Goal: Task Accomplishment & Management: Manage account settings

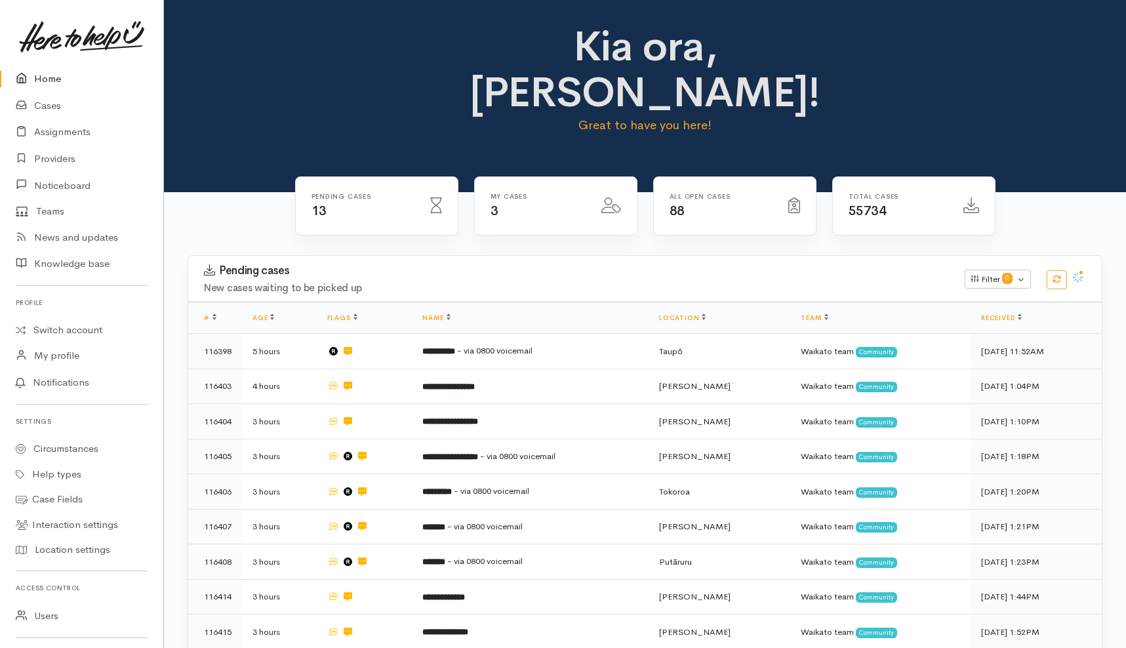
scroll to position [123, 0]
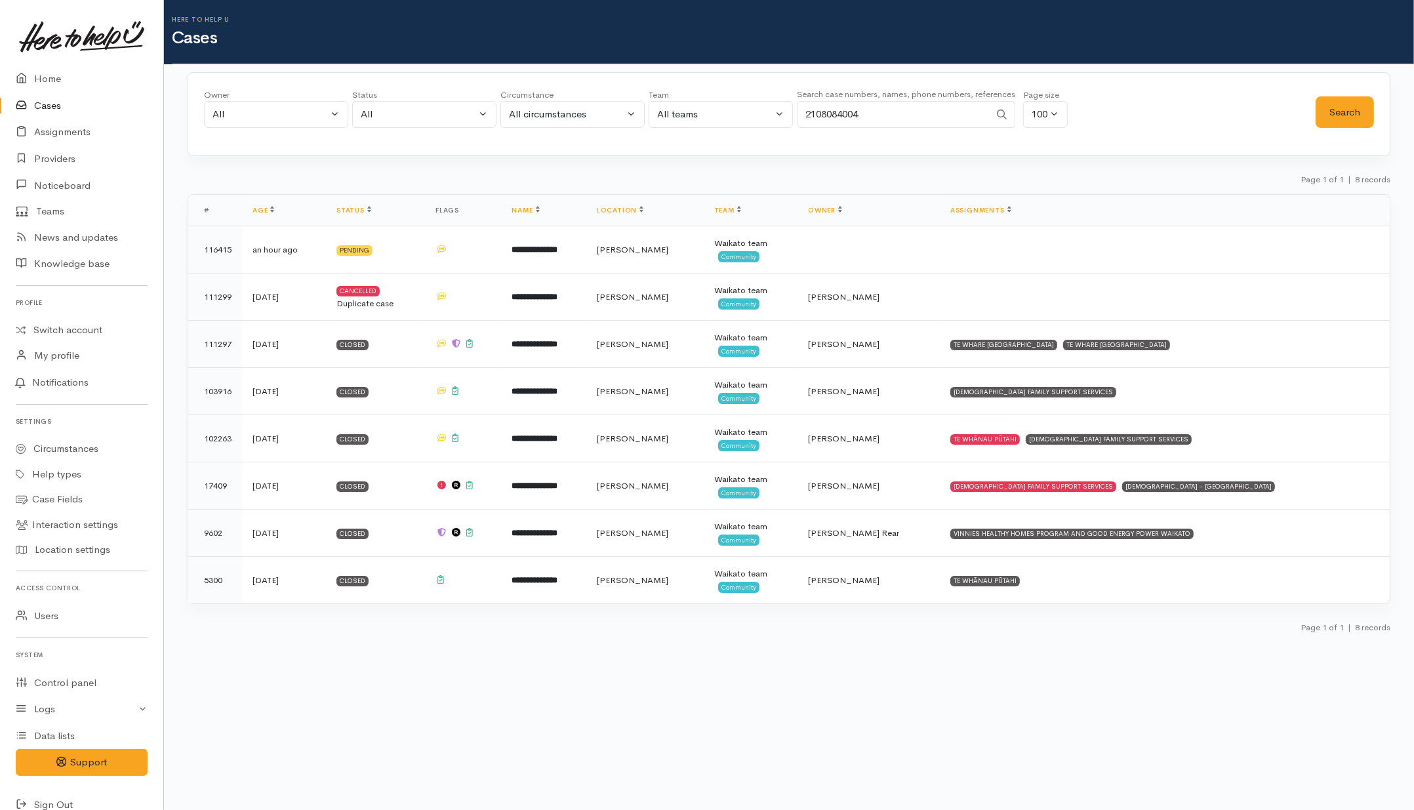
drag, startPoint x: 897, startPoint y: 105, endPoint x: 769, endPoint y: 115, distance: 127.7
click at [769, 117] on div "Owner All My cases 2Alice1 Faye Davies ('Here to help u') Aandrea Murray ('Here…" at bounding box center [760, 112] width 1112 height 47
click at [306, 113] on div "All" at bounding box center [269, 114] width 115 height 15
type input "jeffi"
click at [228, 197] on span "[PERSON_NAME] ('Here to help u')" at bounding box center [307, 199] width 161 height 15
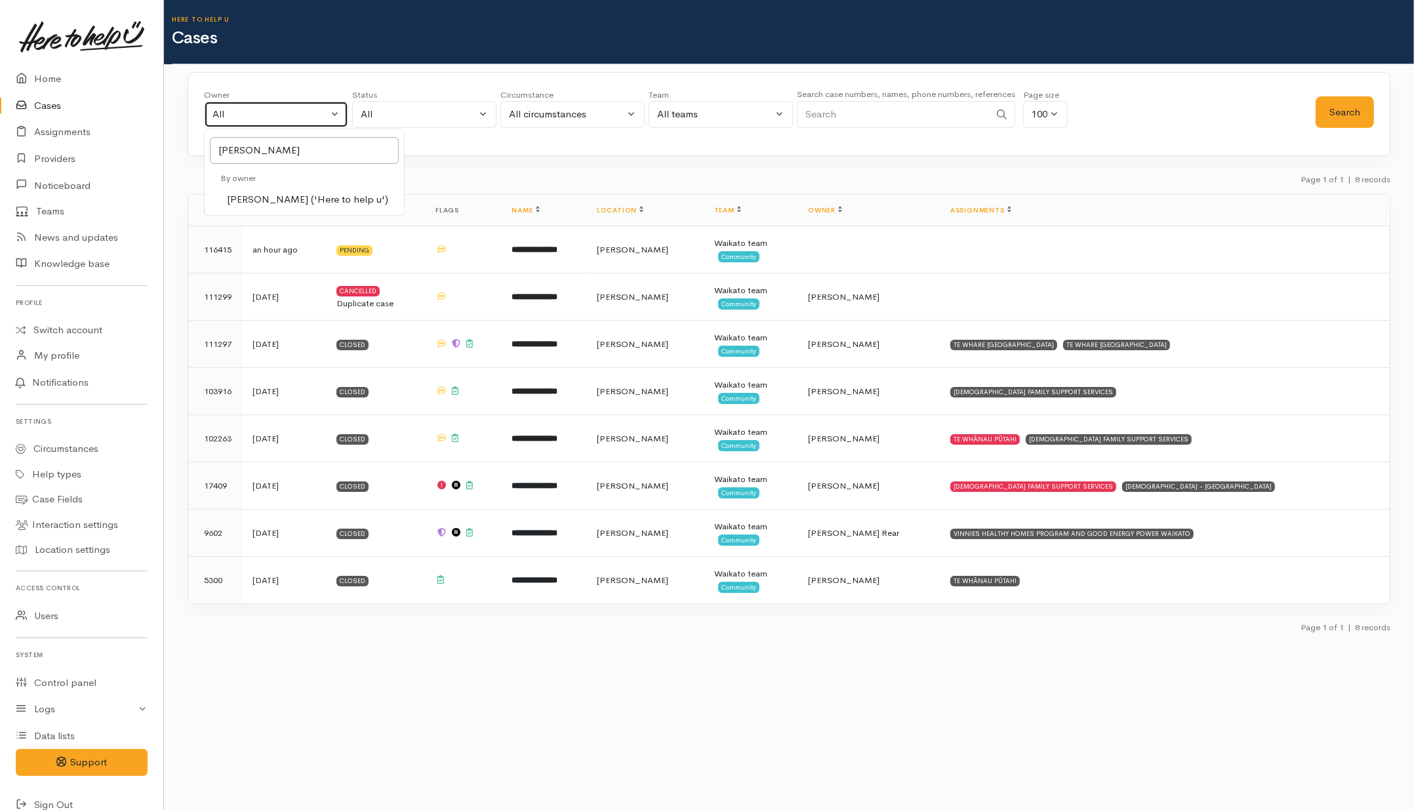
select select "1037"
click at [289, 117] on div "Jeffin Gopi ('Here to help u')" at bounding box center [269, 114] width 115 height 15
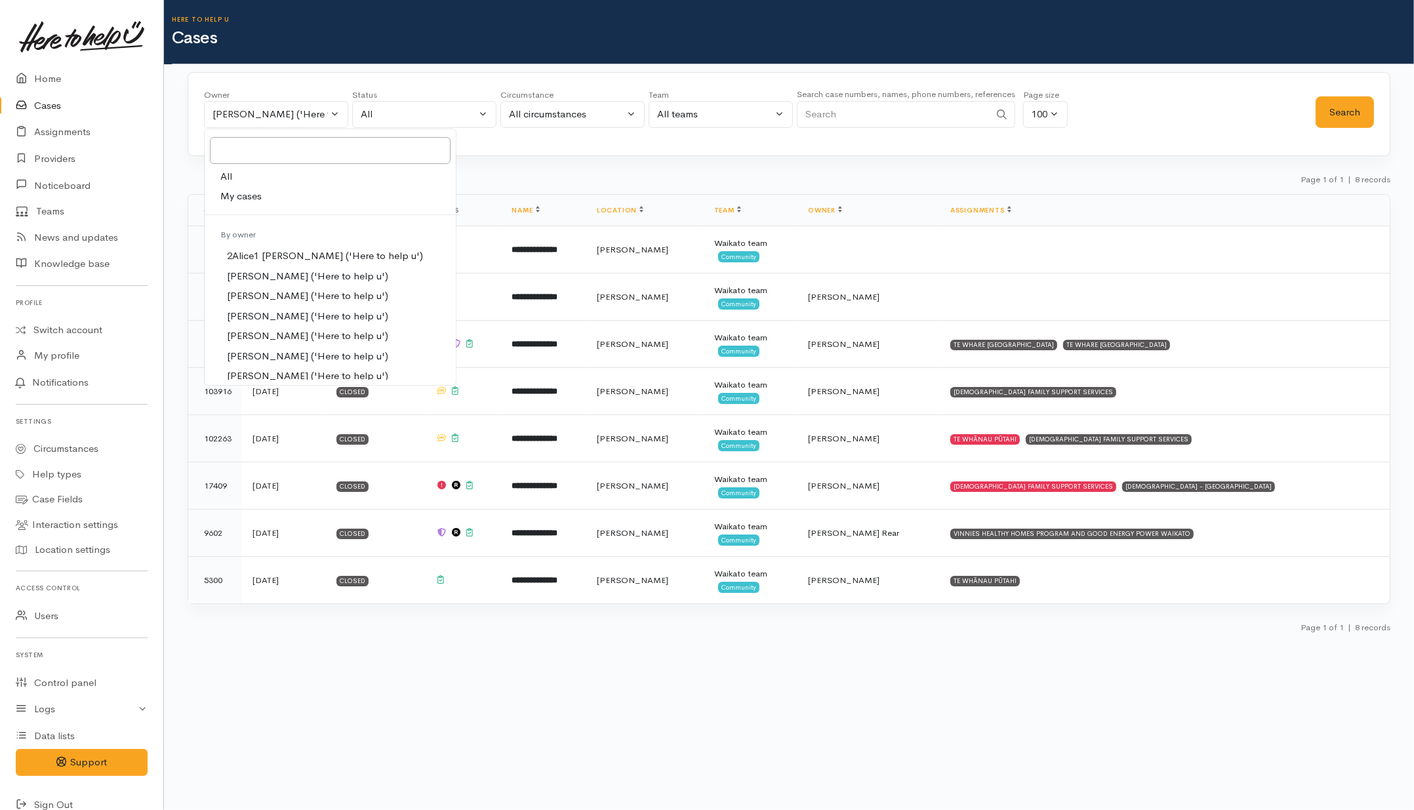
click at [251, 176] on link "All" at bounding box center [330, 177] width 251 height 20
select select "-1"
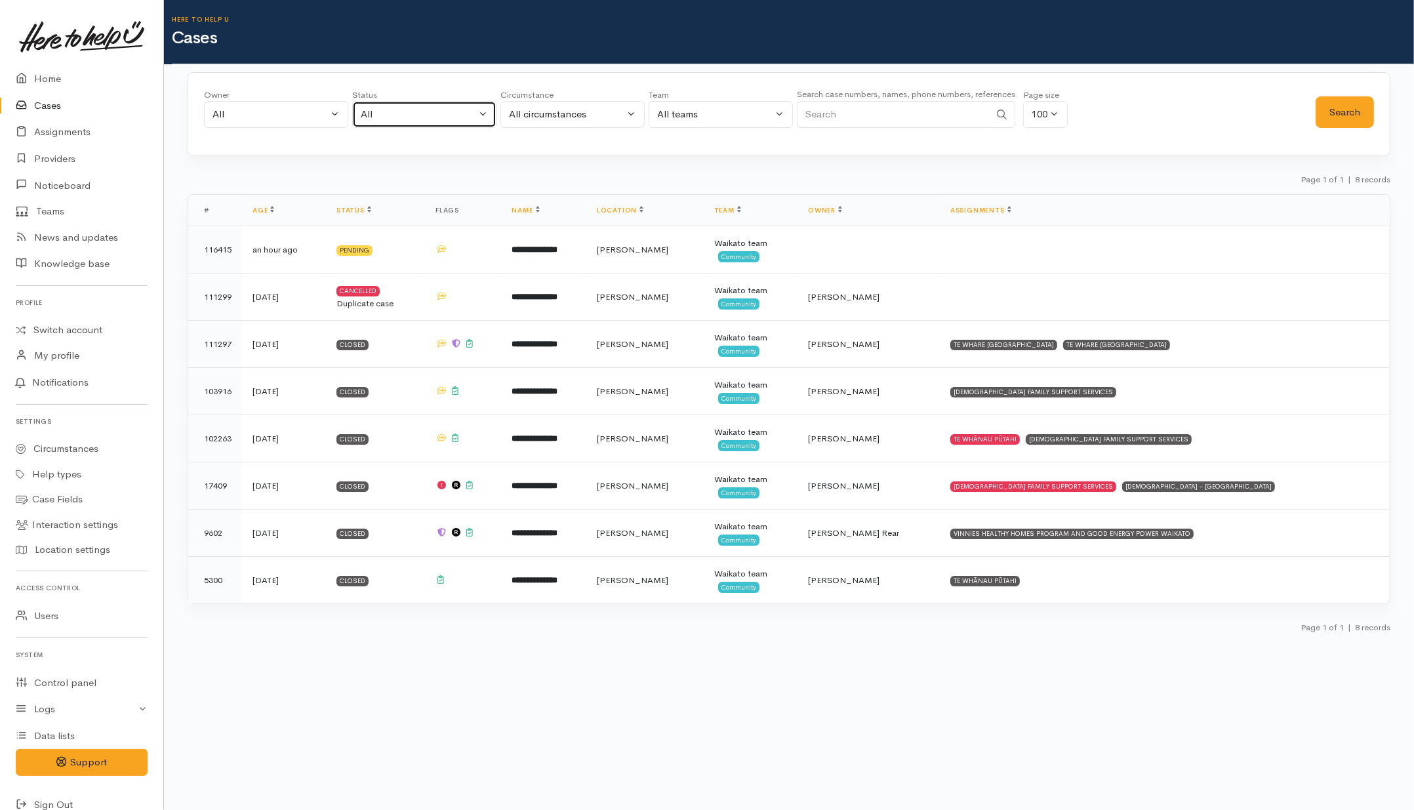
click at [407, 112] on div "All" at bounding box center [418, 114] width 115 height 15
click at [394, 197] on span "All current cases" at bounding box center [411, 199] width 73 height 15
select select "Unresolved"
click at [1356, 107] on button "Search" at bounding box center [1345, 112] width 58 height 32
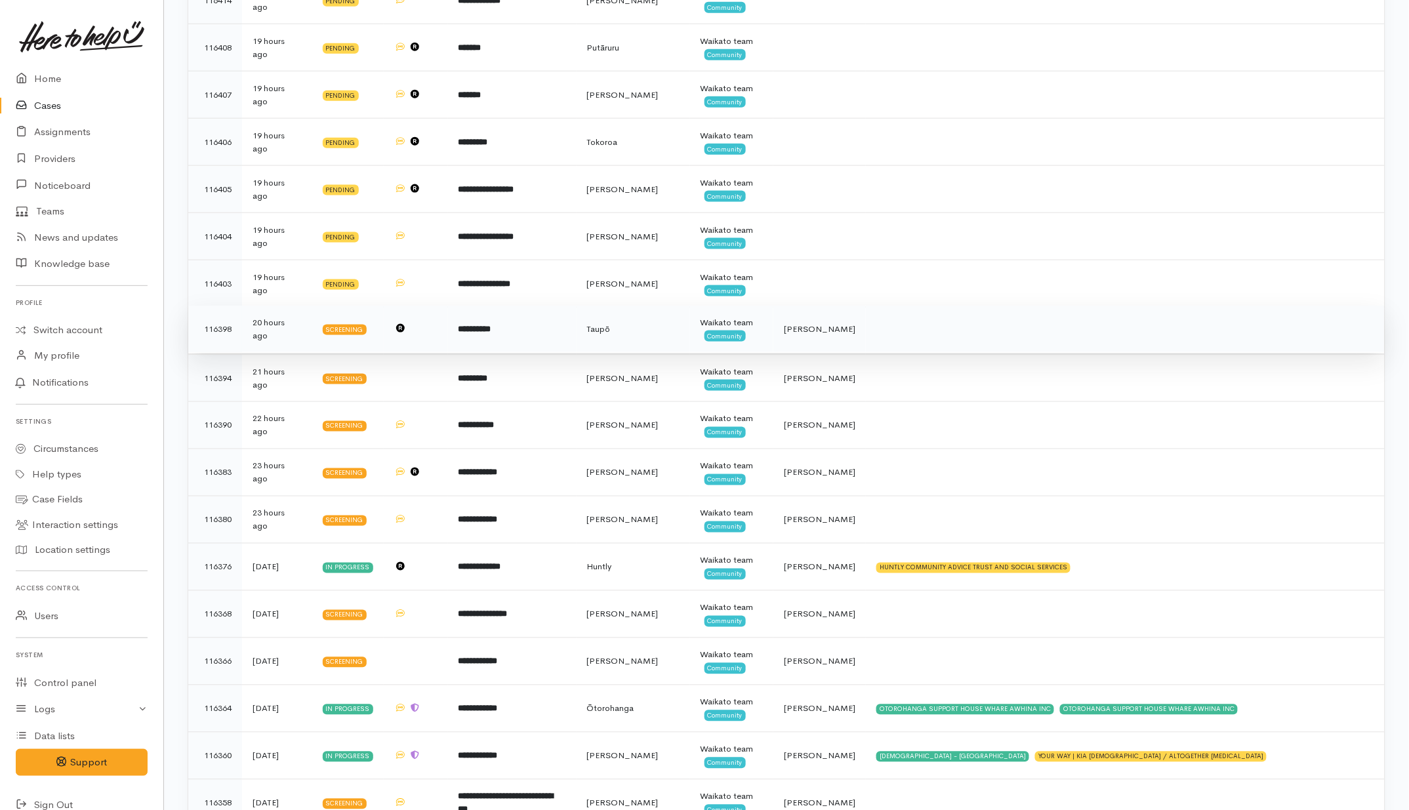
scroll to position [574, 0]
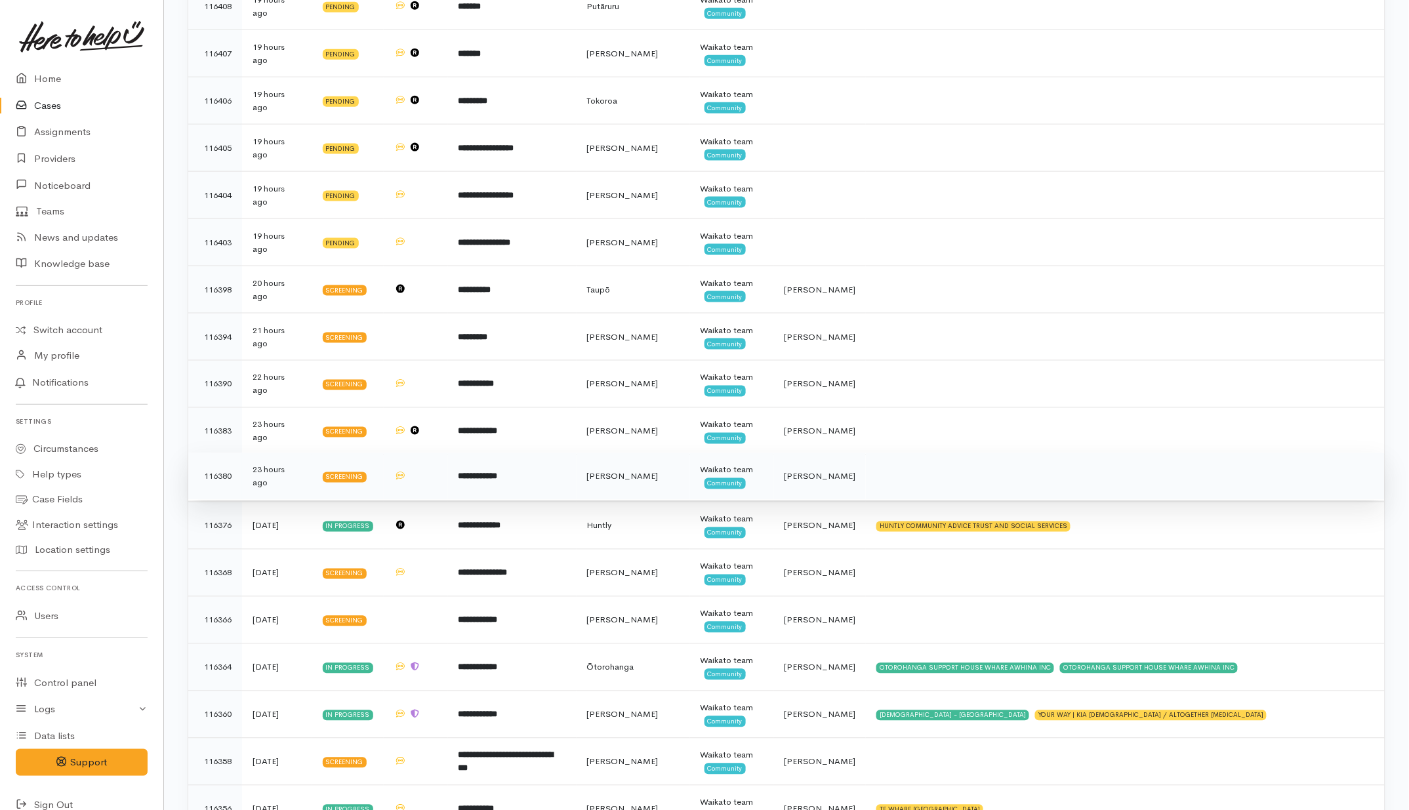
click at [935, 485] on td at bounding box center [1125, 476] width 519 height 47
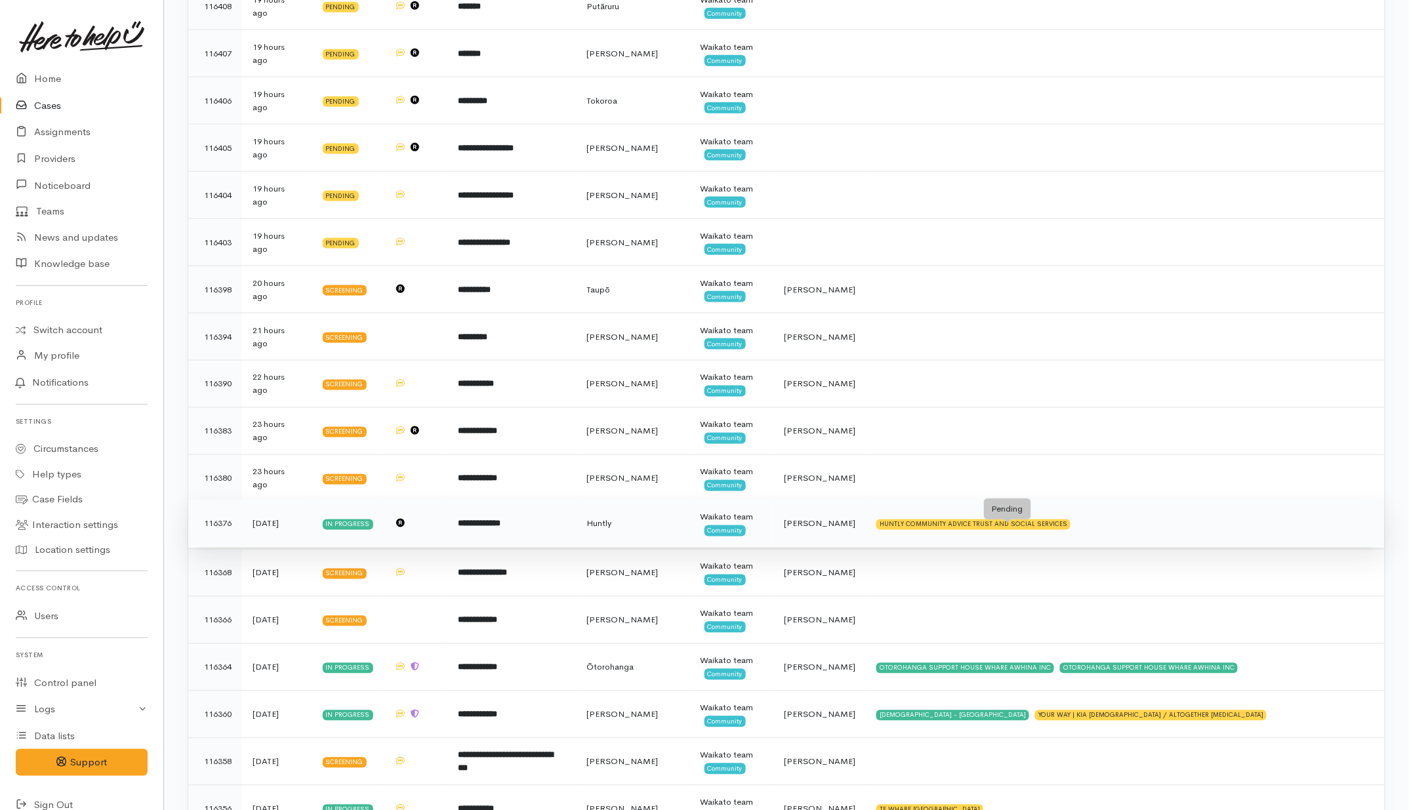
scroll to position [656, 0]
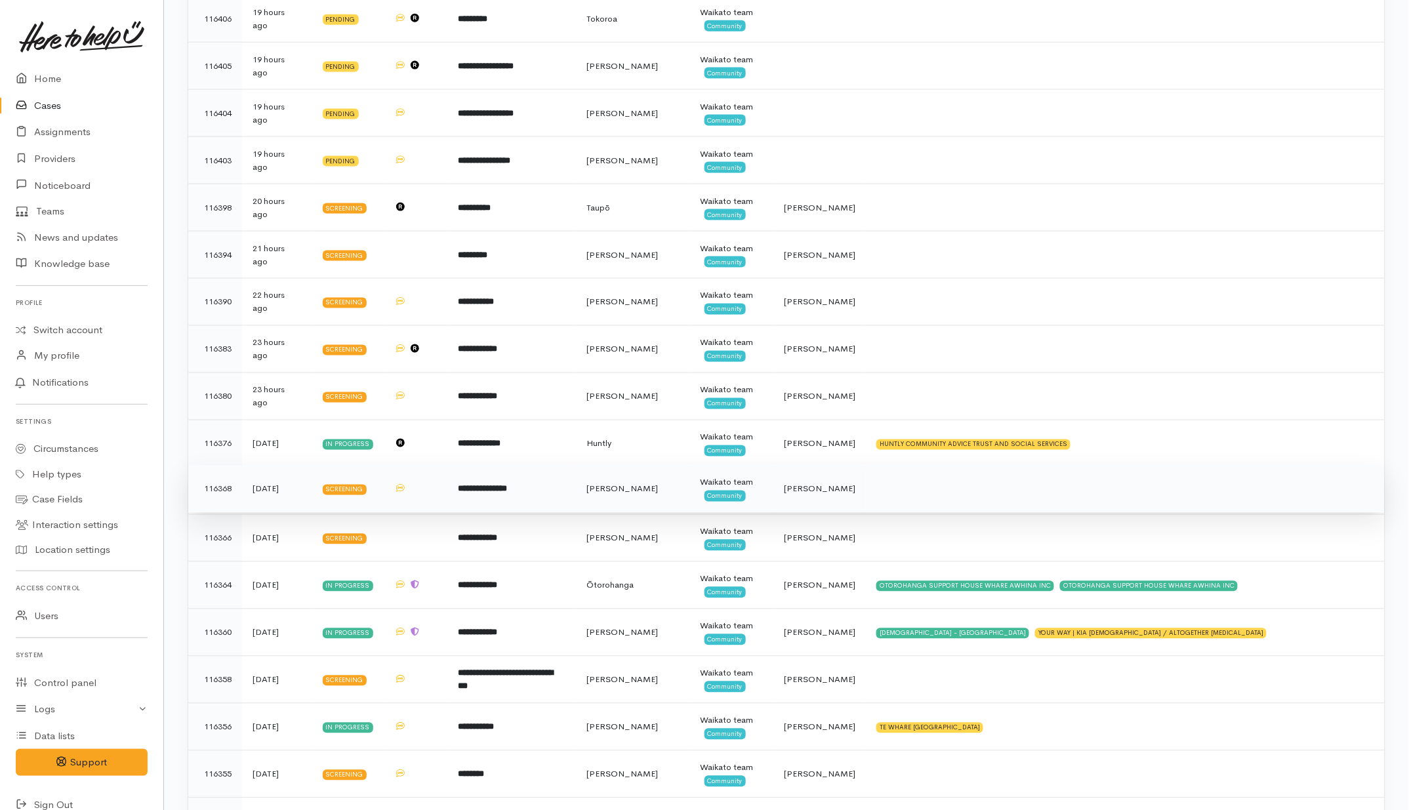
click at [925, 498] on td at bounding box center [1125, 489] width 519 height 47
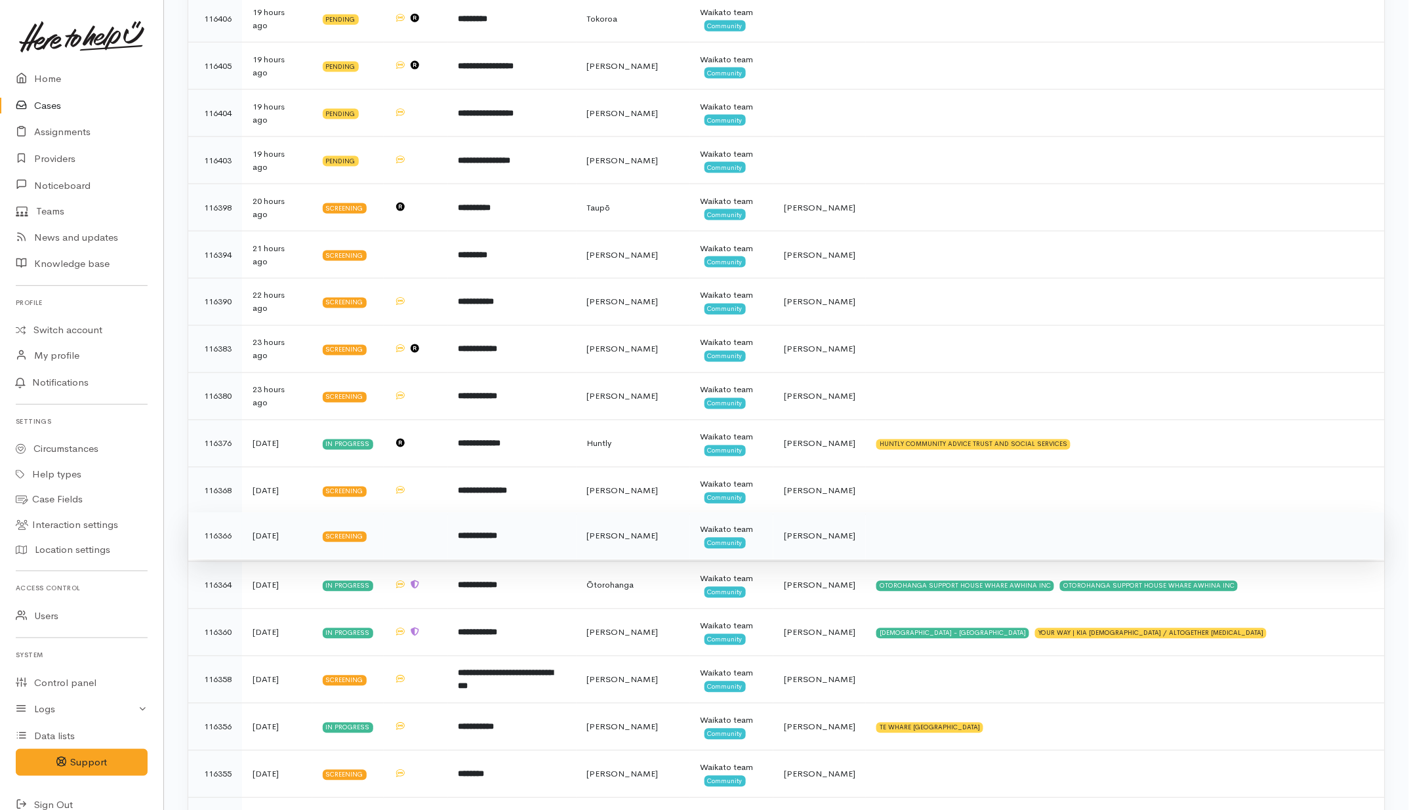
click at [920, 543] on td at bounding box center [1125, 536] width 519 height 47
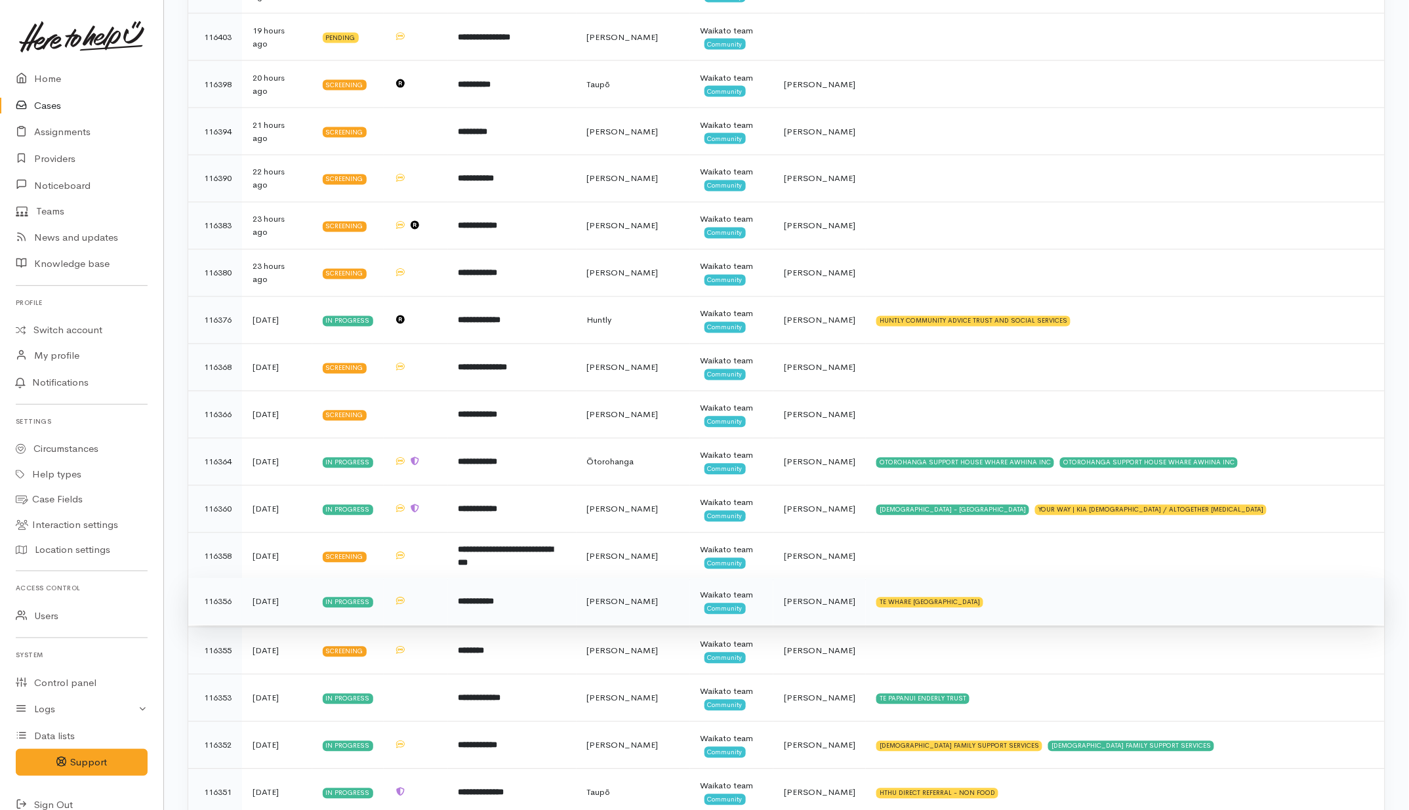
scroll to position [820, 0]
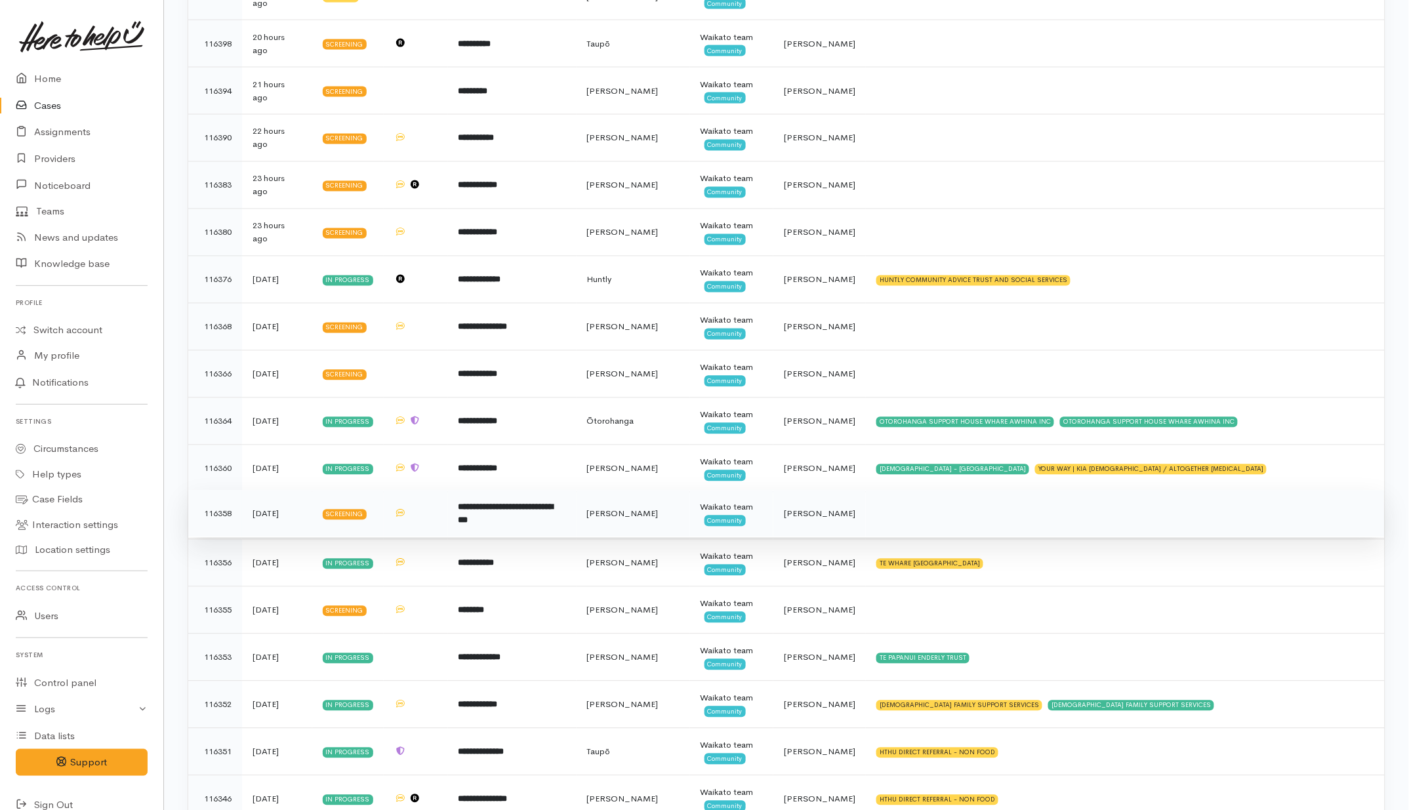
click at [946, 520] on td at bounding box center [1125, 514] width 519 height 47
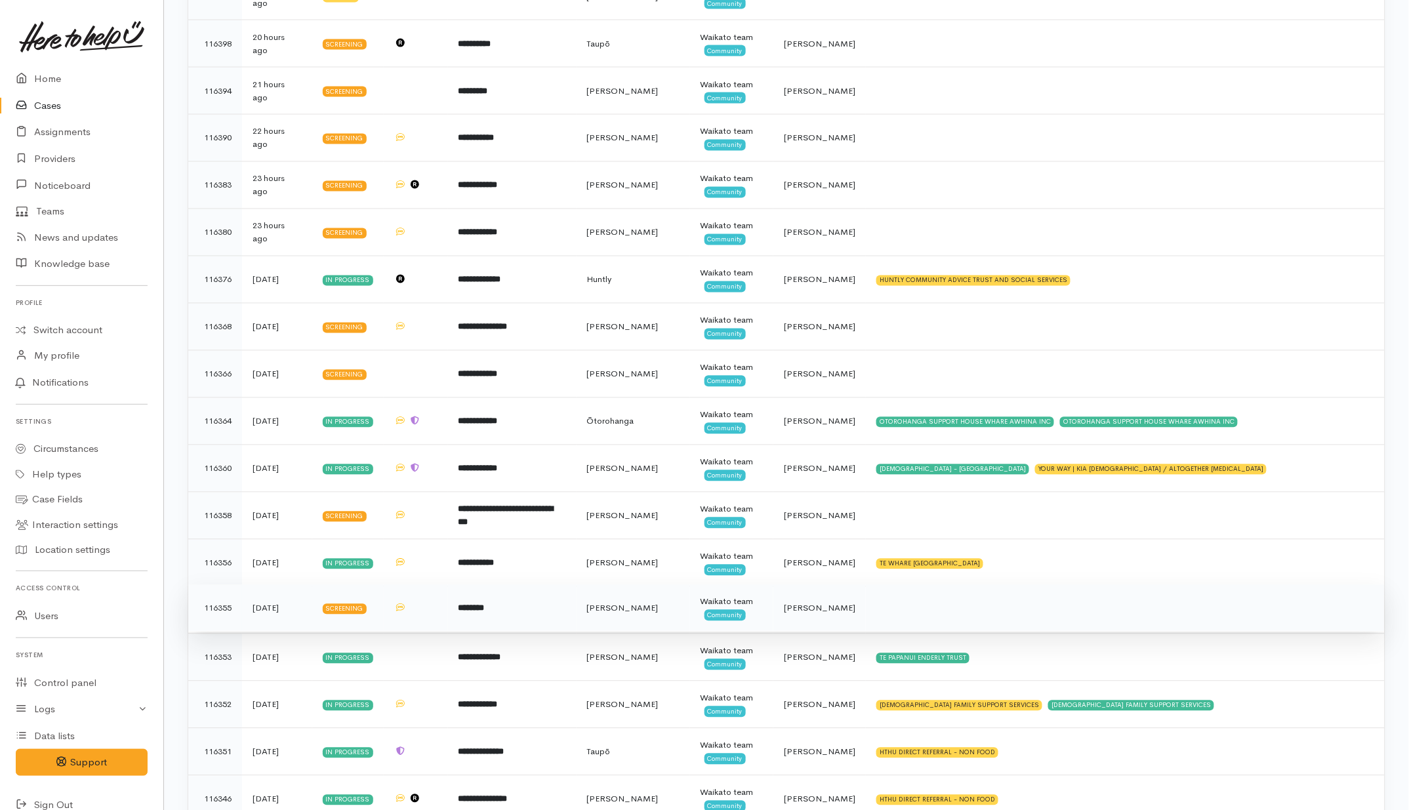
click at [935, 623] on td at bounding box center [1125, 608] width 519 height 47
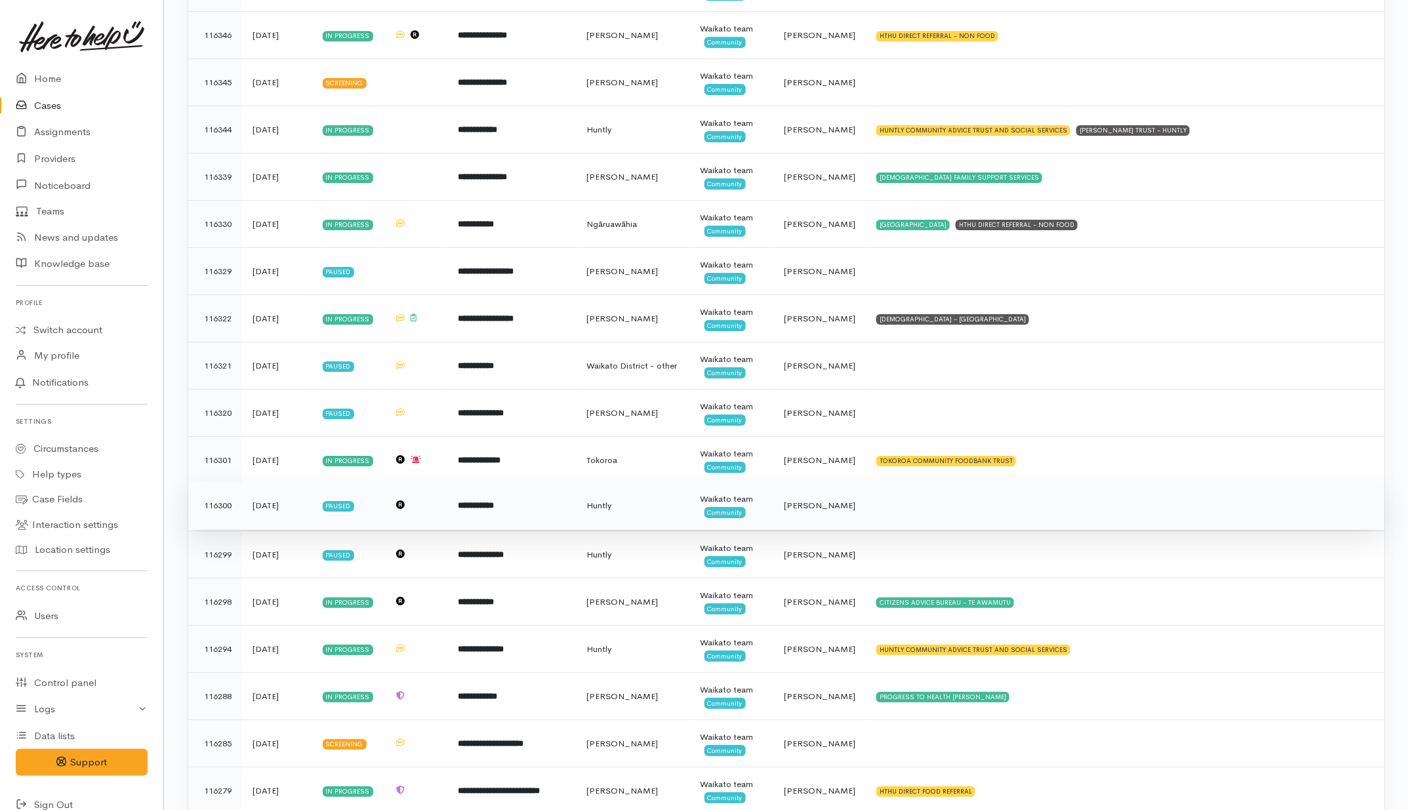
scroll to position [1640, 0]
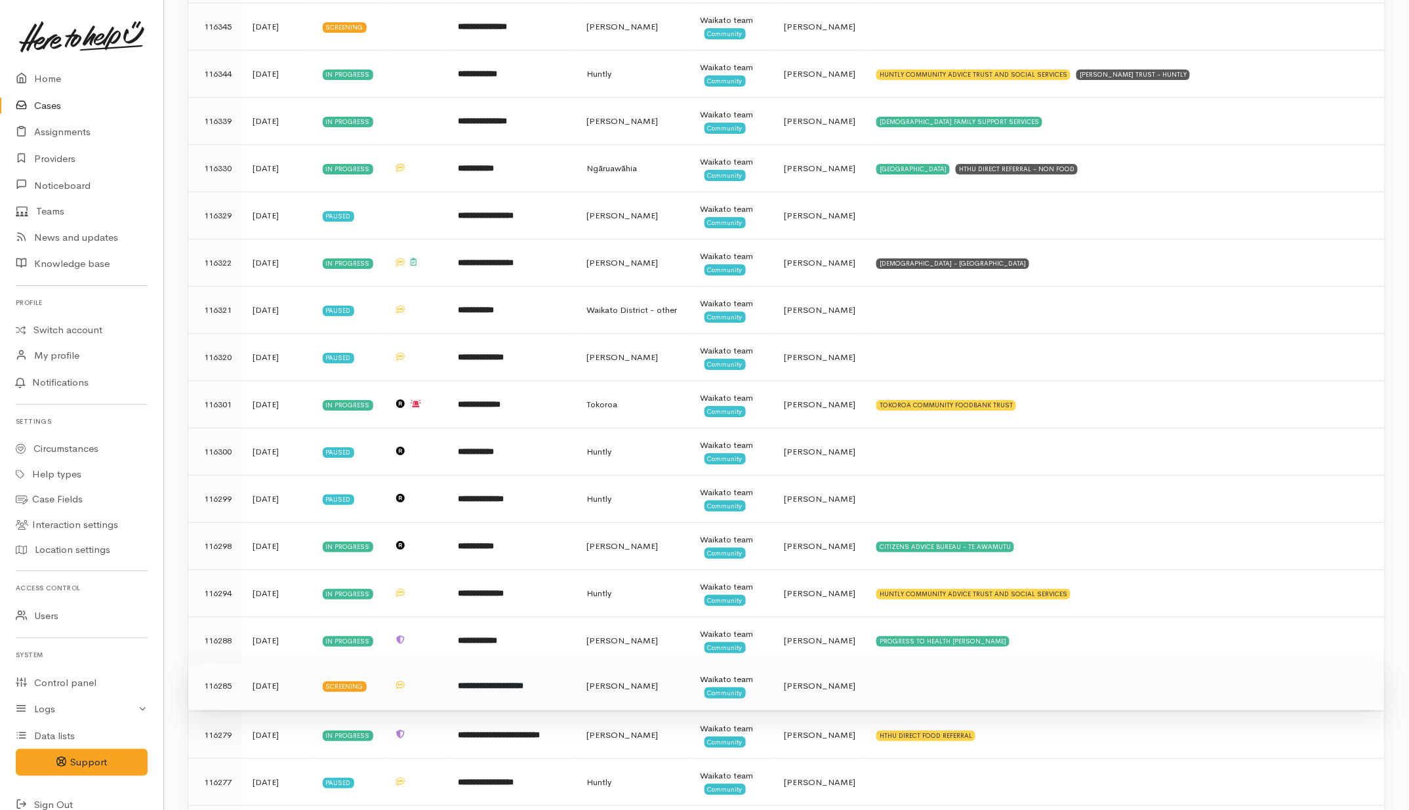
click at [984, 706] on td at bounding box center [1125, 685] width 519 height 47
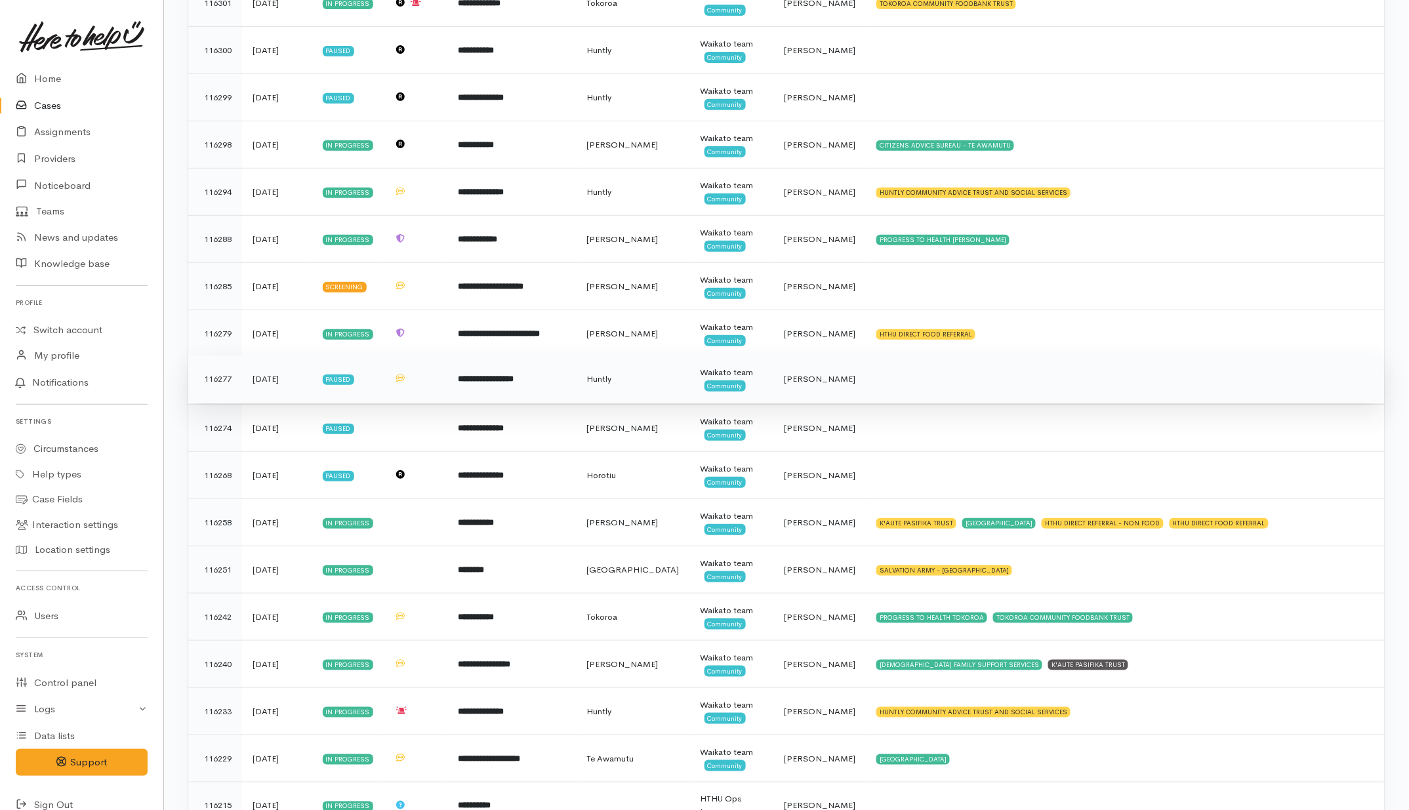
scroll to position [2050, 0]
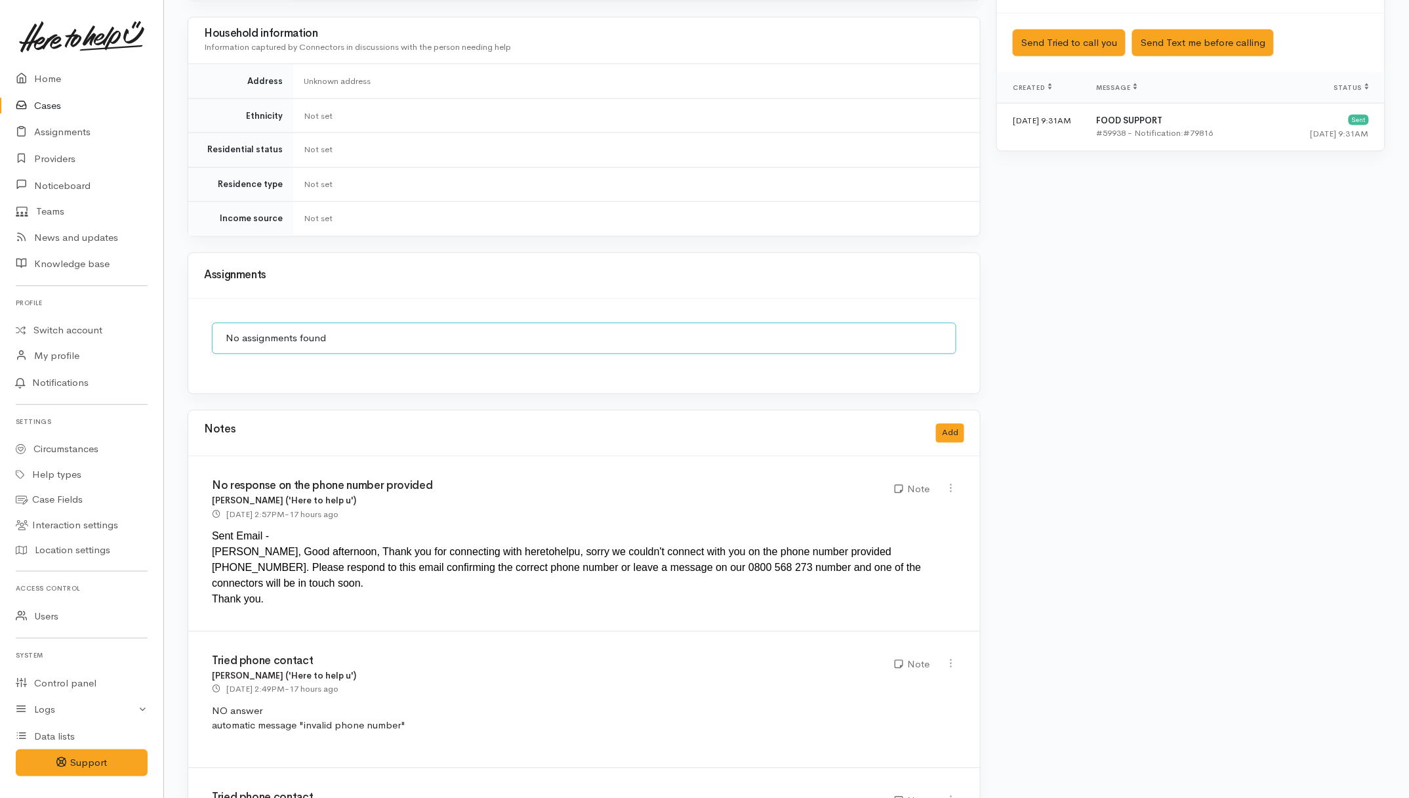
scroll to position [872, 0]
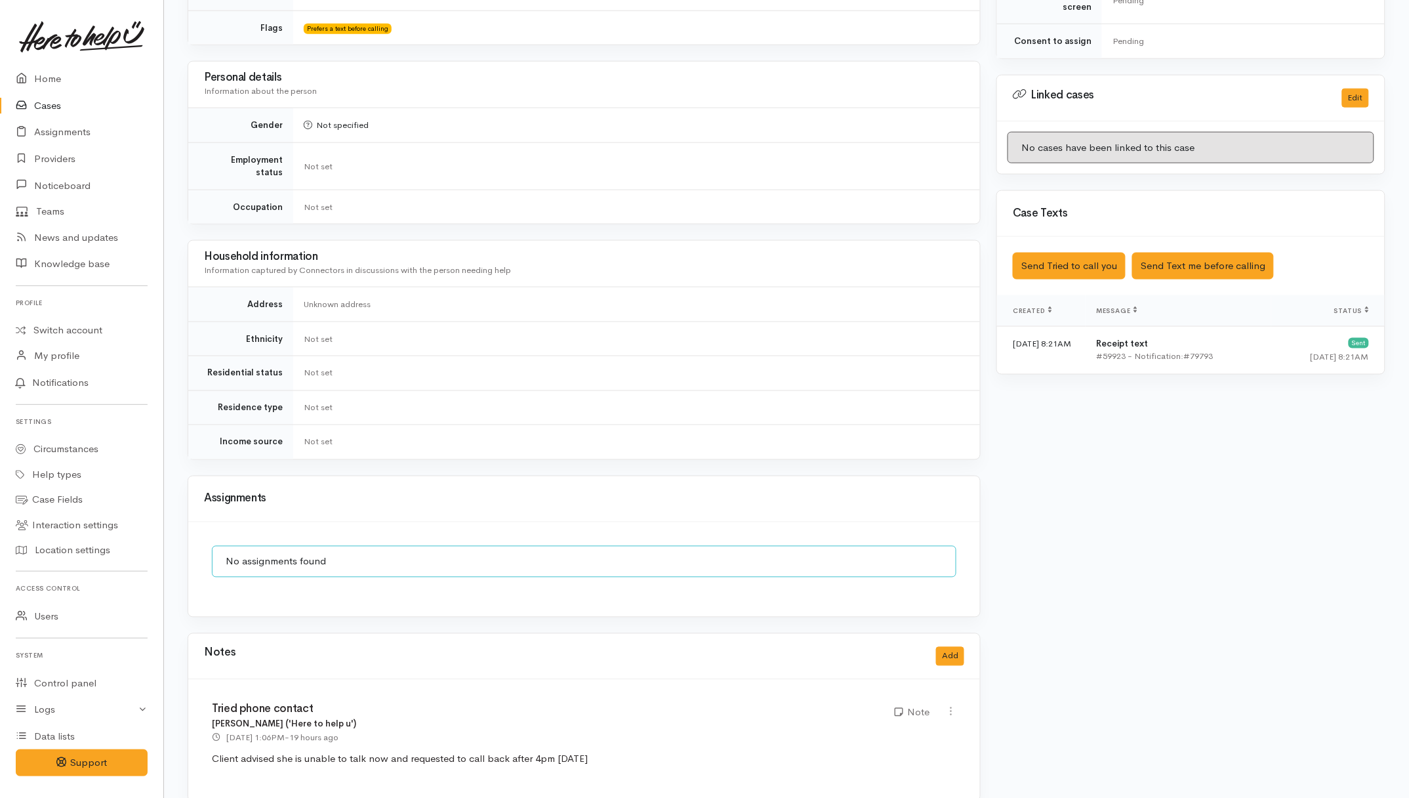
scroll to position [586, 0]
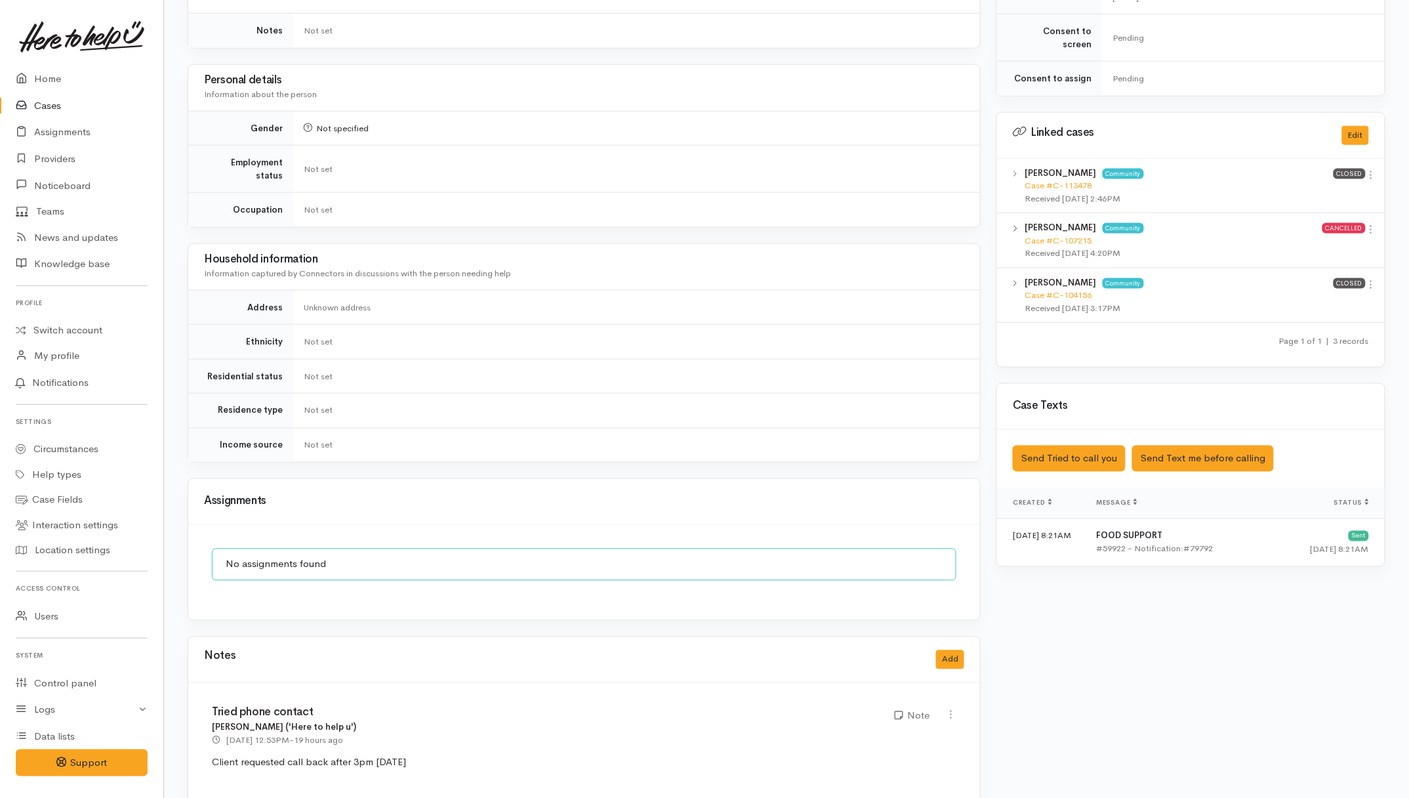
scroll to position [552, 0]
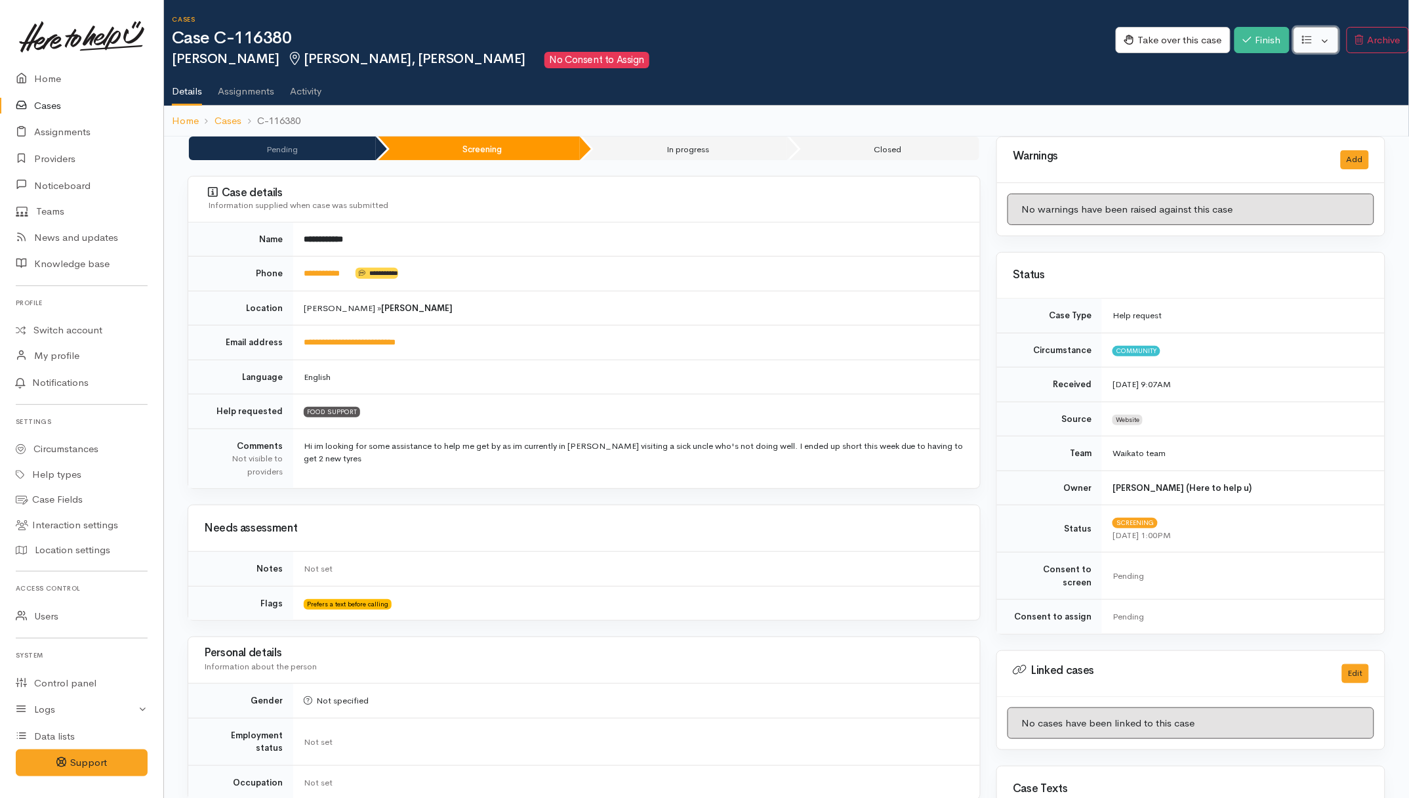
click at [1327, 31] on button "button" at bounding box center [1315, 40] width 45 height 27
click at [1276, 104] on link "Re-assign team" at bounding box center [1267, 110] width 140 height 20
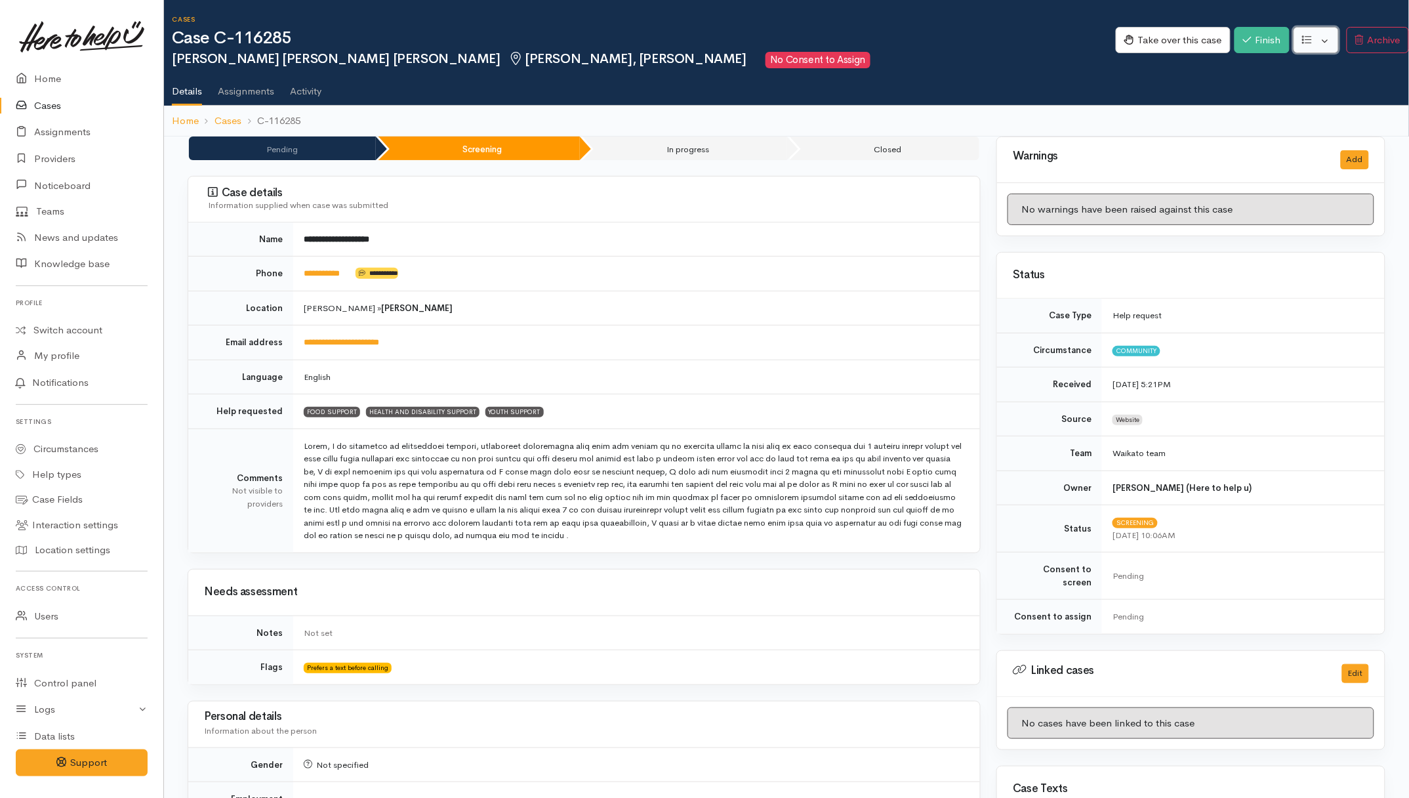
drag, startPoint x: 1319, startPoint y: 43, endPoint x: 1318, endPoint y: 50, distance: 7.2
click at [1319, 43] on button "button" at bounding box center [1315, 40] width 45 height 27
click at [1215, 113] on icon at bounding box center [1219, 110] width 12 height 10
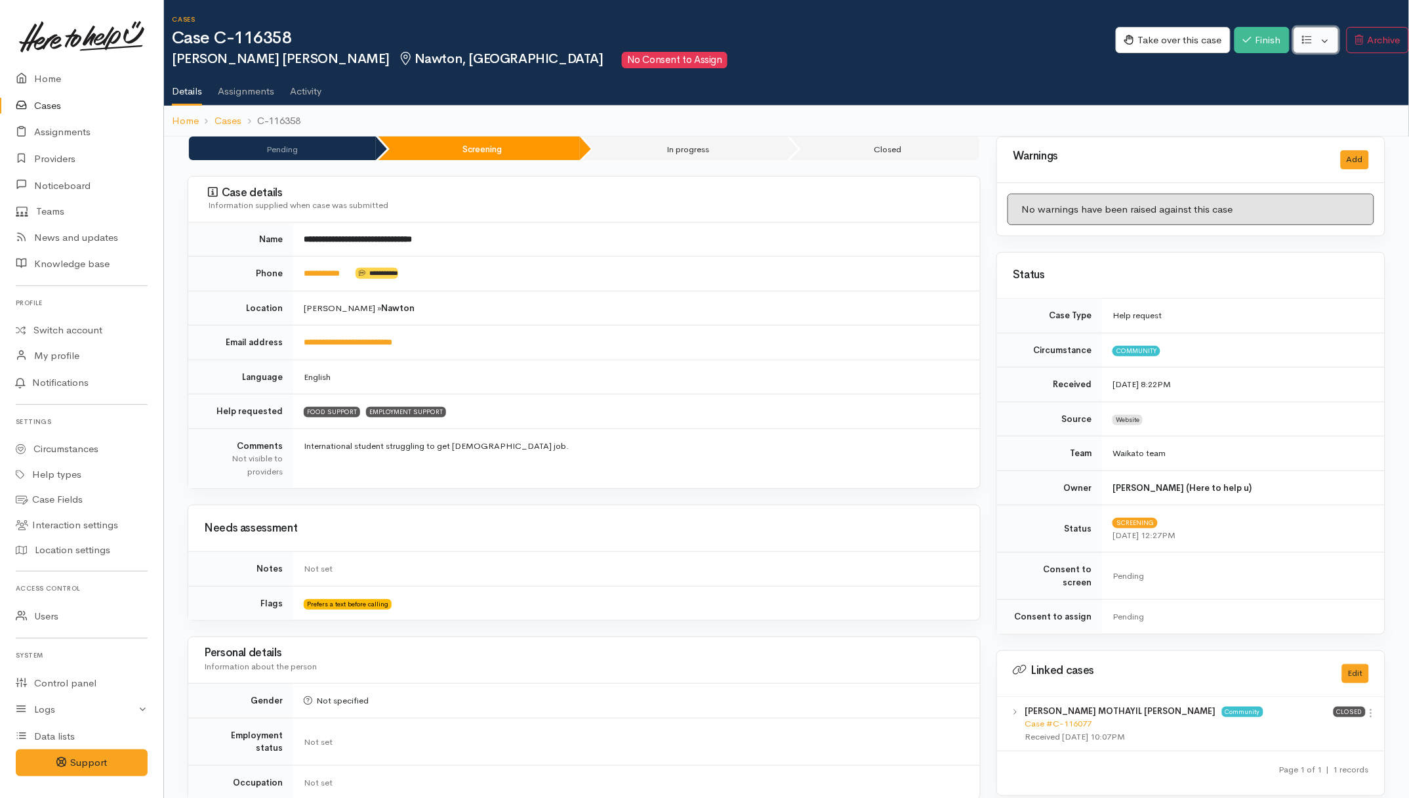
click at [1318, 46] on button "button" at bounding box center [1315, 40] width 45 height 27
click at [1228, 109] on link "Re-assign team" at bounding box center [1267, 110] width 140 height 20
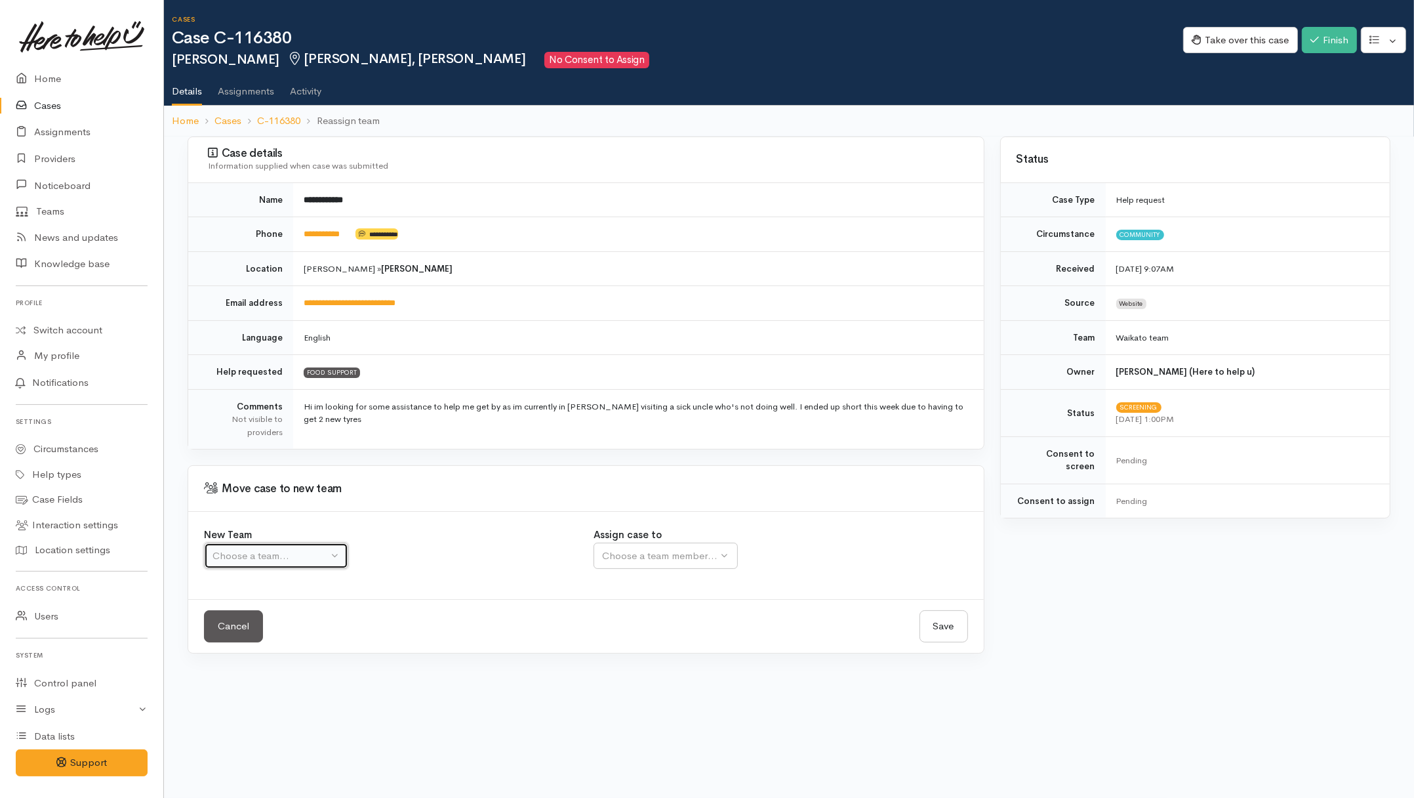
click at [320, 558] on div "Choose a team..." at bounding box center [269, 555] width 115 height 15
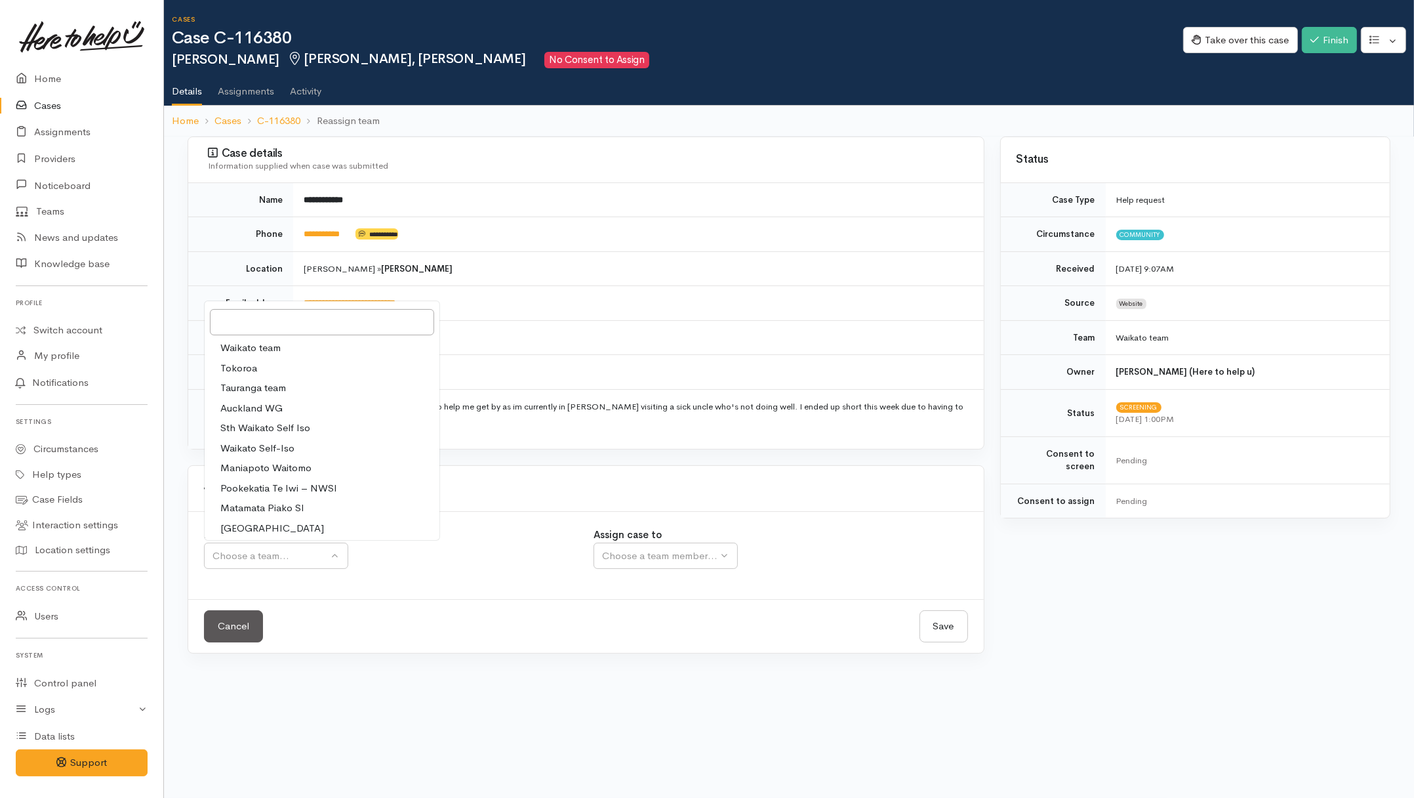
click at [272, 350] on span "Waikato team" at bounding box center [250, 347] width 60 height 15
select select "1"
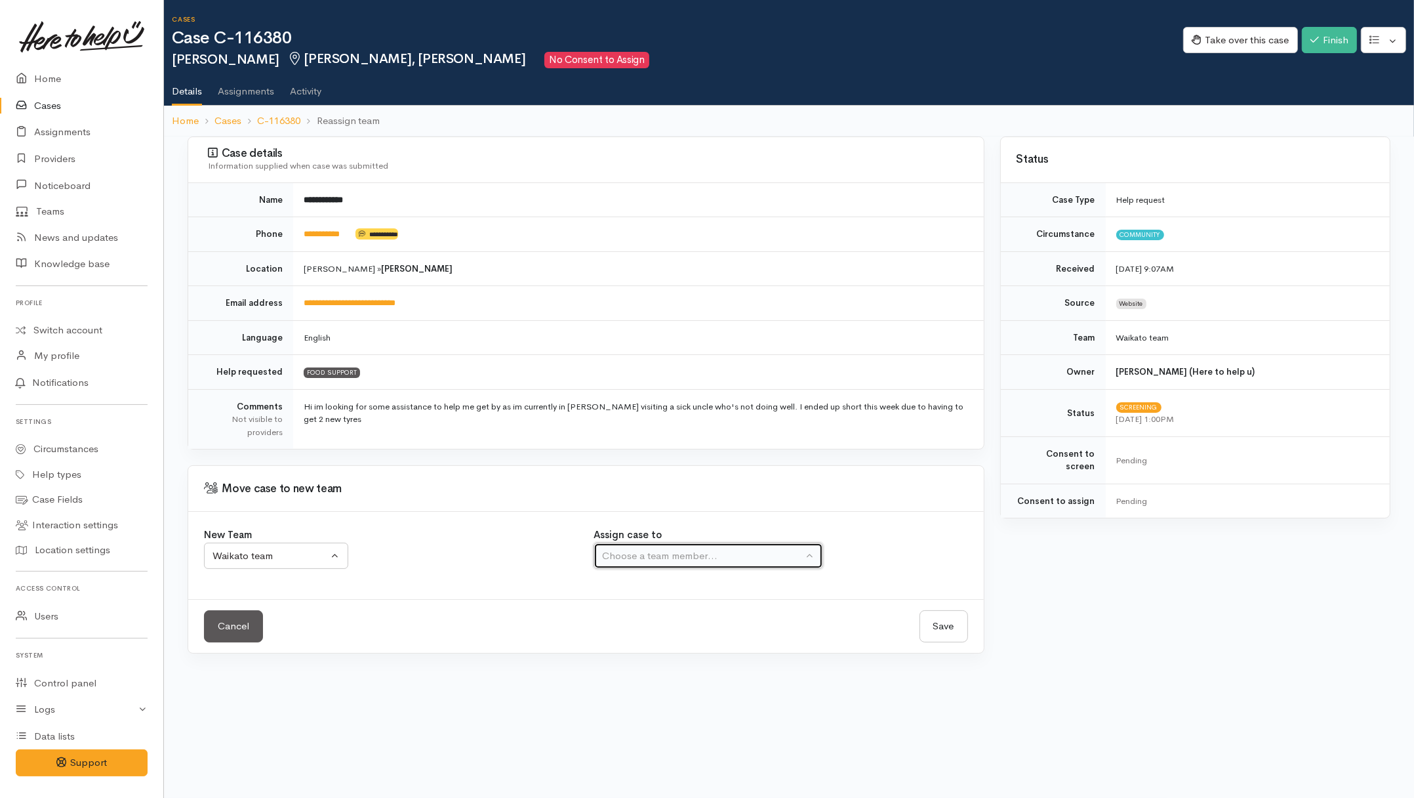
click at [656, 555] on div "Choose a team member..." at bounding box center [702, 555] width 201 height 15
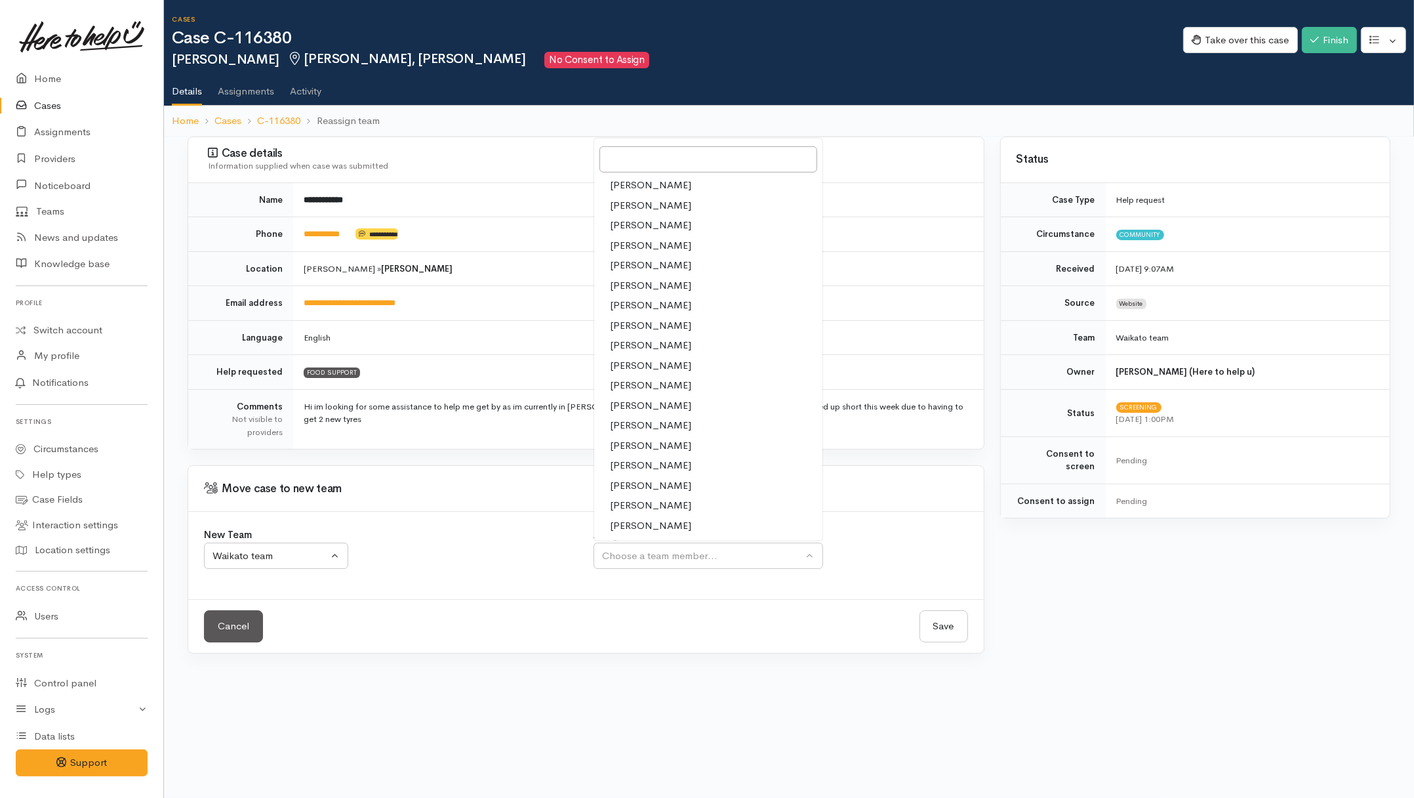
click at [630, 384] on span "[PERSON_NAME]" at bounding box center [650, 385] width 81 height 15
select select "1759"
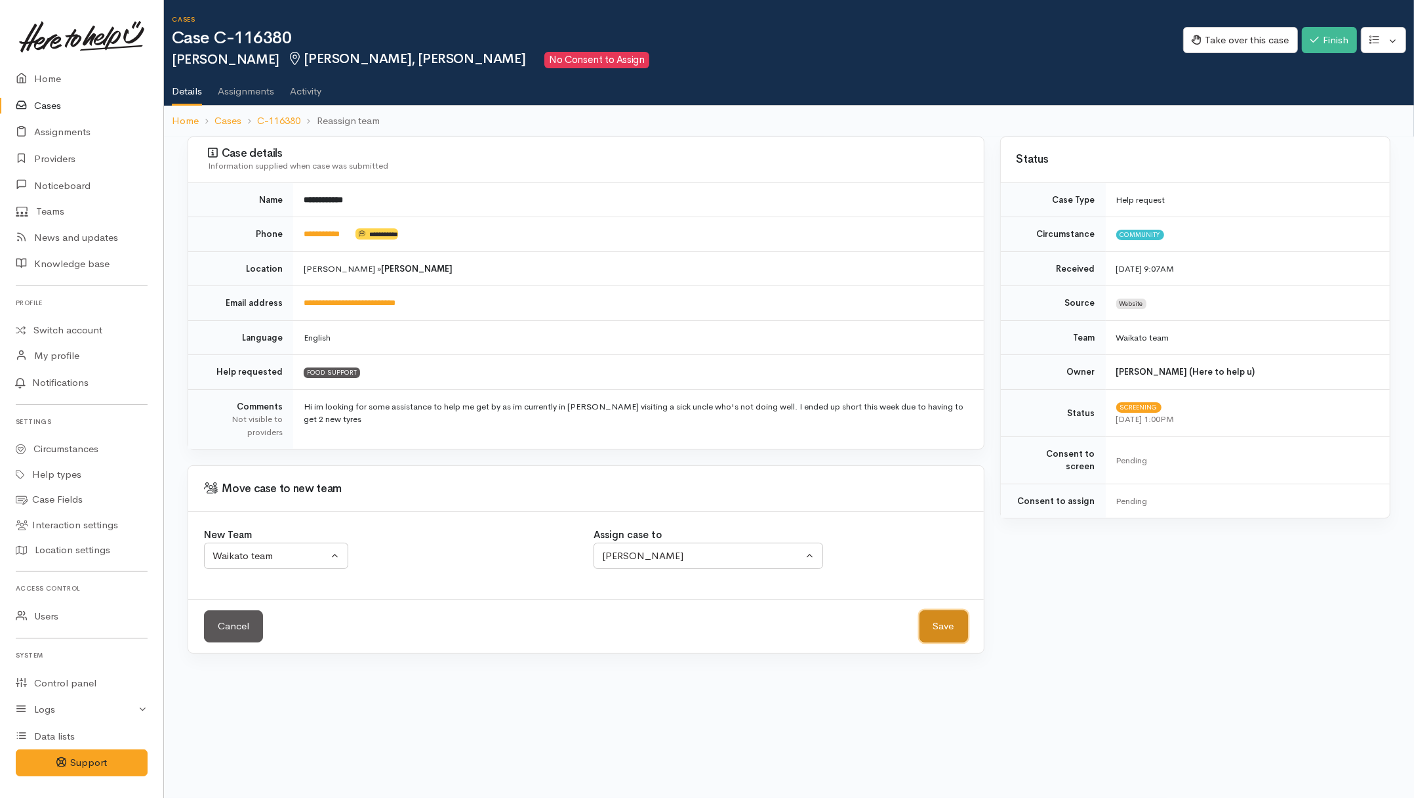
click at [952, 625] on button "Save" at bounding box center [943, 626] width 49 height 32
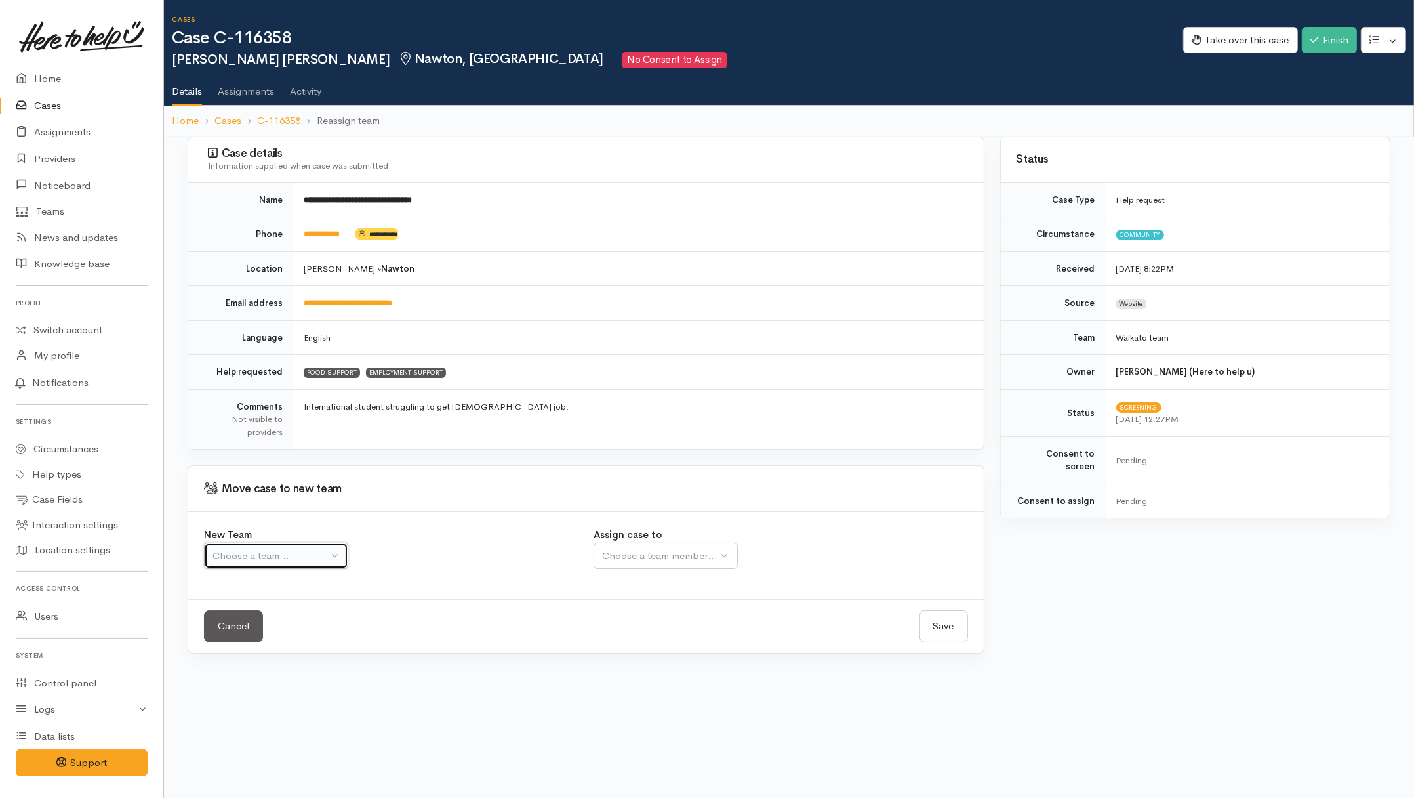
click at [257, 551] on div "Choose a team..." at bounding box center [269, 555] width 115 height 15
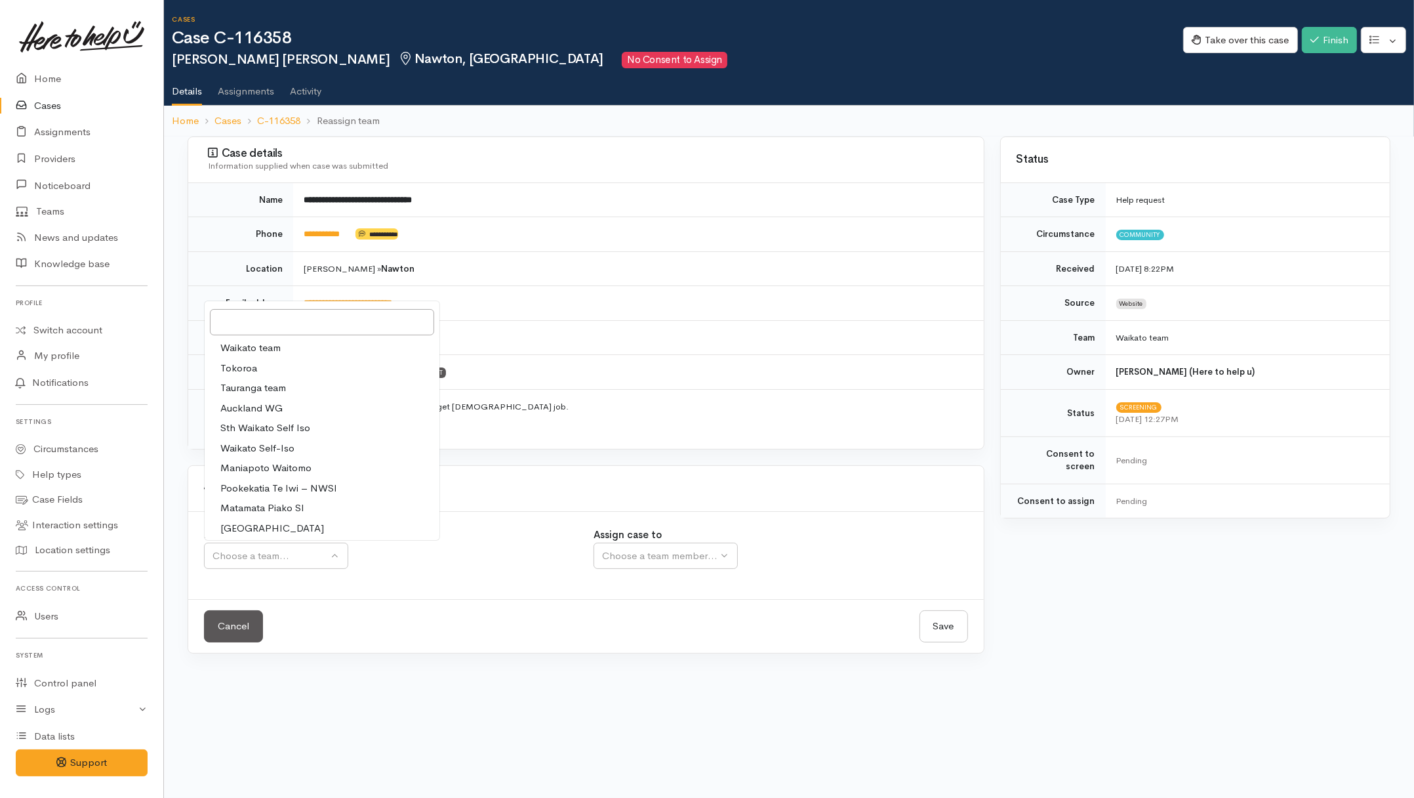
click at [237, 351] on span "Waikato team" at bounding box center [250, 347] width 60 height 15
select select "1"
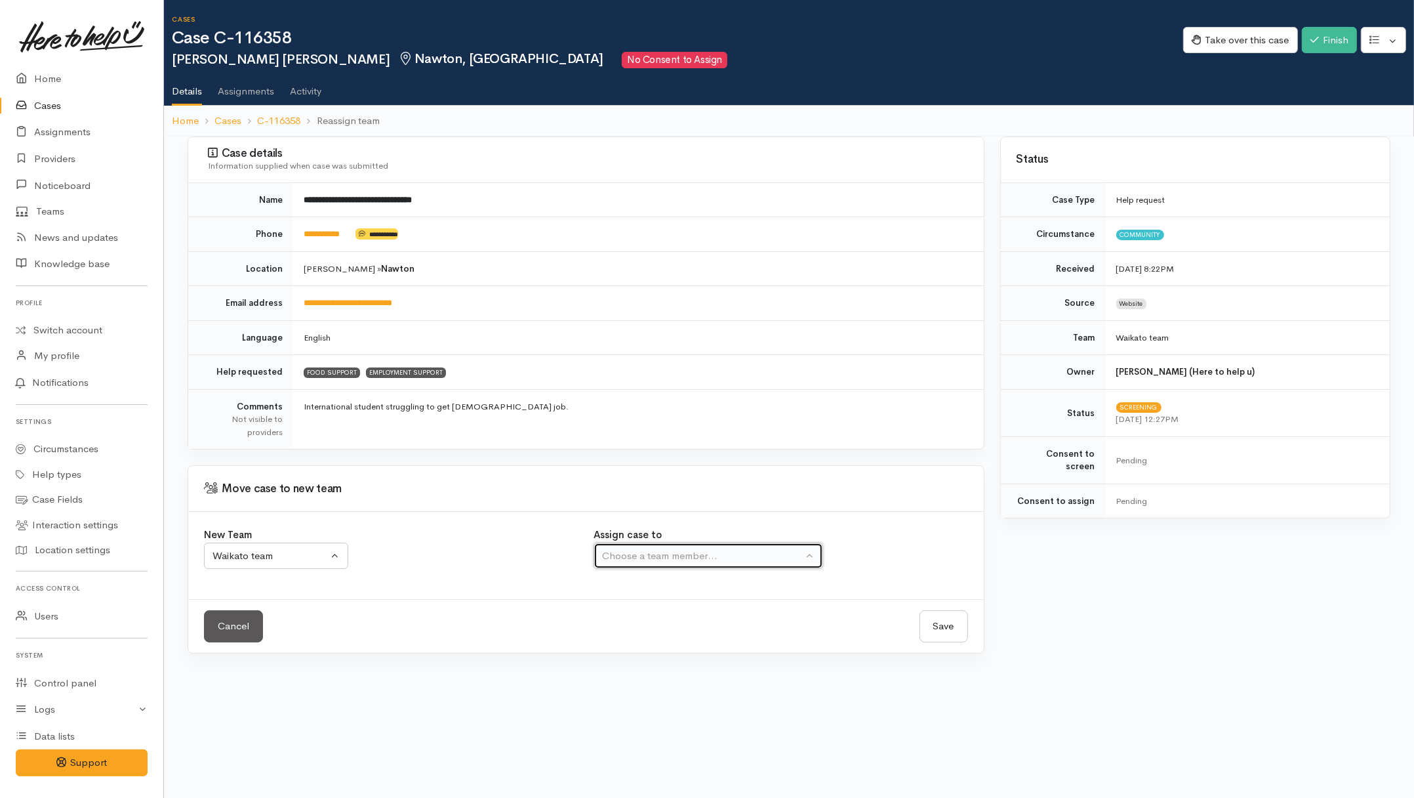
click at [661, 555] on div "Choose a team member..." at bounding box center [702, 555] width 201 height 15
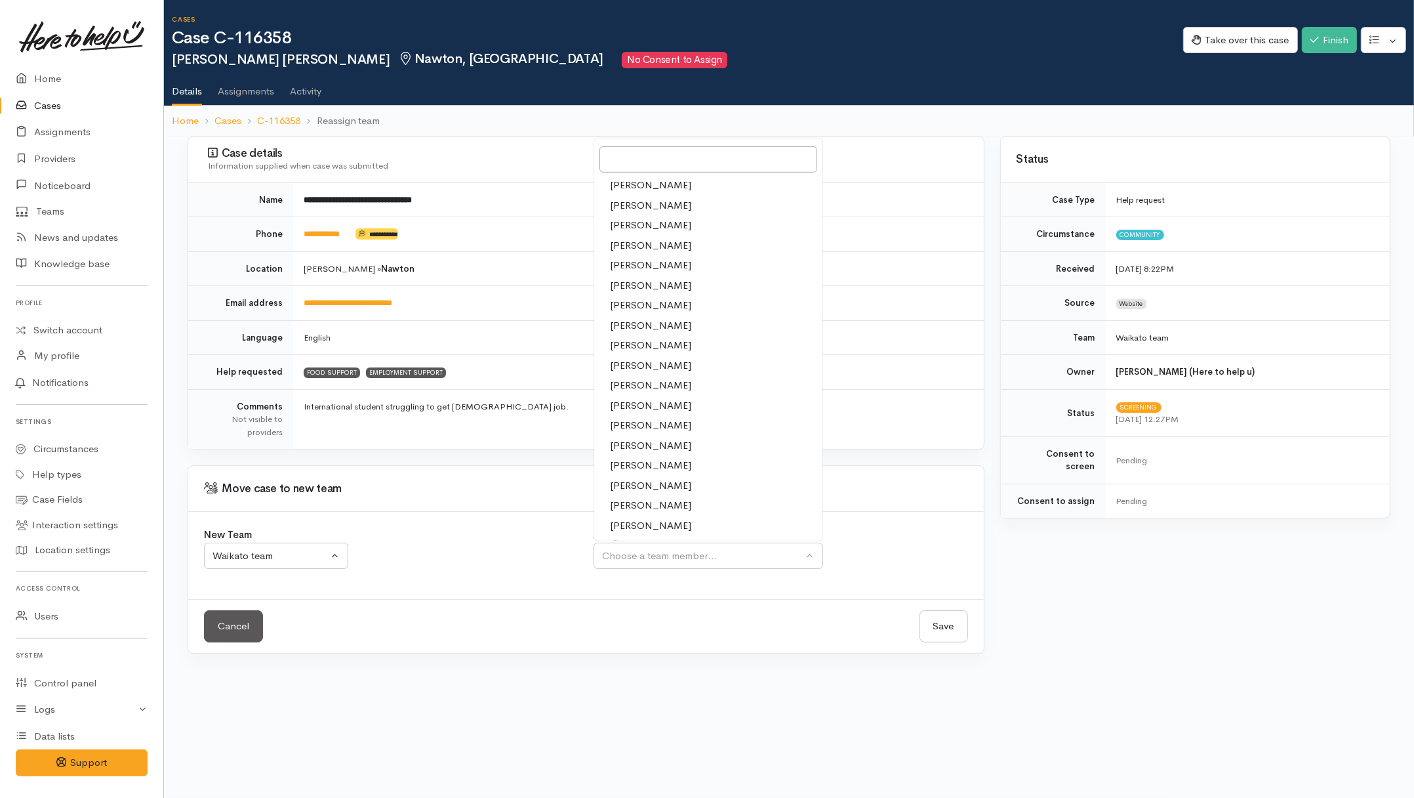
click at [614, 387] on span "[PERSON_NAME]" at bounding box center [650, 385] width 81 height 15
select select "1759"
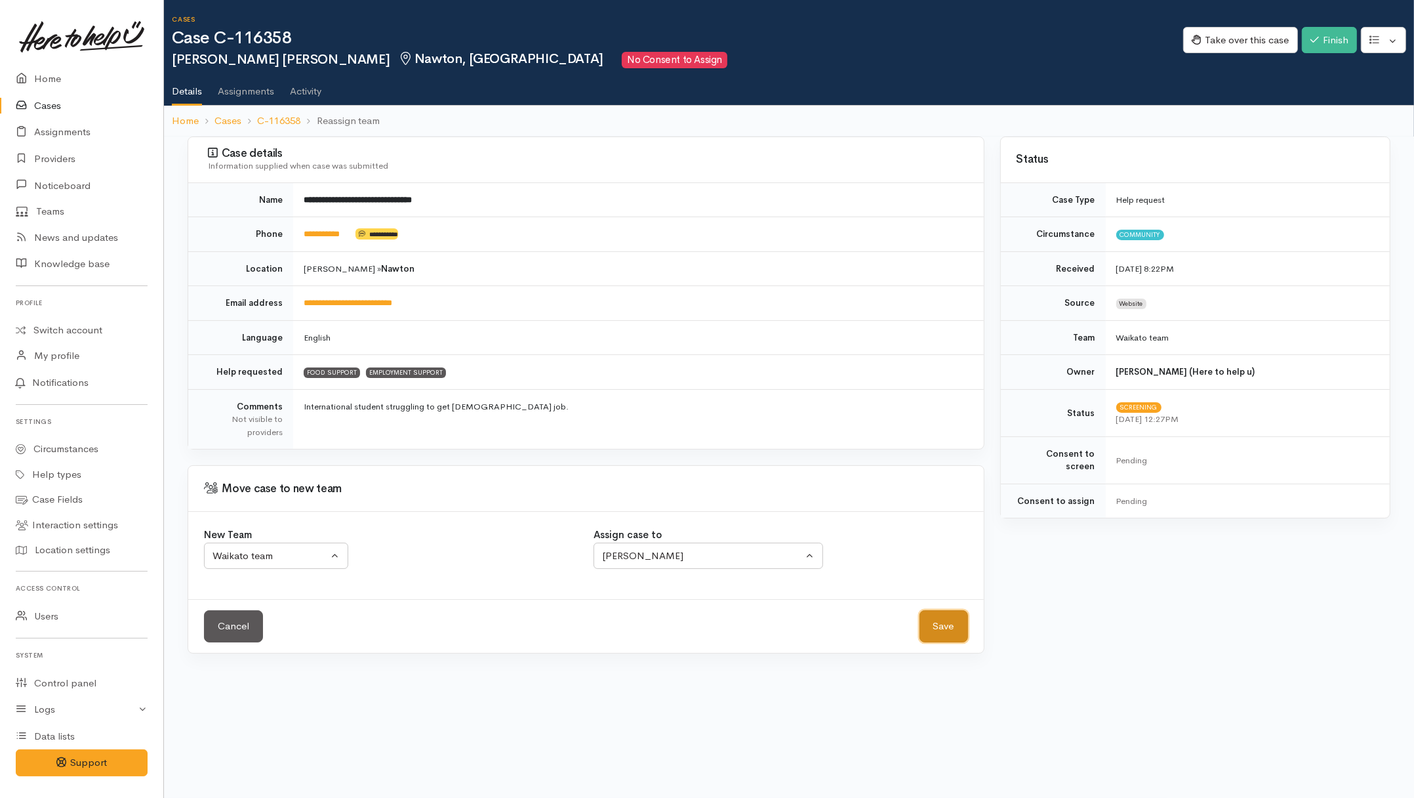
click at [956, 620] on button "Save" at bounding box center [943, 626] width 49 height 32
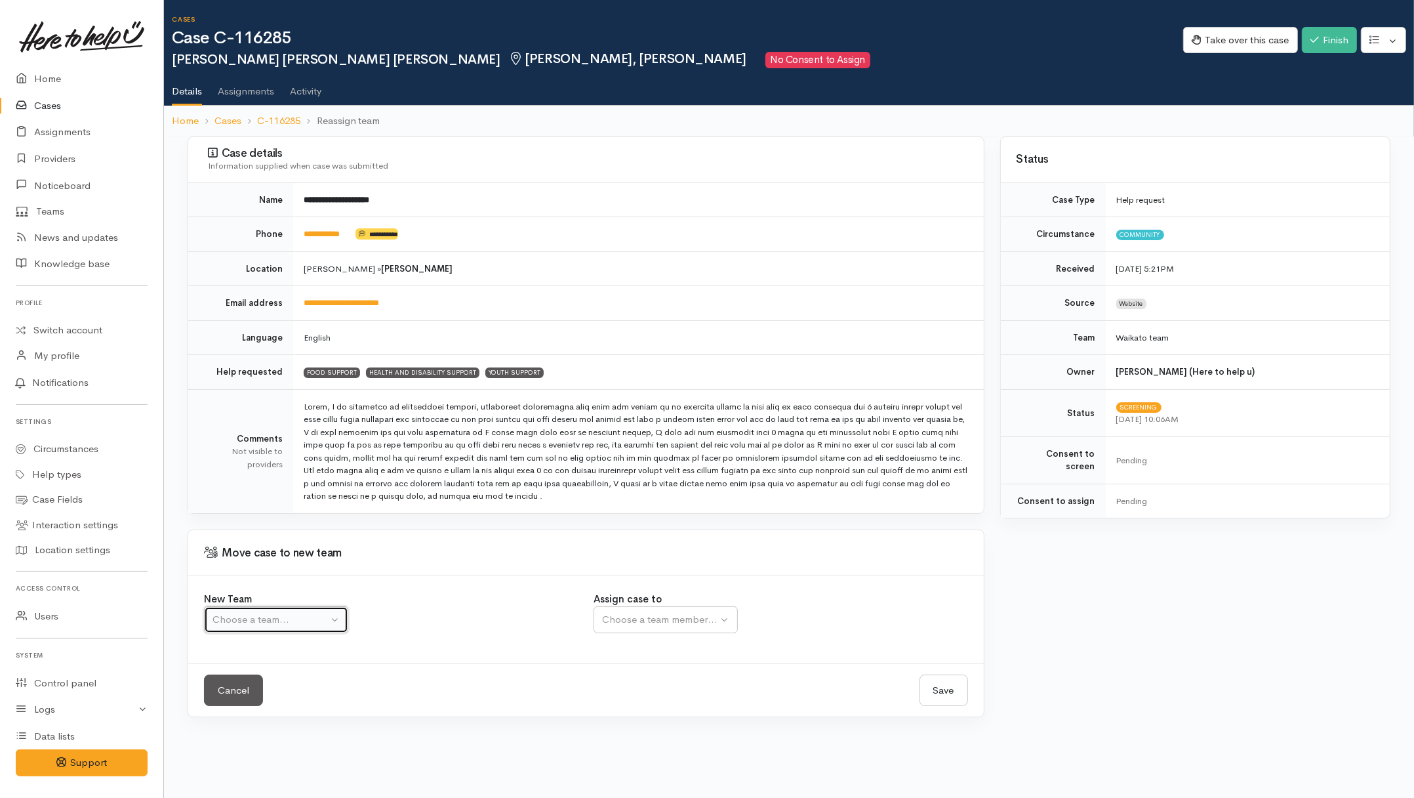
click at [304, 618] on div "Choose a team..." at bounding box center [269, 619] width 115 height 15
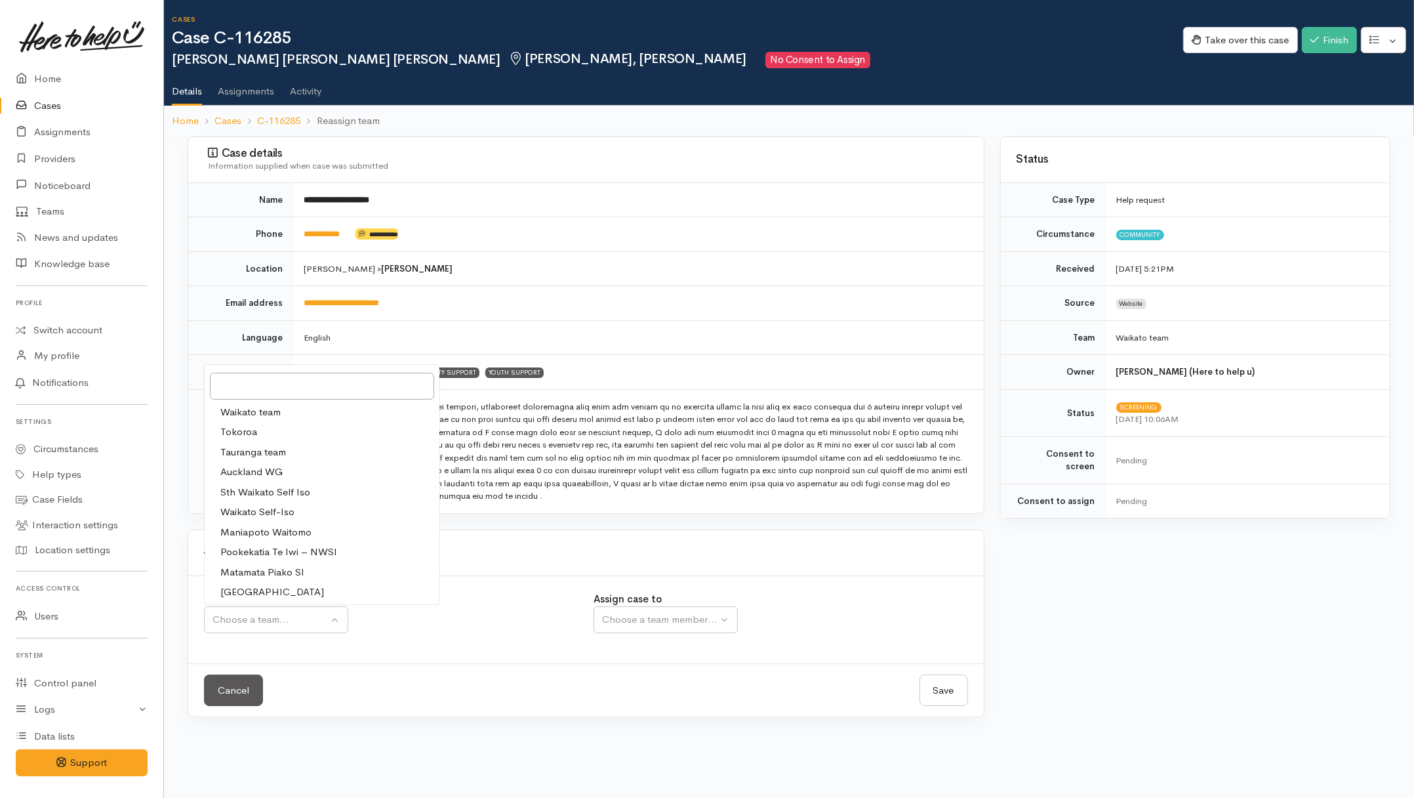
click at [243, 407] on span "Waikato team" at bounding box center [250, 412] width 60 height 15
select select "1"
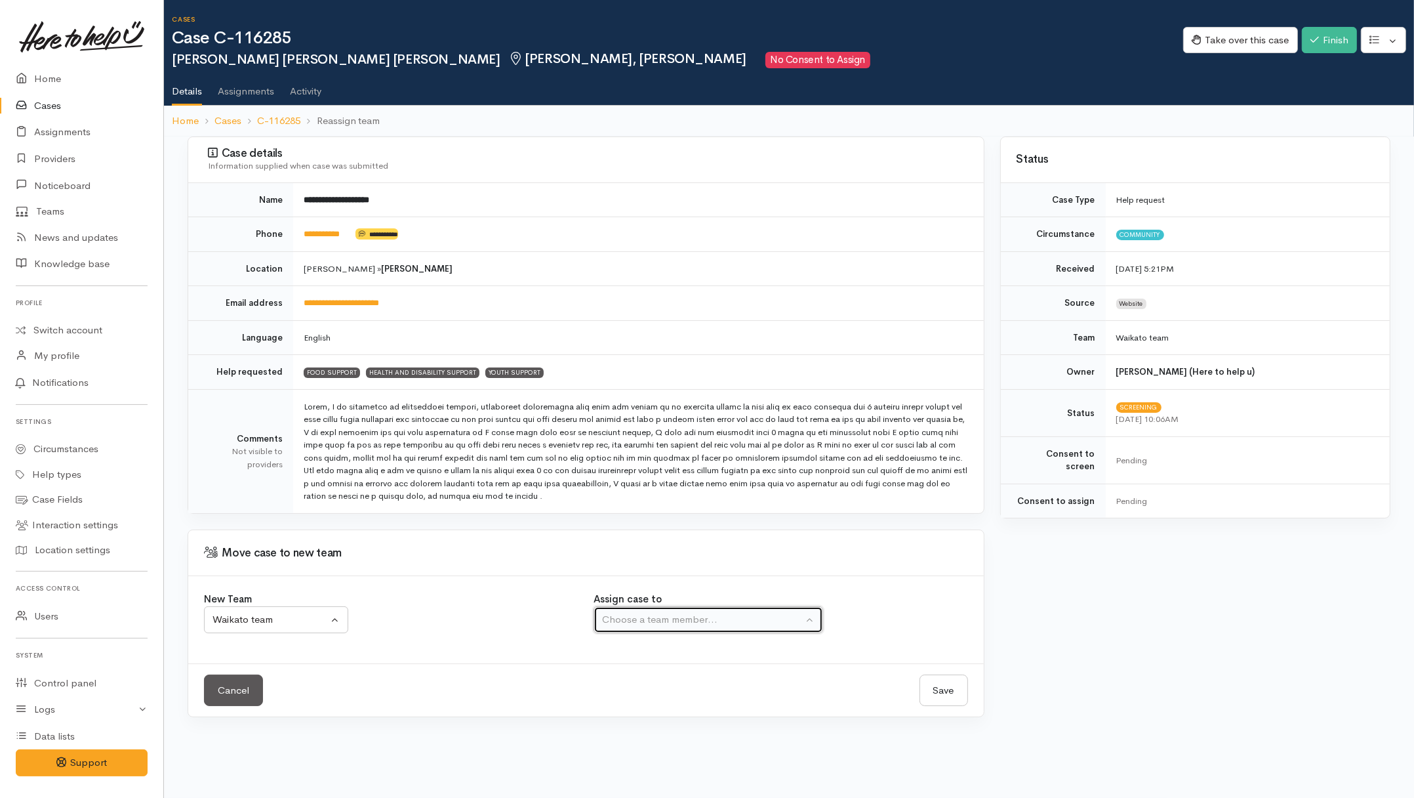
click at [666, 618] on div "Choose a team member..." at bounding box center [702, 619] width 201 height 15
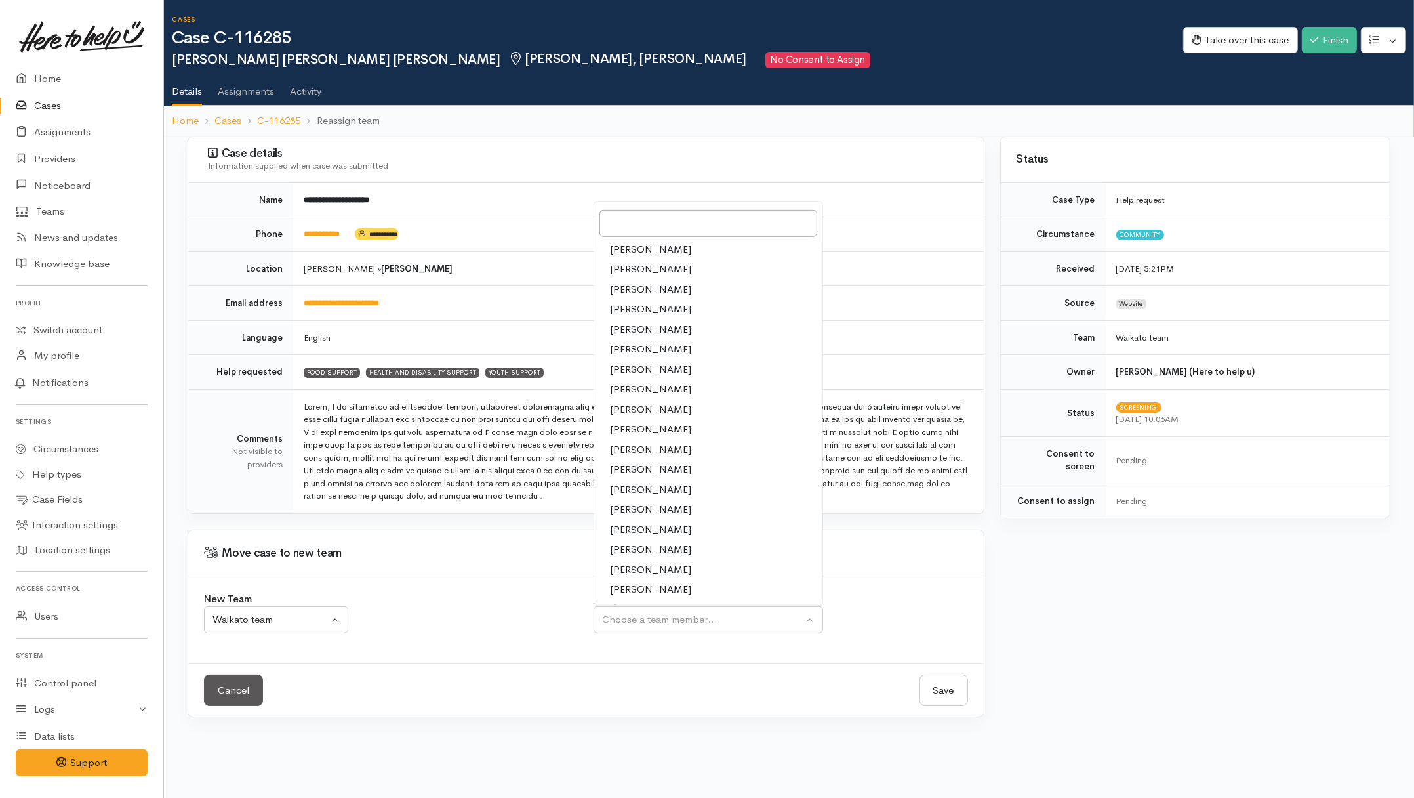
click at [633, 446] on span "[PERSON_NAME]" at bounding box center [650, 449] width 81 height 15
select select "1759"
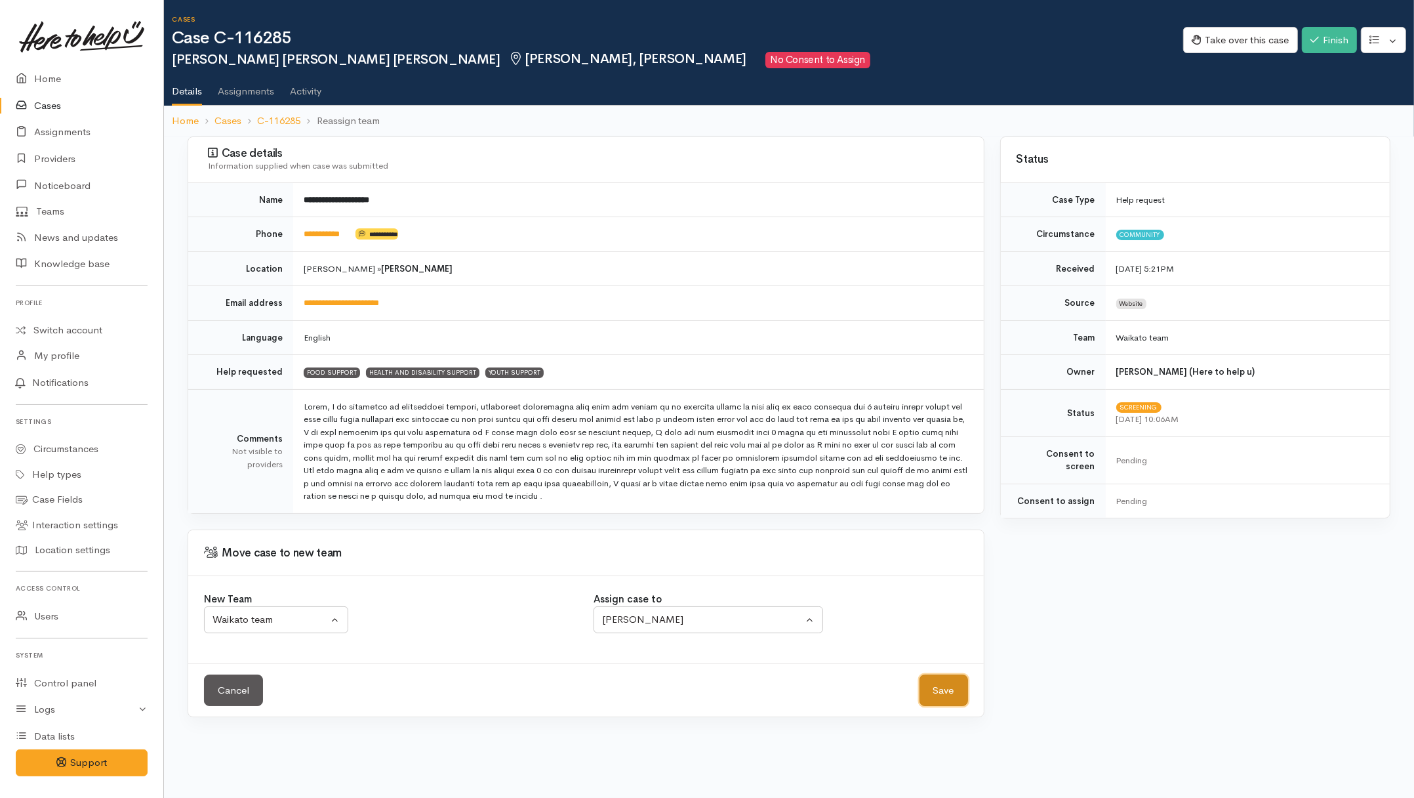
click at [939, 687] on button "Save" at bounding box center [943, 690] width 49 height 32
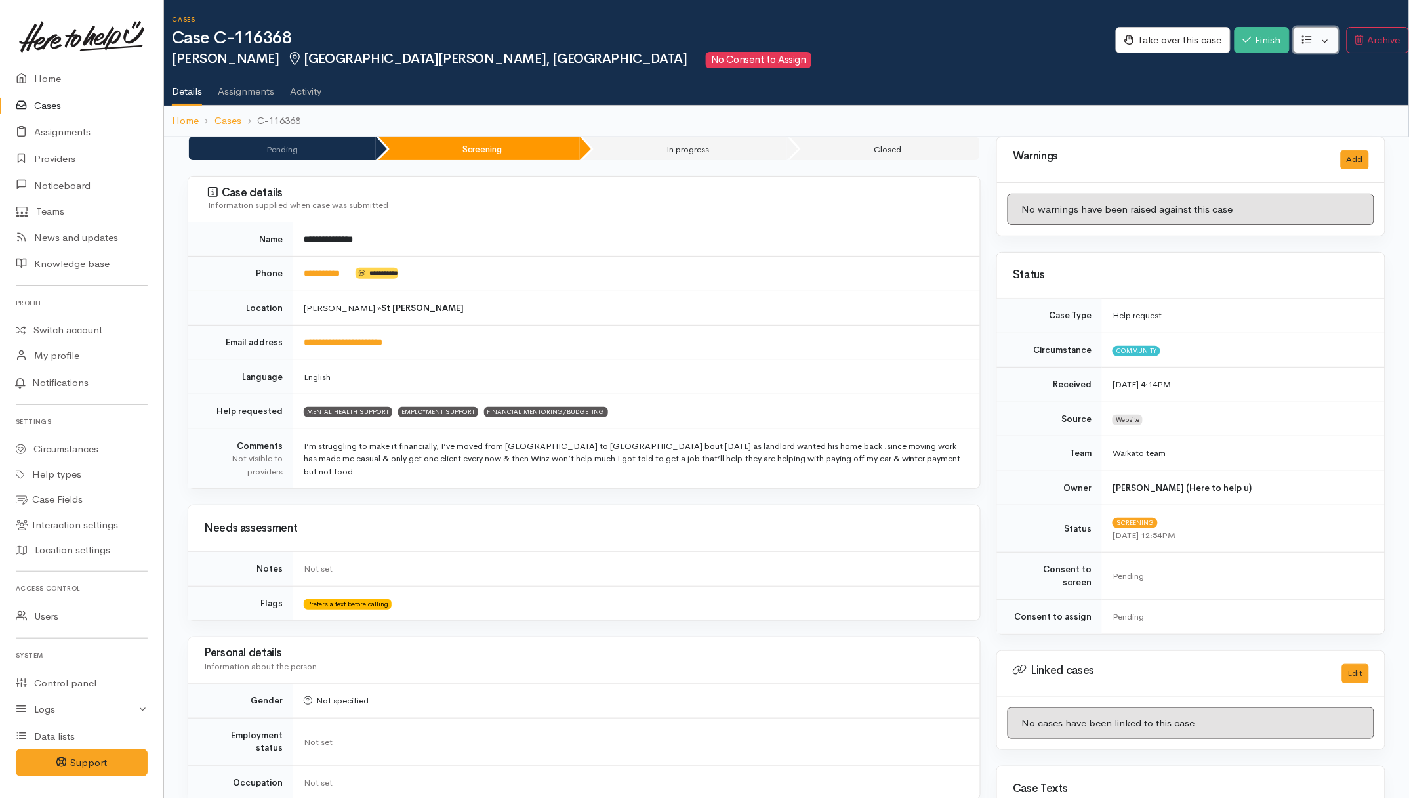
click at [1314, 46] on button "button" at bounding box center [1315, 40] width 45 height 27
click at [1270, 104] on link "Re-assign team" at bounding box center [1267, 110] width 140 height 20
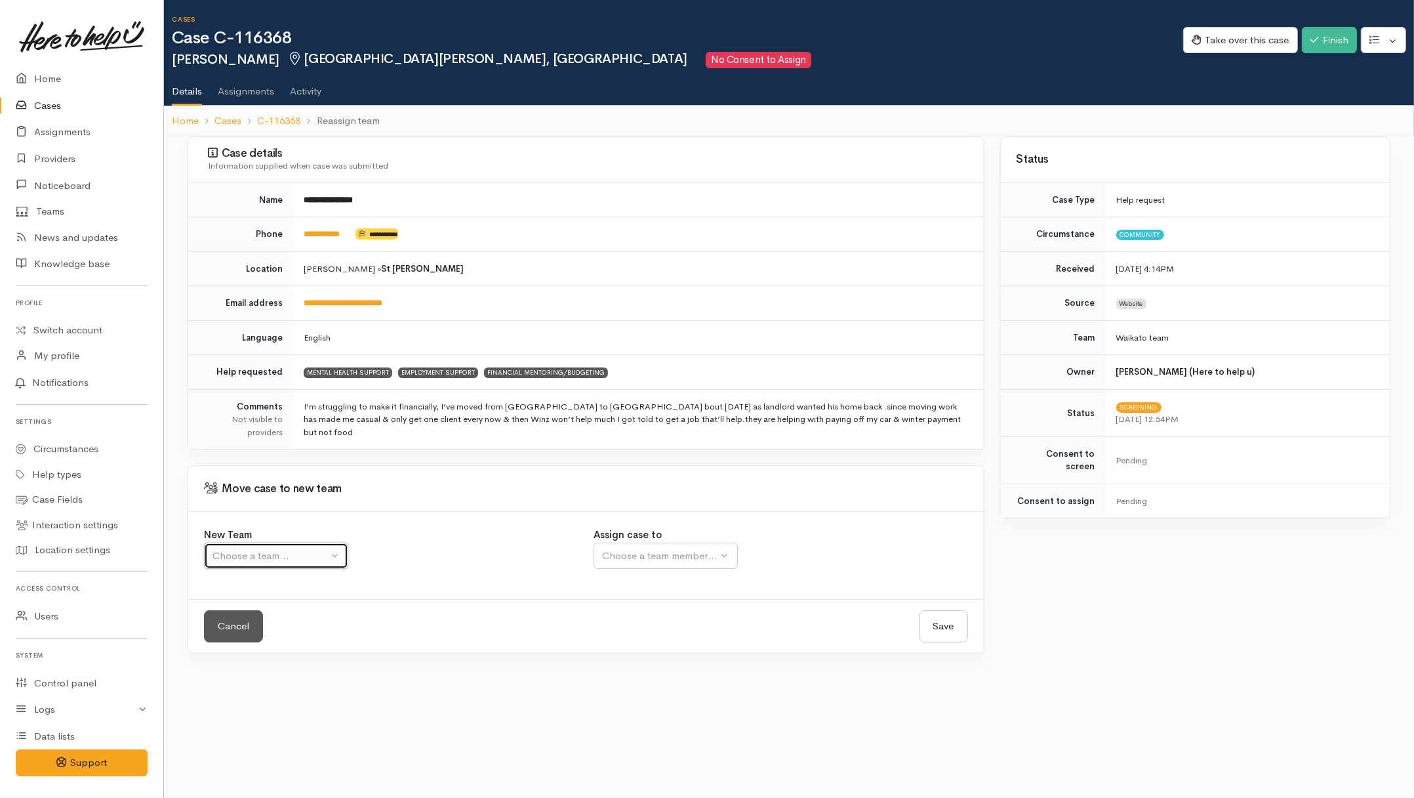
click at [269, 558] on div "Choose a team..." at bounding box center [269, 555] width 115 height 15
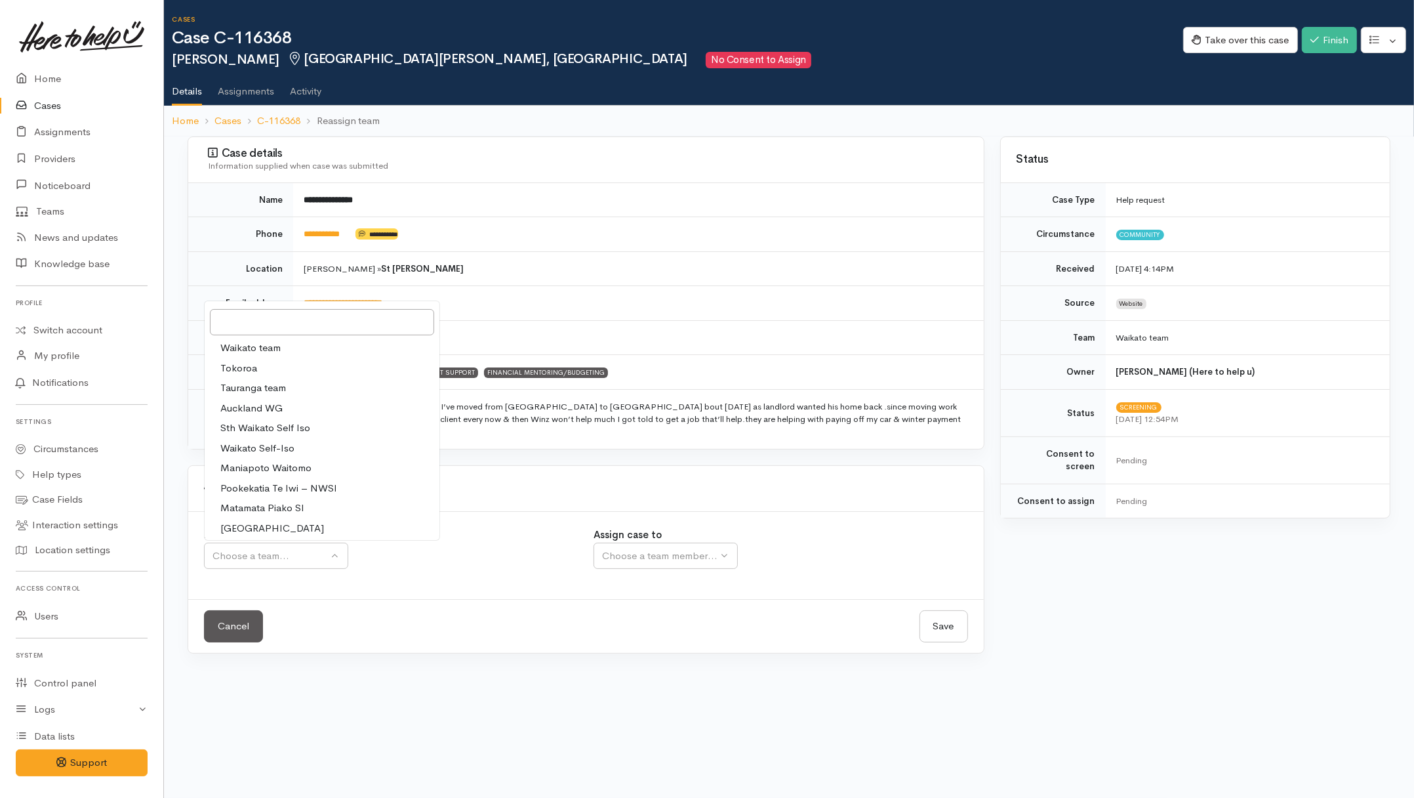
click at [264, 346] on span "Waikato team" at bounding box center [250, 347] width 60 height 15
select select "1"
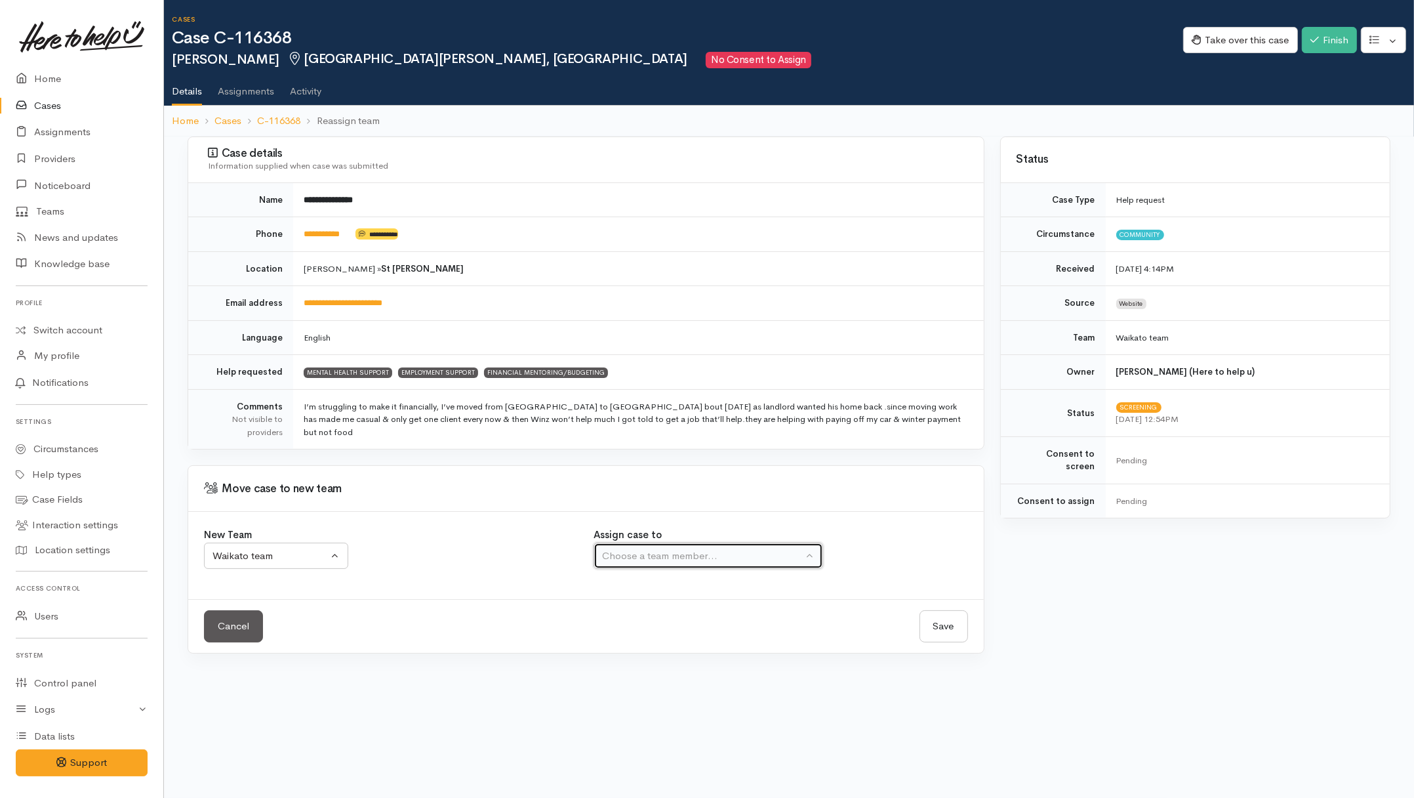
click at [625, 559] on div "Choose a team member..." at bounding box center [702, 555] width 201 height 15
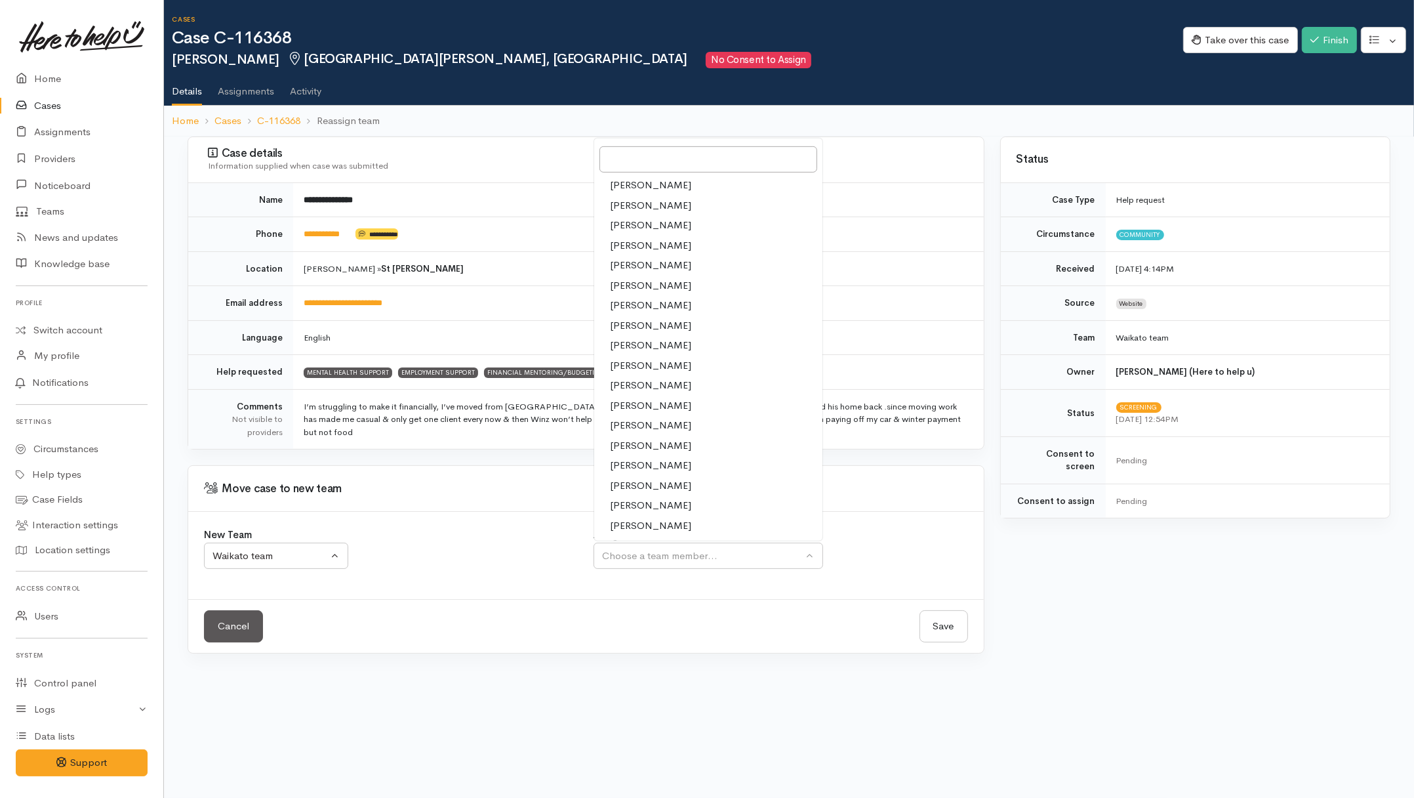
click at [623, 449] on span "[PERSON_NAME]" at bounding box center [650, 445] width 81 height 15
select select "2314"
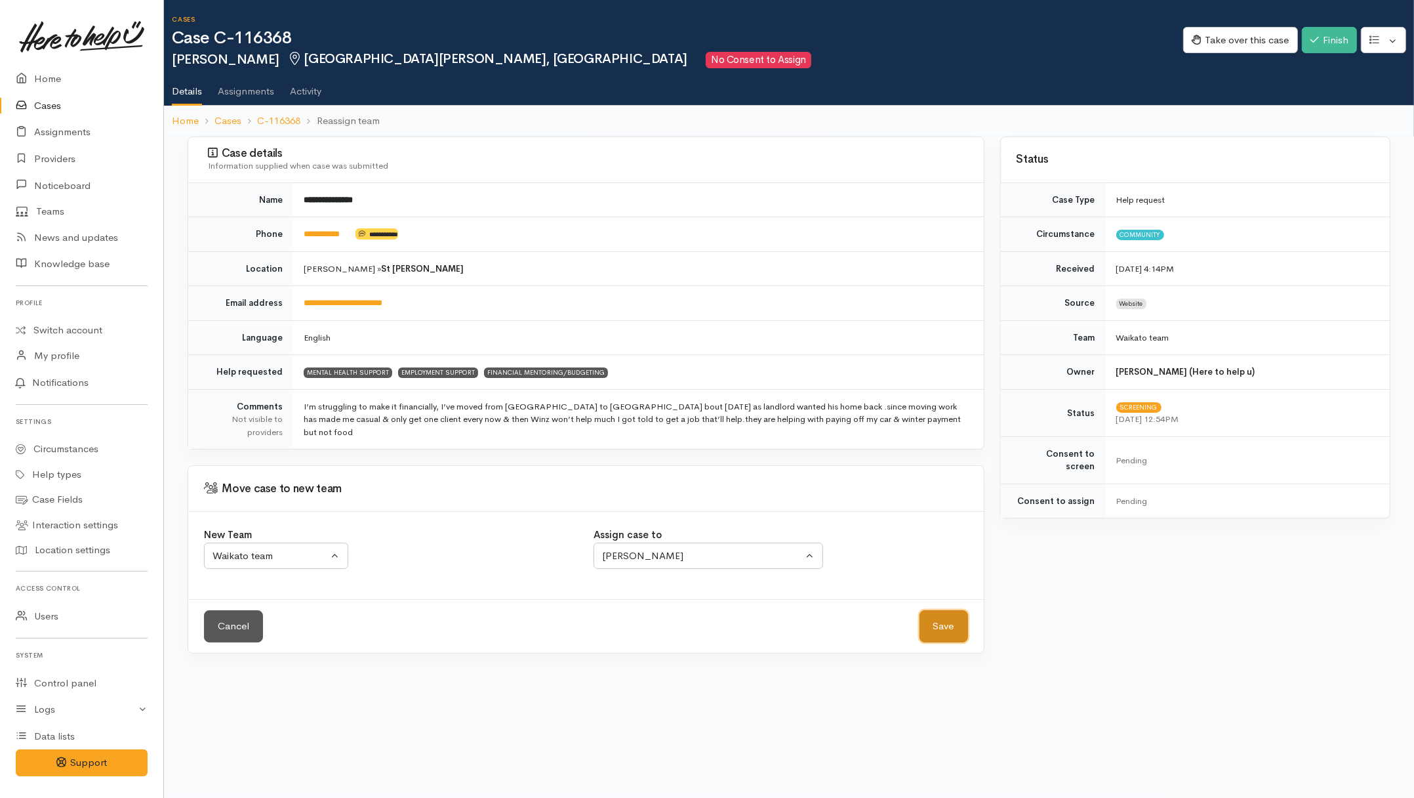
click at [958, 626] on button "Save" at bounding box center [943, 626] width 49 height 32
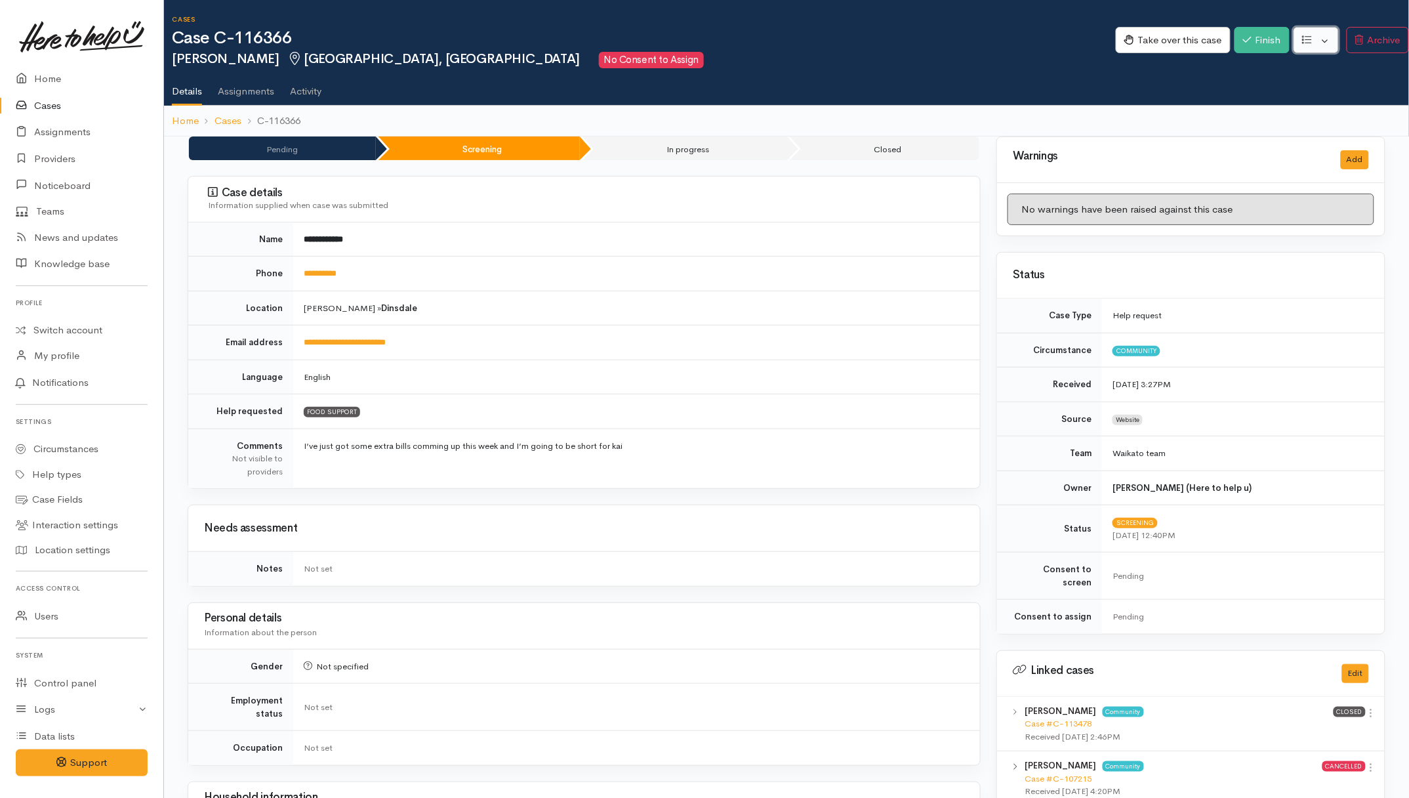
click at [1318, 39] on button "button" at bounding box center [1315, 40] width 45 height 27
click at [1258, 107] on link "Re-assign team" at bounding box center [1267, 110] width 140 height 20
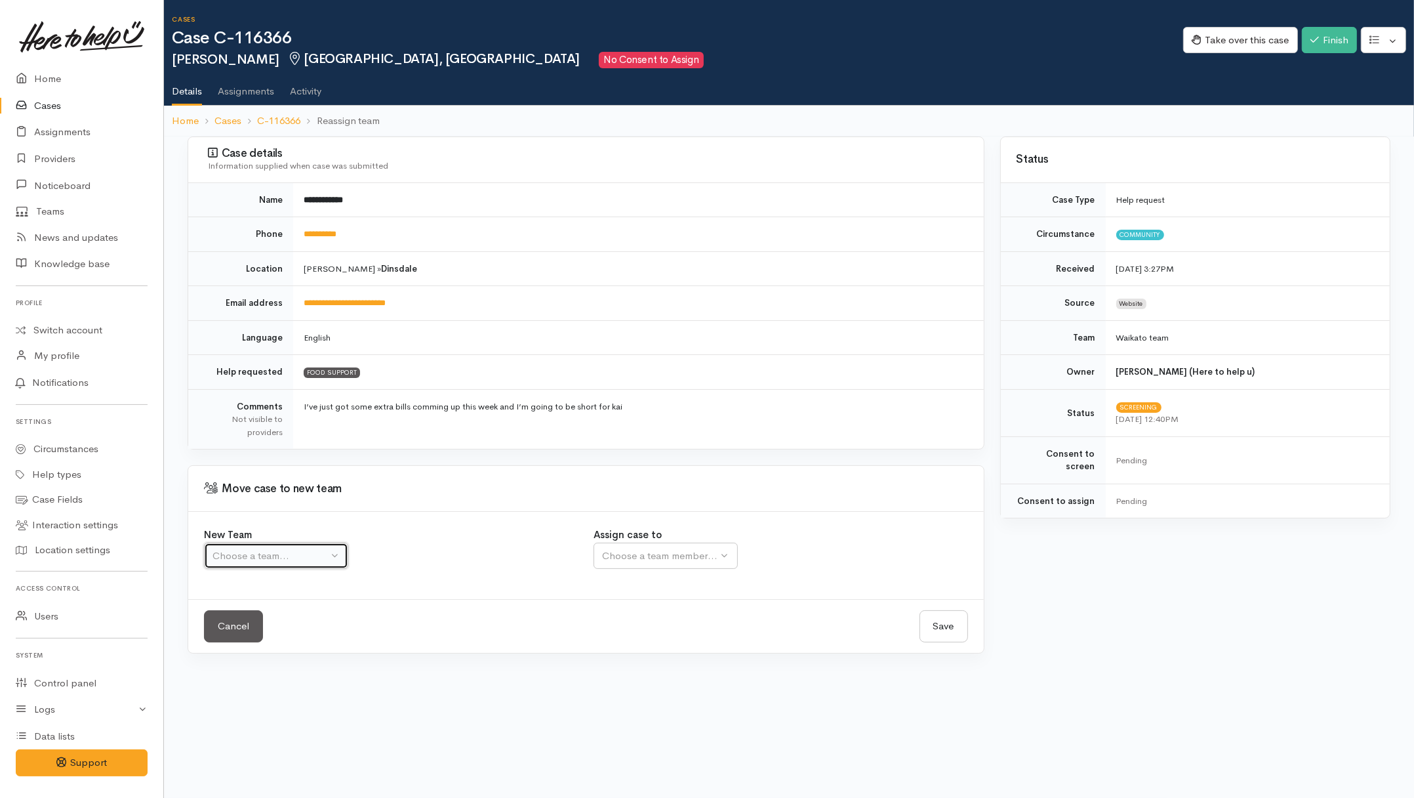
click at [329, 565] on button "Choose a team..." at bounding box center [276, 555] width 144 height 27
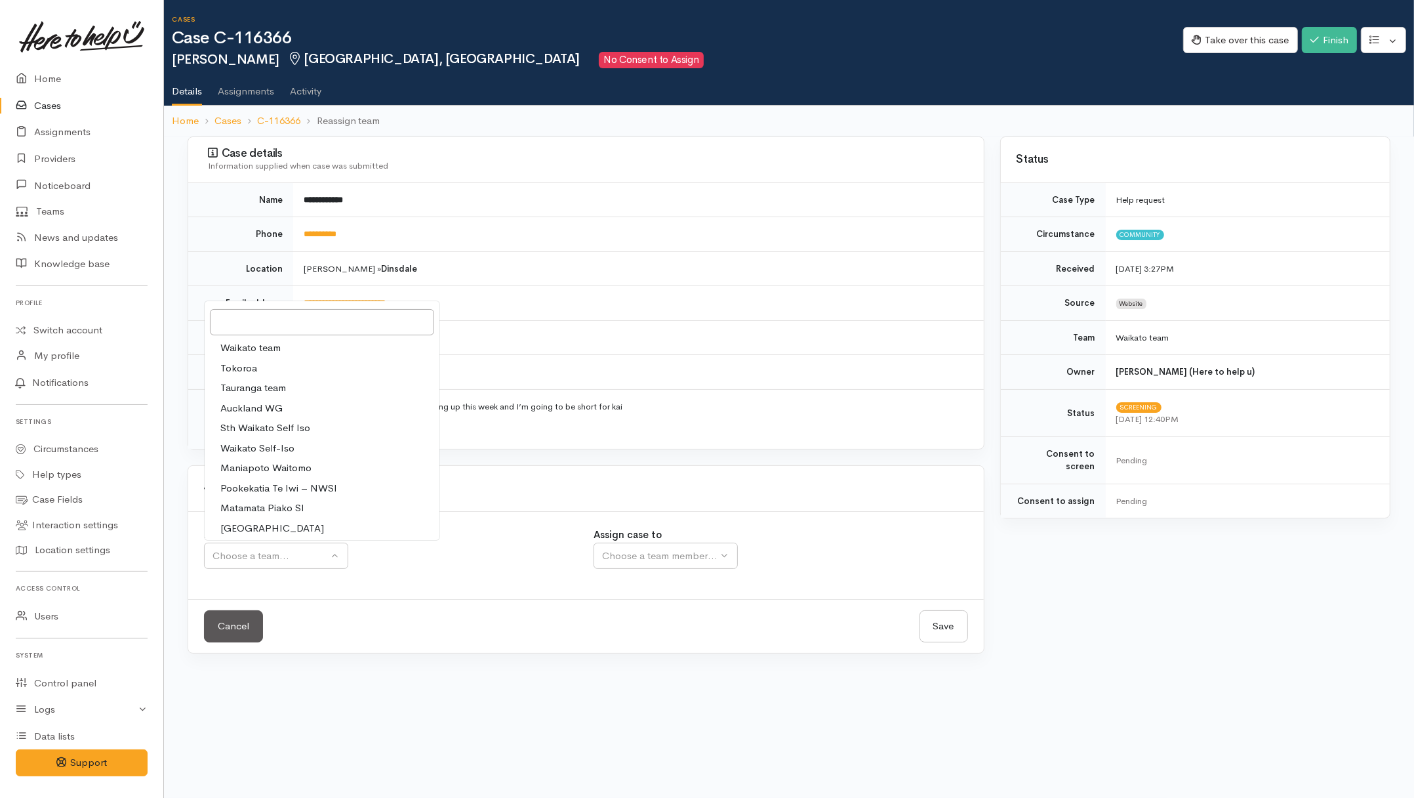
click at [256, 350] on span "Waikato team" at bounding box center [250, 347] width 60 height 15
select select "1"
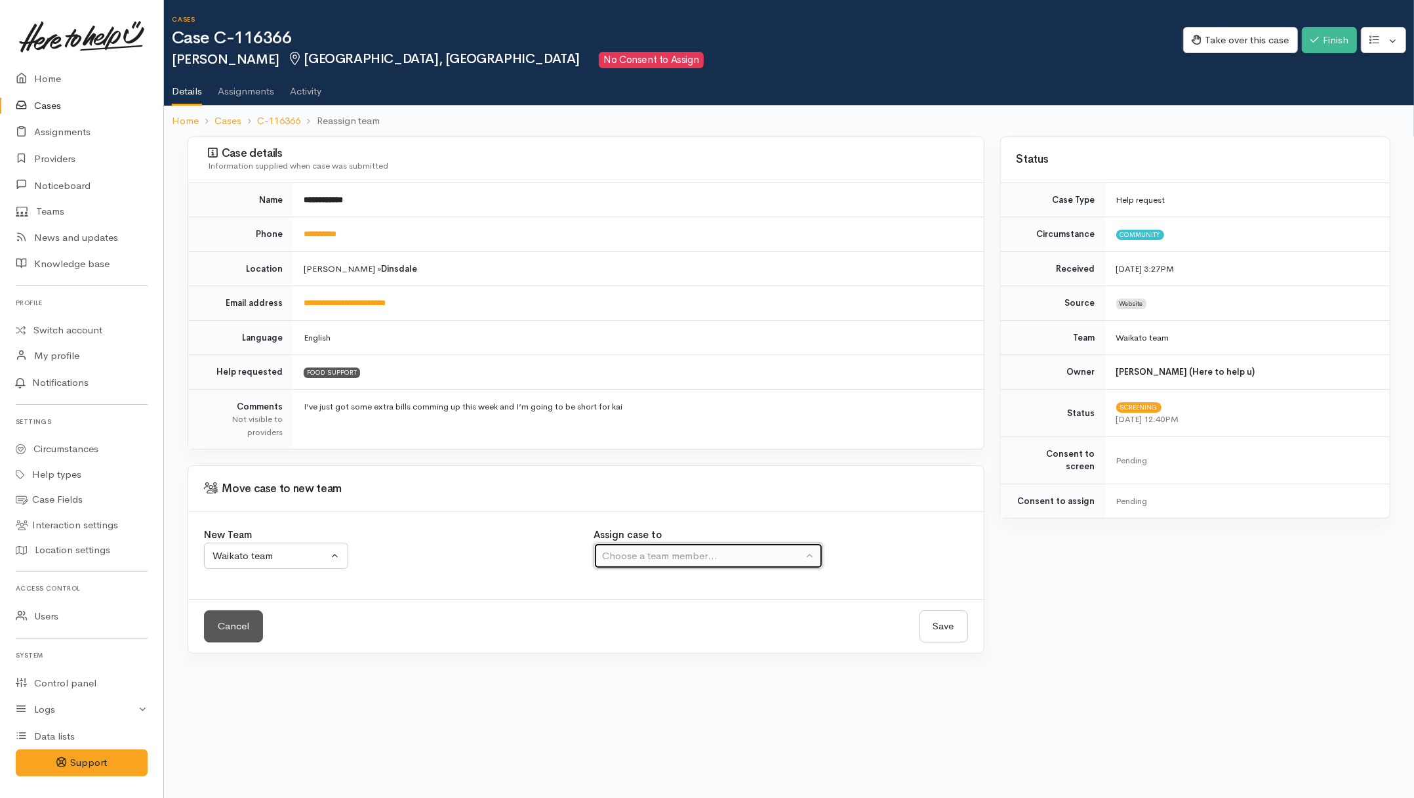
click at [669, 553] on div "Choose a team member..." at bounding box center [702, 555] width 201 height 15
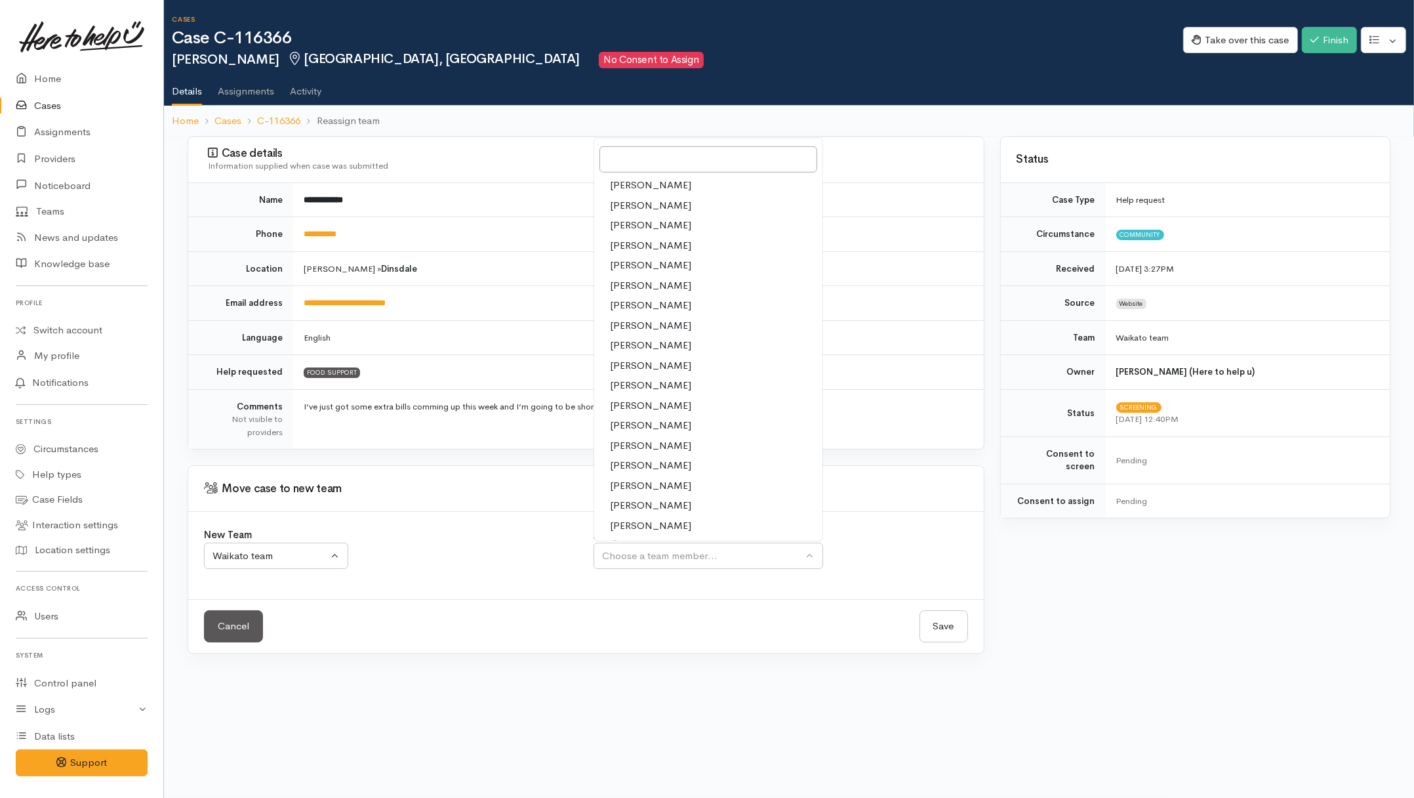
click at [637, 447] on span "Nicole Rusk" at bounding box center [650, 445] width 81 height 15
select select "2314"
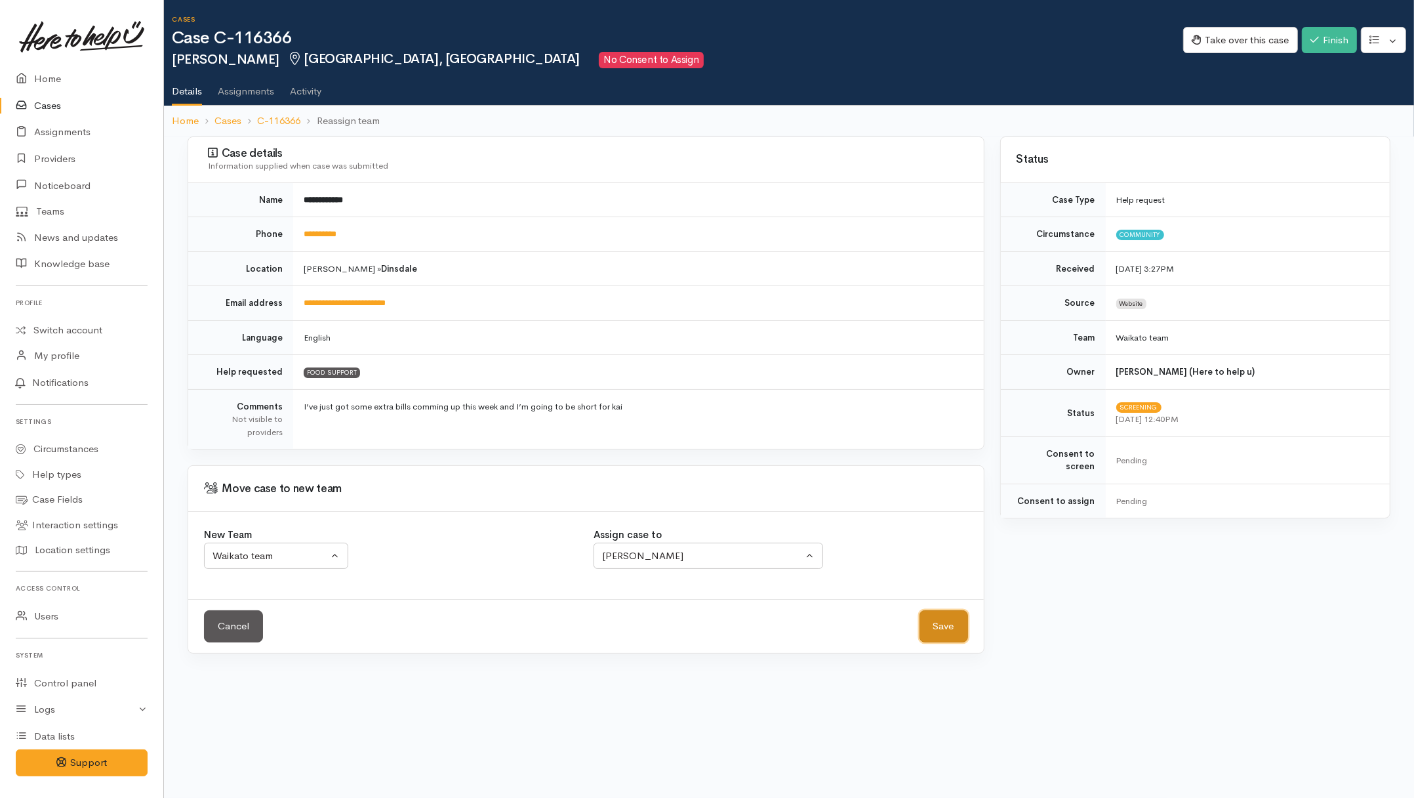
click at [932, 628] on button "Save" at bounding box center [943, 626] width 49 height 32
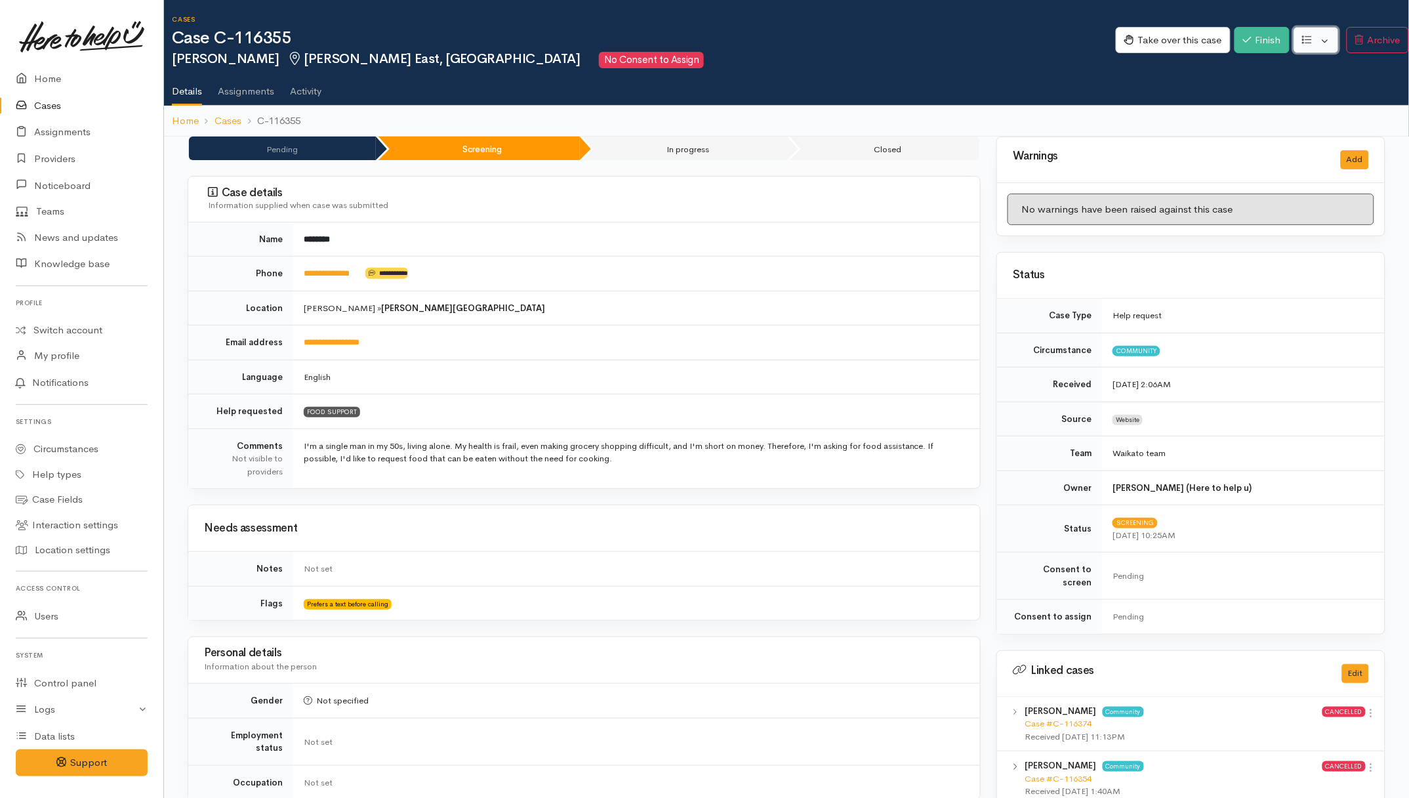
click at [1312, 43] on button "button" at bounding box center [1315, 40] width 45 height 27
click at [1219, 108] on icon at bounding box center [1219, 110] width 12 height 10
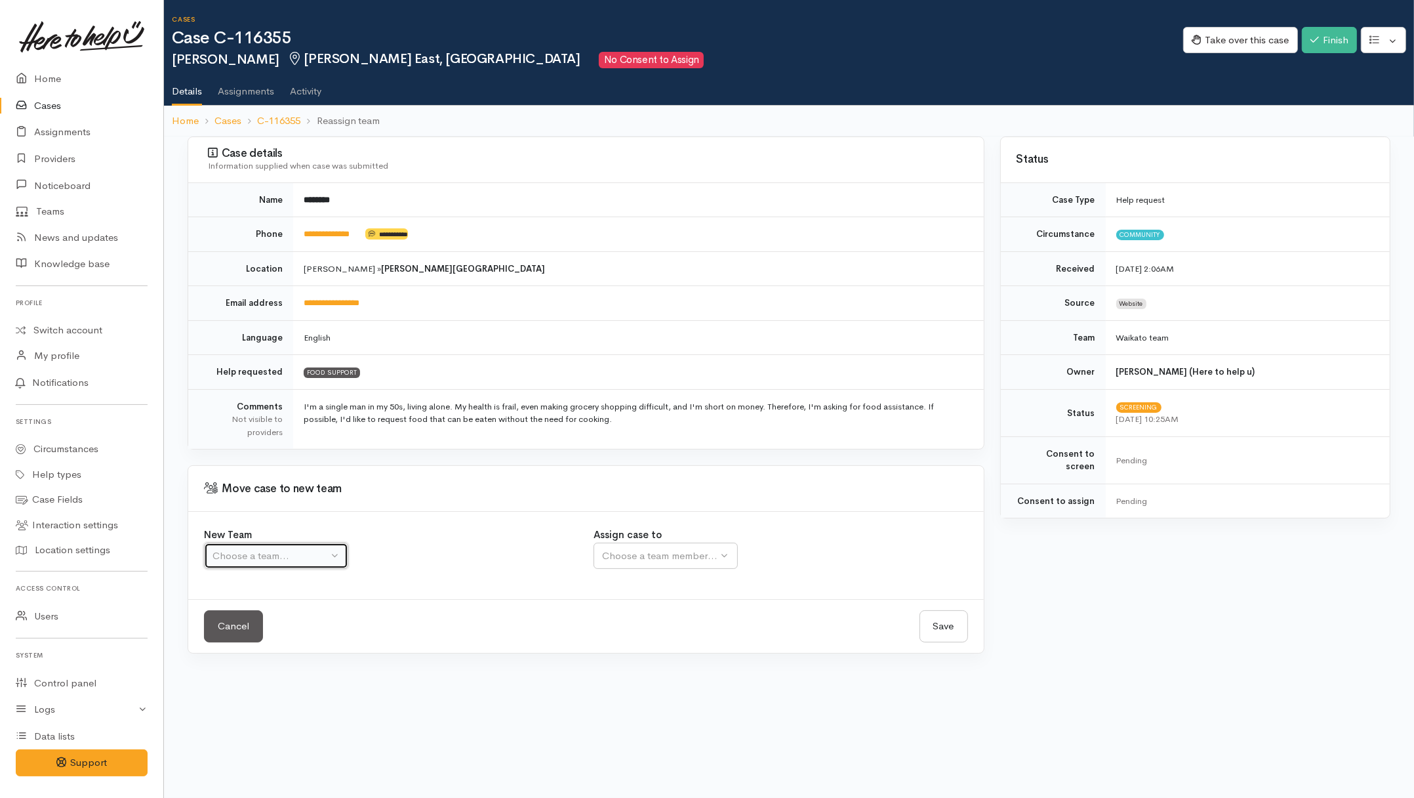
click at [272, 554] on div "Choose a team..." at bounding box center [269, 555] width 115 height 15
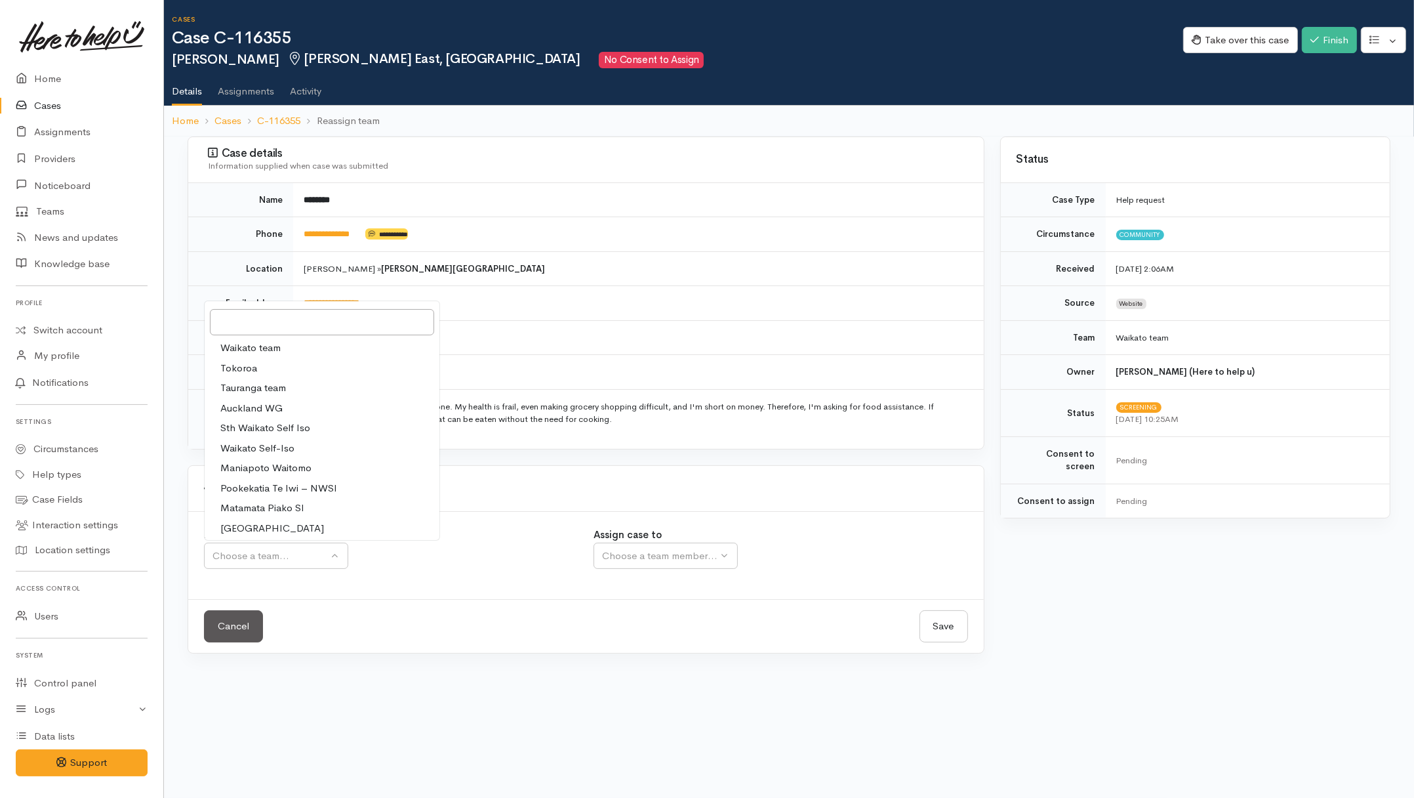
drag, startPoint x: 257, startPoint y: 348, endPoint x: 294, endPoint y: 372, distance: 44.0
click at [258, 348] on span "Waikato team" at bounding box center [250, 347] width 60 height 15
select select "1"
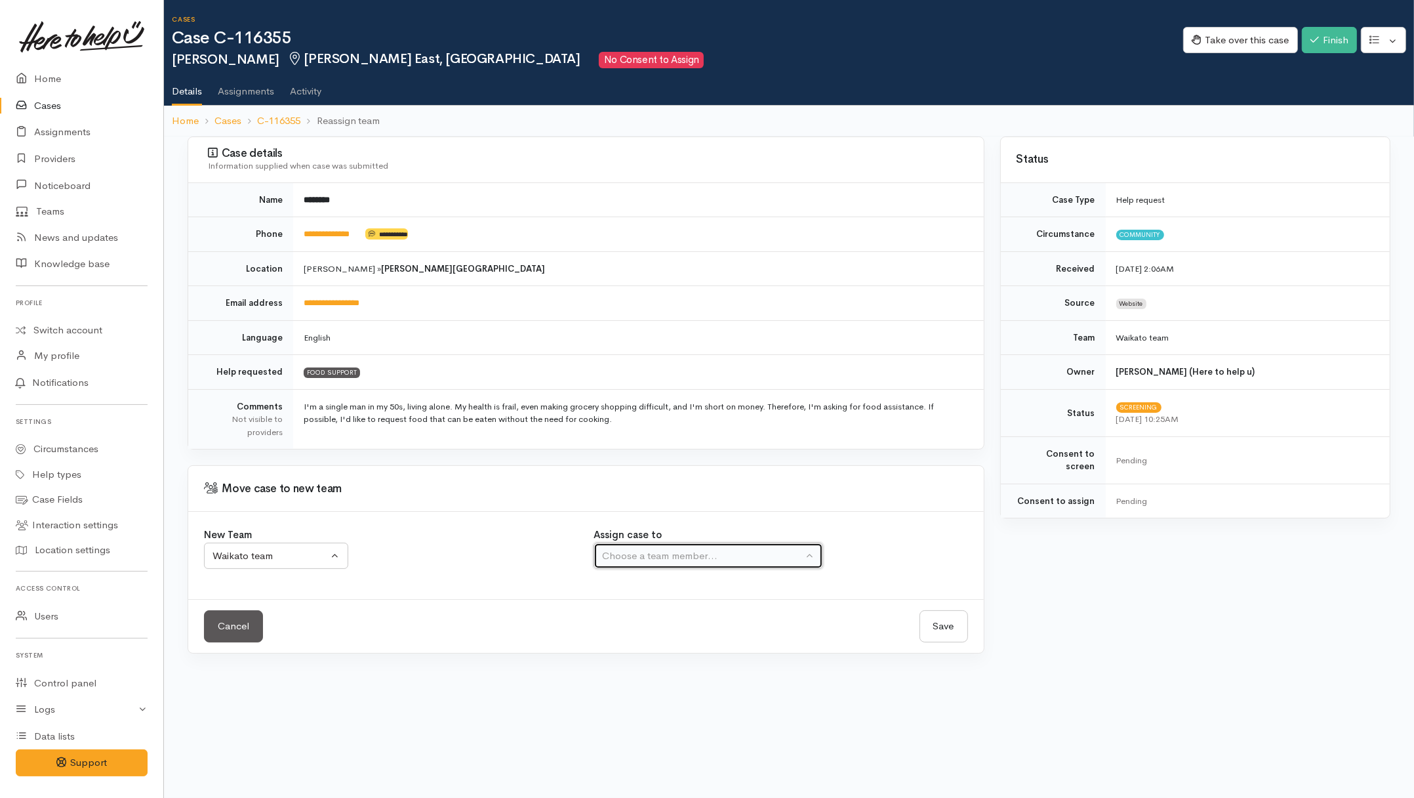
click at [623, 555] on div "Choose a team member..." at bounding box center [702, 555] width 201 height 15
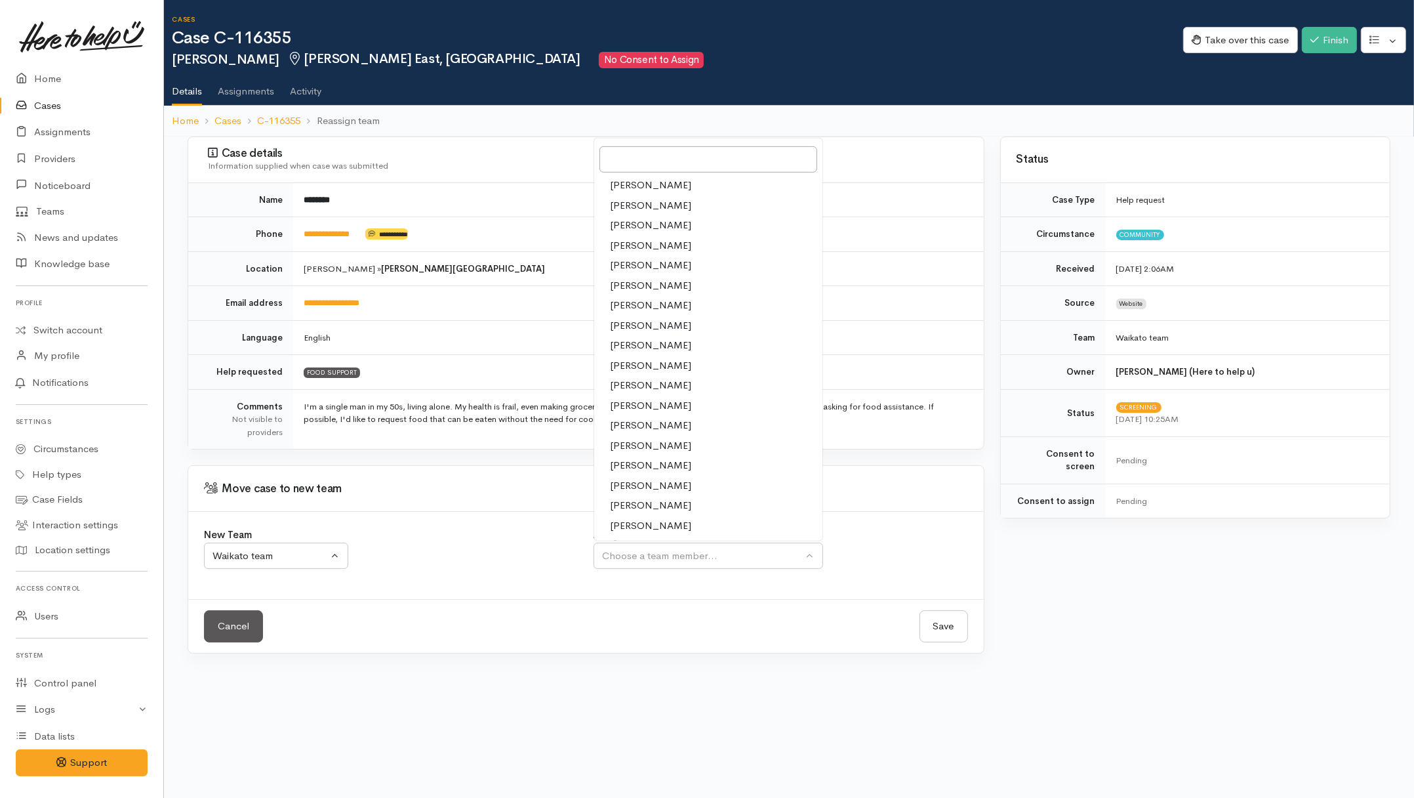
click at [626, 447] on span "Nicole Rusk" at bounding box center [650, 445] width 81 height 15
select select "2314"
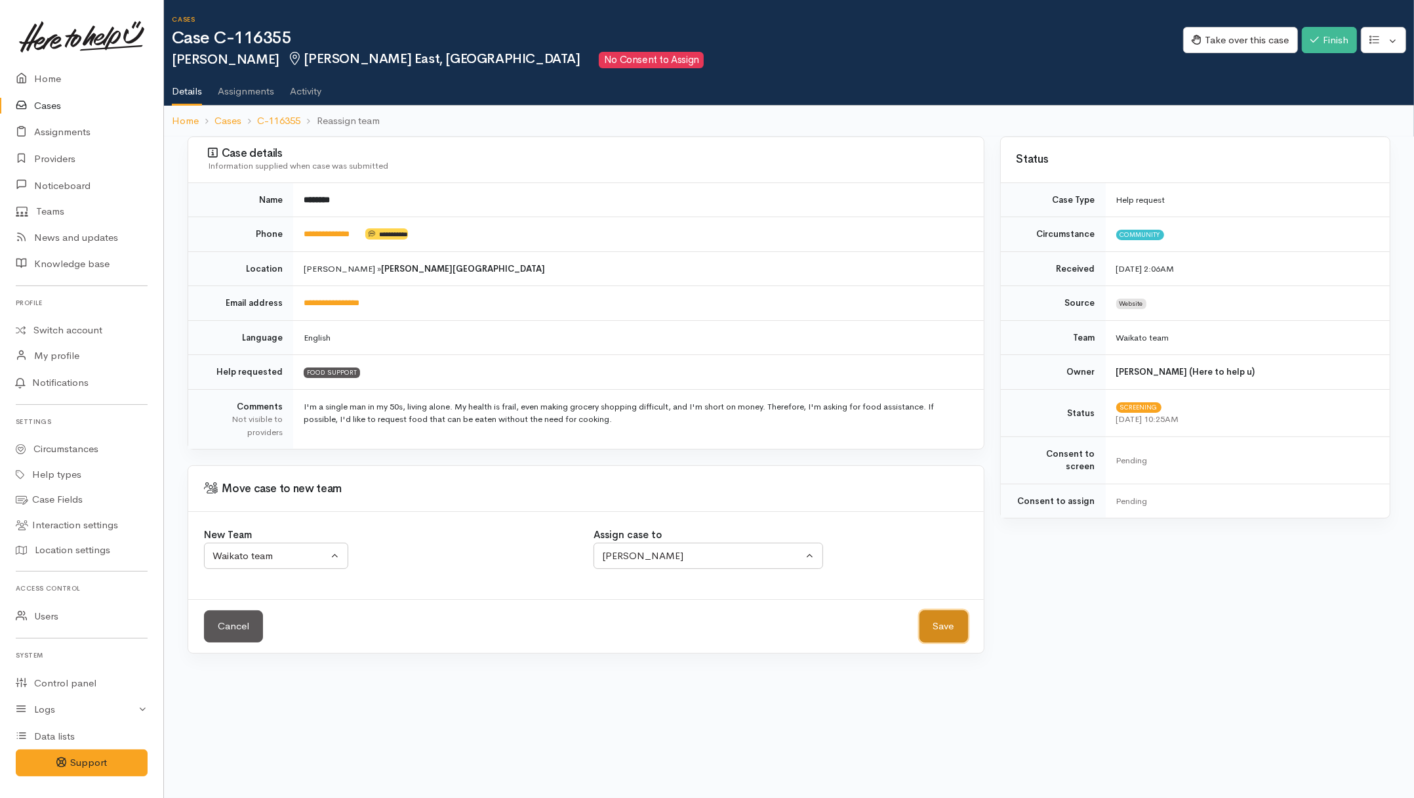
click at [955, 630] on button "Save" at bounding box center [943, 626] width 49 height 32
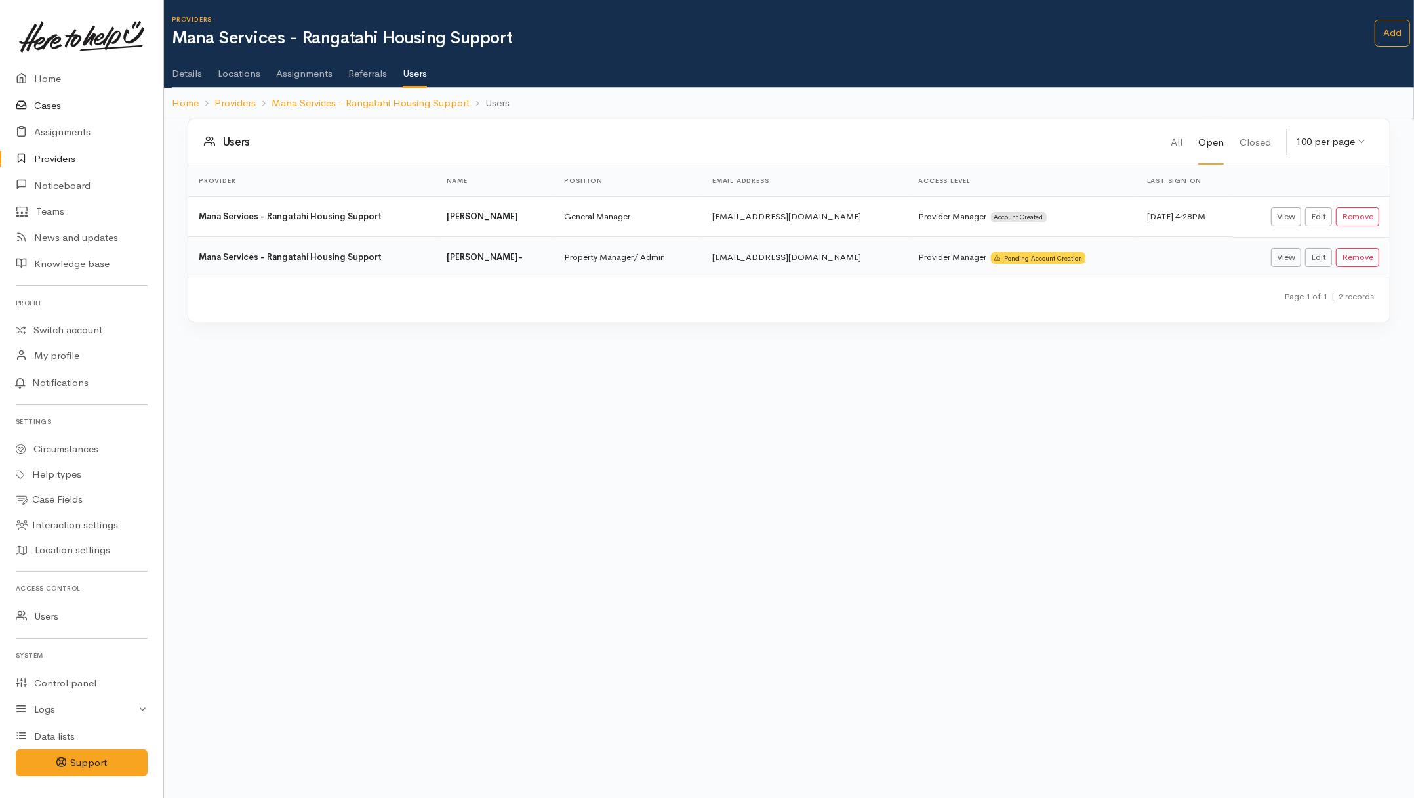
click at [50, 105] on link "Cases" at bounding box center [81, 105] width 163 height 27
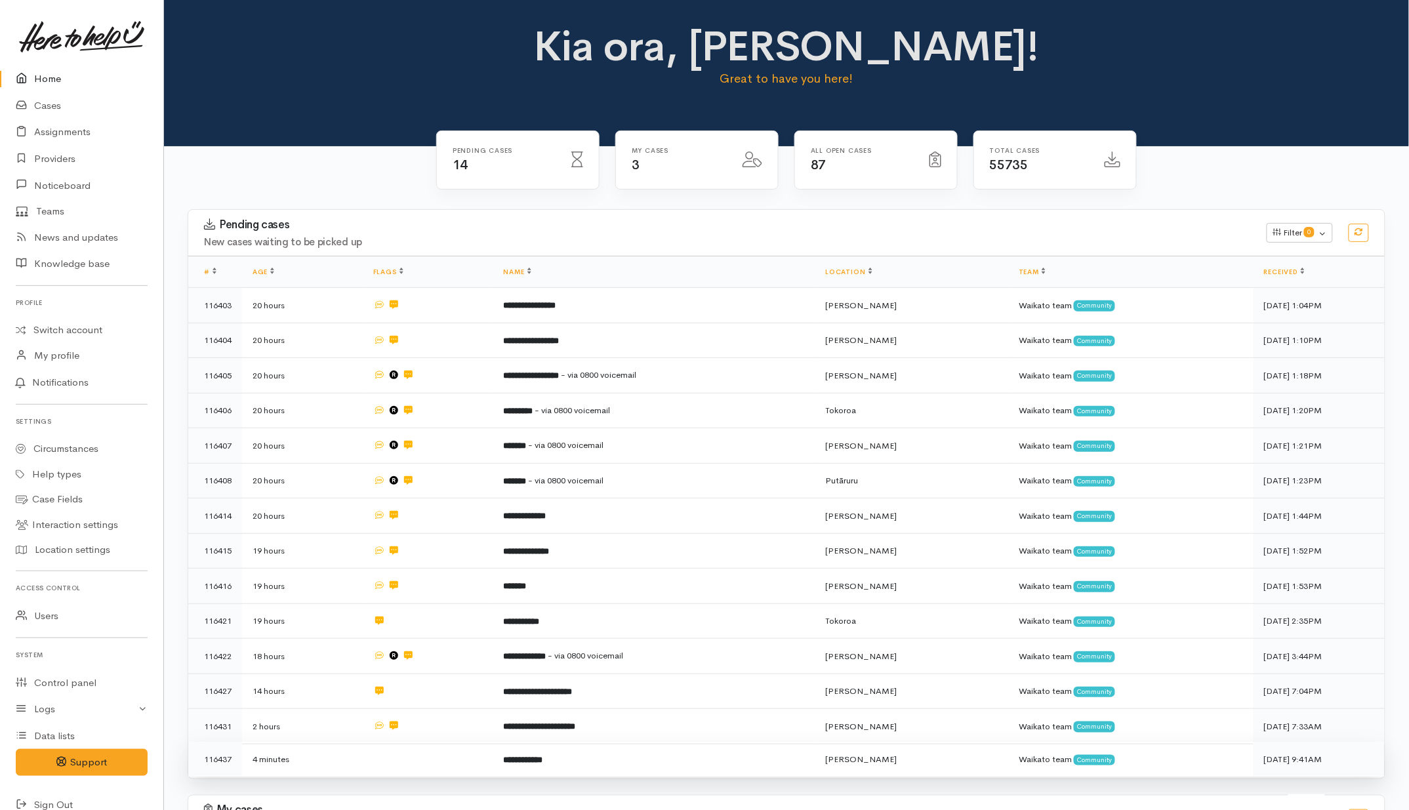
click at [461, 756] on td at bounding box center [428, 759] width 131 height 35
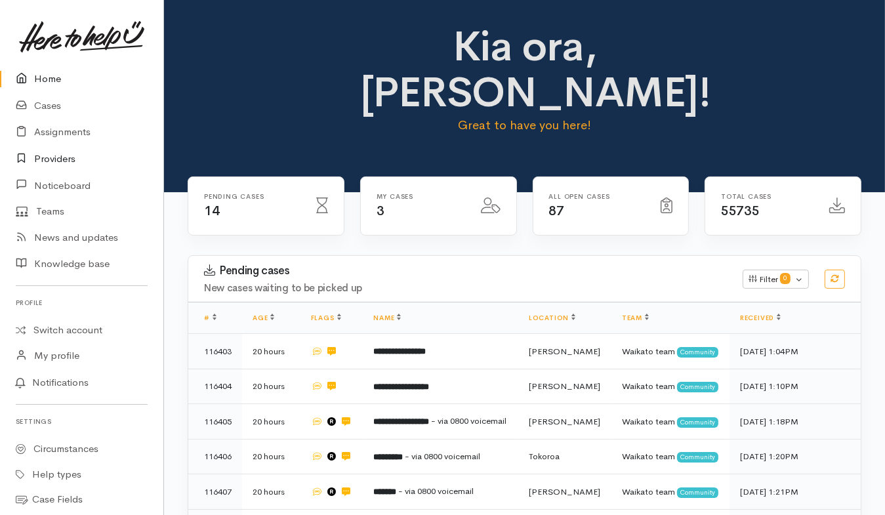
click at [70, 154] on link "Providers" at bounding box center [81, 159] width 163 height 27
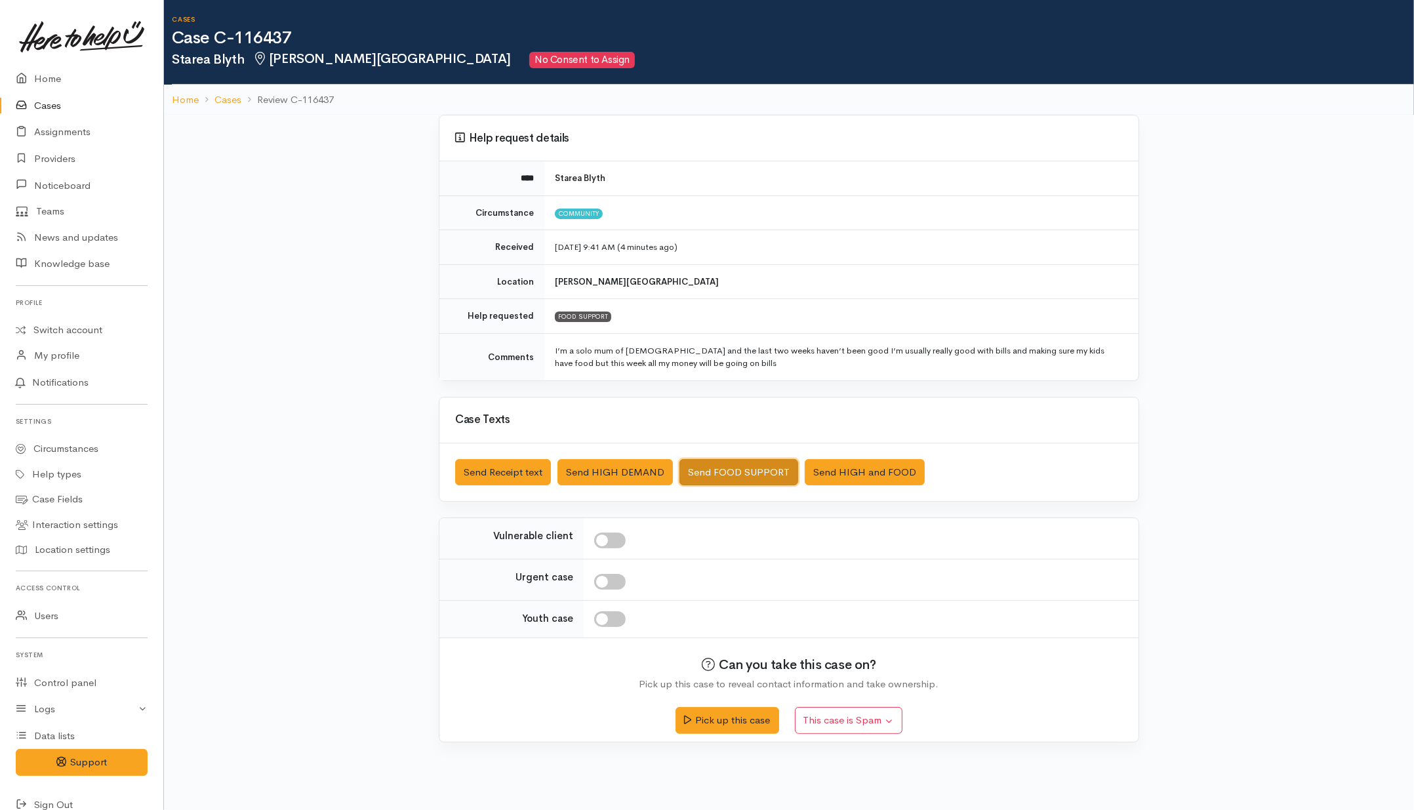
click at [746, 475] on button "Send FOOD SUPPORT" at bounding box center [738, 472] width 119 height 27
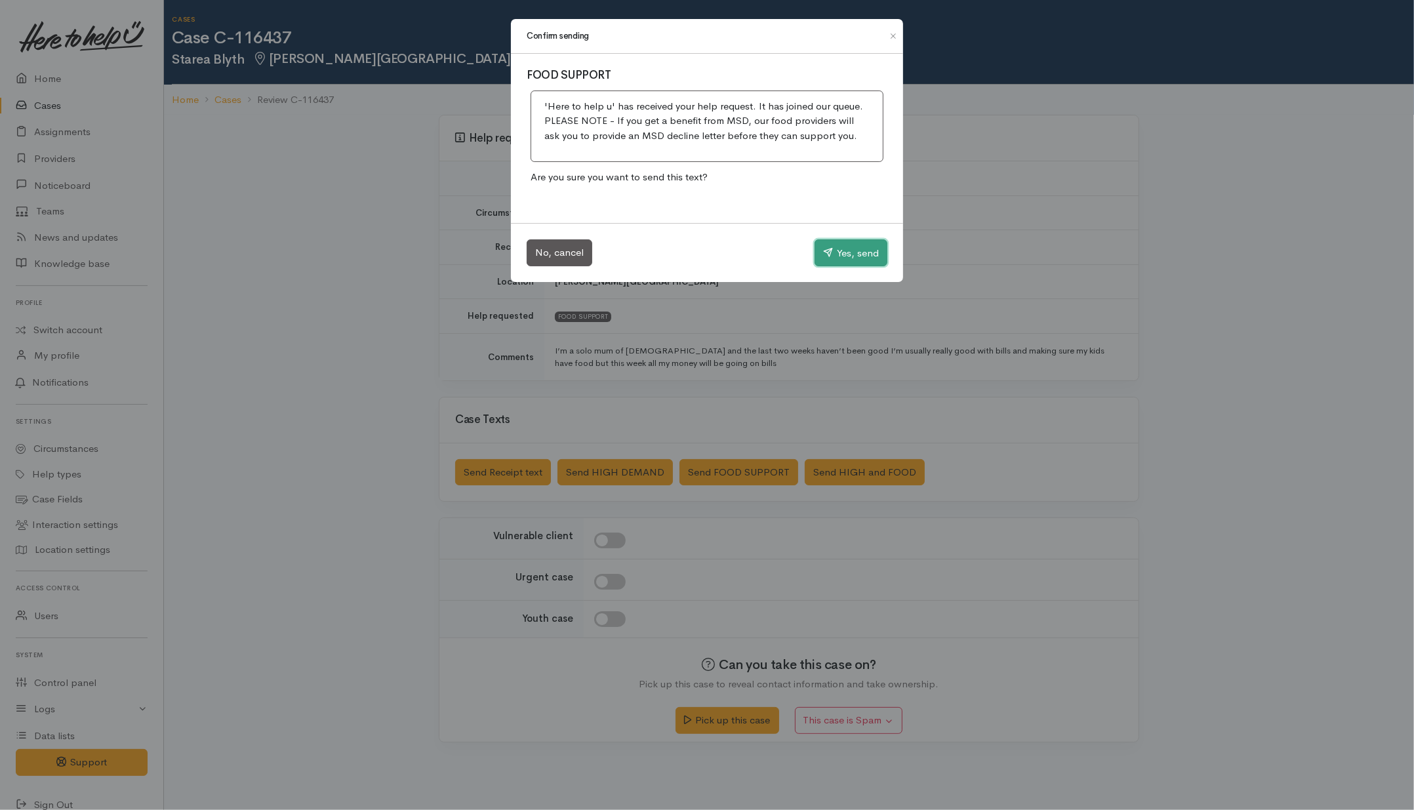
drag, startPoint x: 828, startPoint y: 256, endPoint x: 803, endPoint y: 256, distance: 24.3
click at [828, 256] on icon "button" at bounding box center [828, 252] width 10 height 10
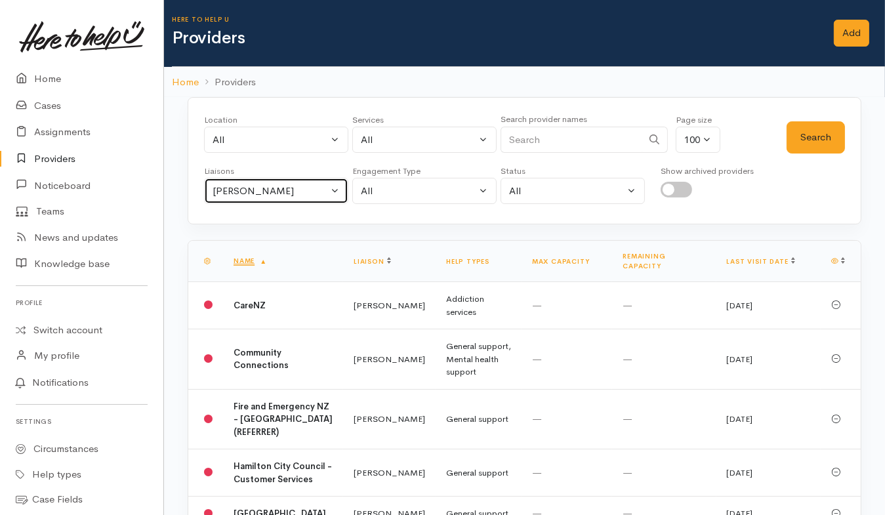
click at [283, 185] on div "[PERSON_NAME]" at bounding box center [269, 191] width 115 height 15
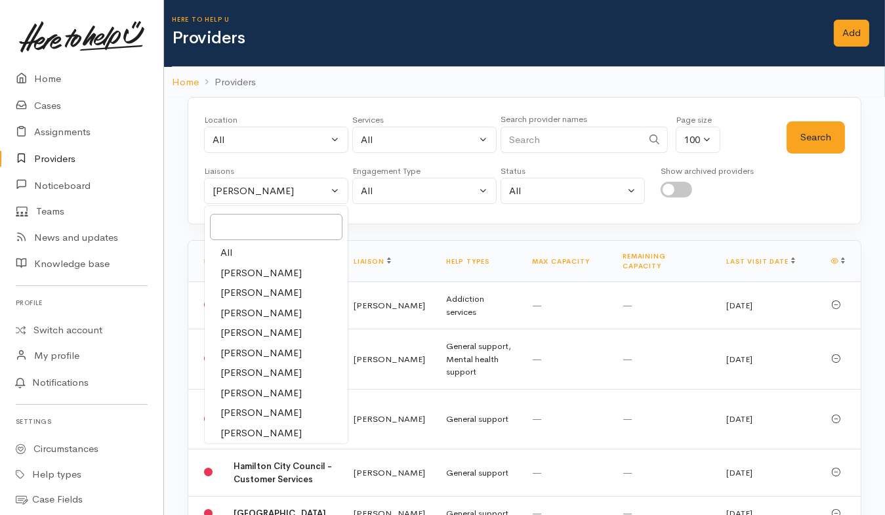
click at [241, 257] on link "All" at bounding box center [276, 253] width 143 height 20
select select "null"
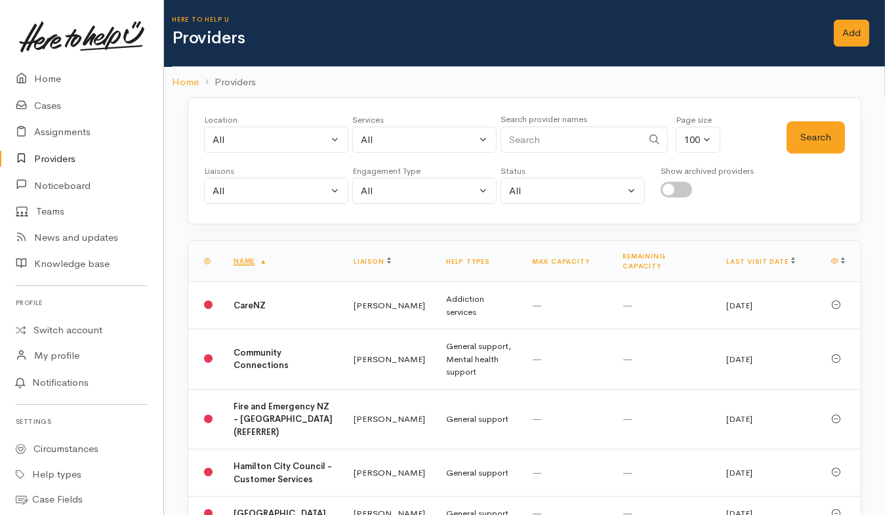
click at [572, 144] on input "Search" at bounding box center [571, 140] width 142 height 27
type input "twenty"
click at [841, 127] on button "Search" at bounding box center [815, 137] width 58 height 32
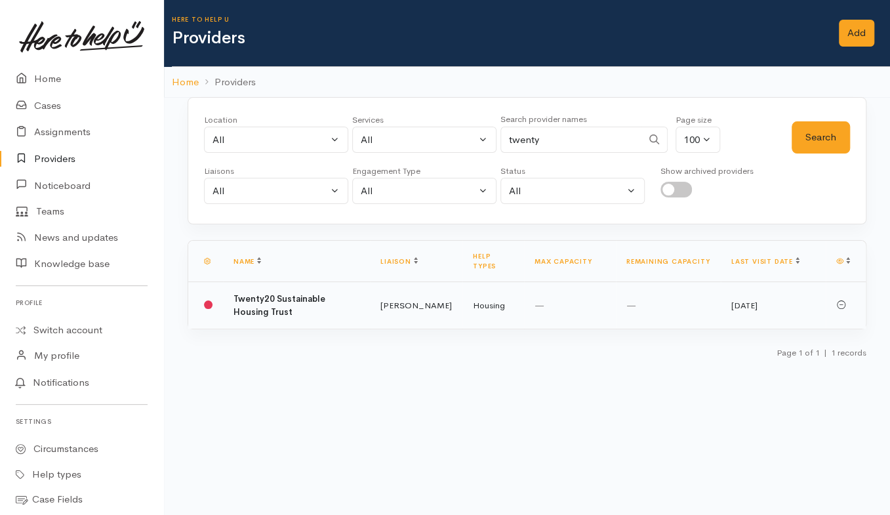
click at [325, 295] on b "Twenty20 Sustainable Housing Trust" at bounding box center [279, 305] width 92 height 24
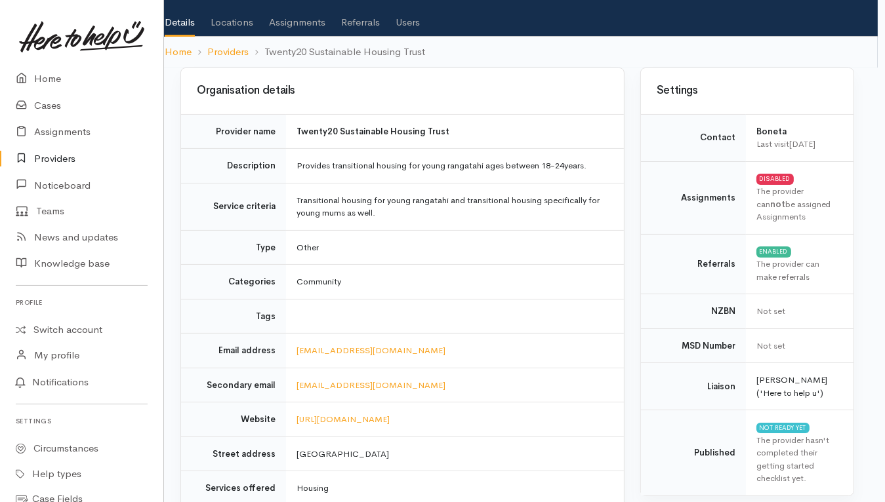
scroll to position [50, 7]
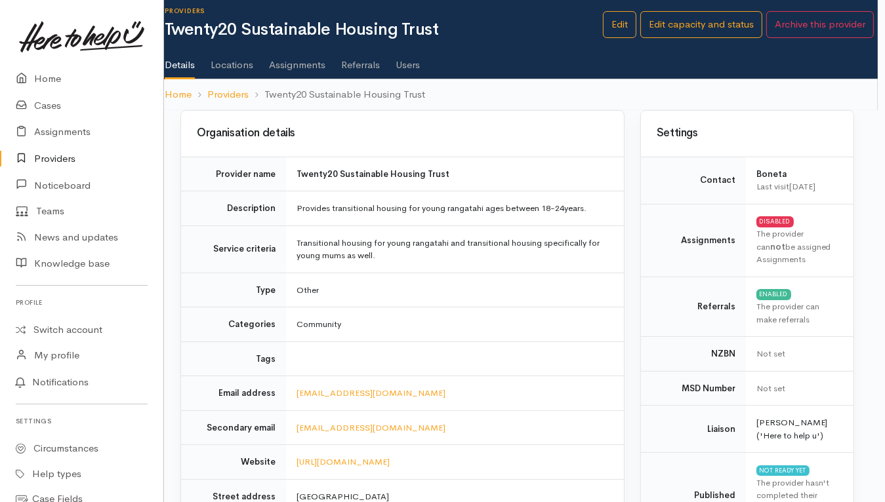
scroll to position [9, 7]
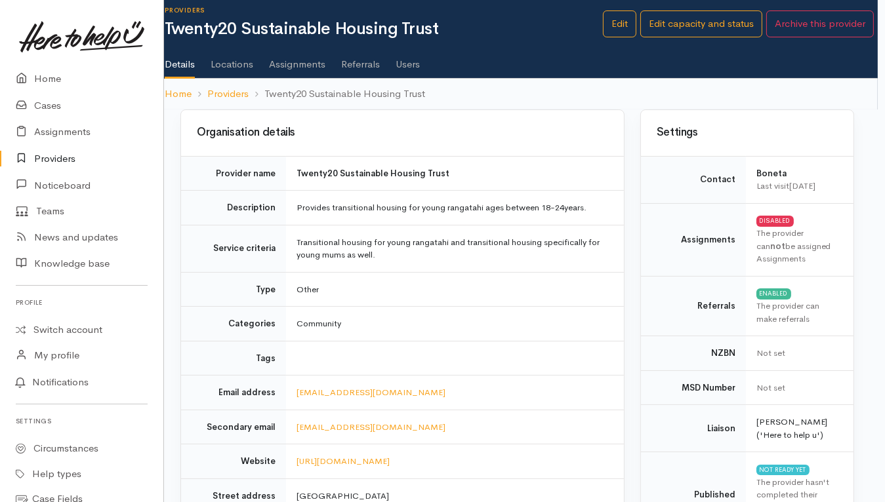
click at [407, 60] on link "Users" at bounding box center [407, 59] width 24 height 37
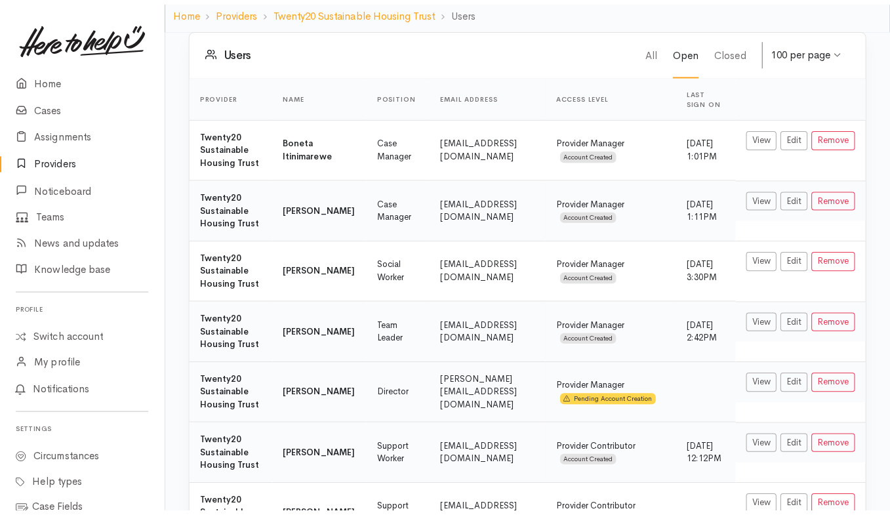
scroll to position [84, 0]
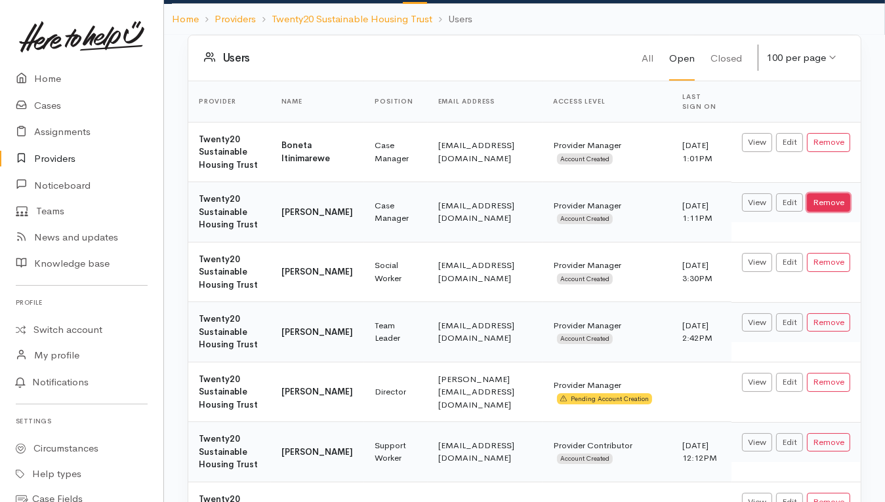
click at [843, 201] on button "Remove" at bounding box center [828, 202] width 43 height 19
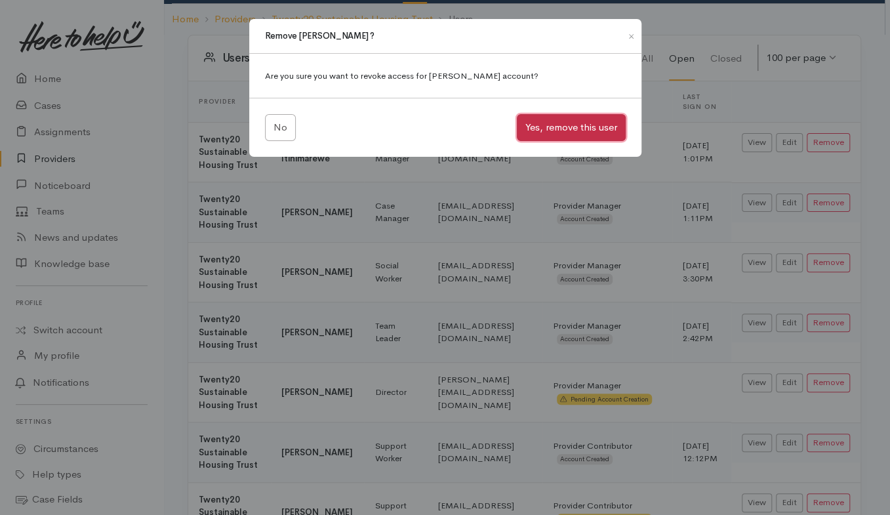
click at [566, 131] on button "Yes, remove this user" at bounding box center [571, 127] width 109 height 27
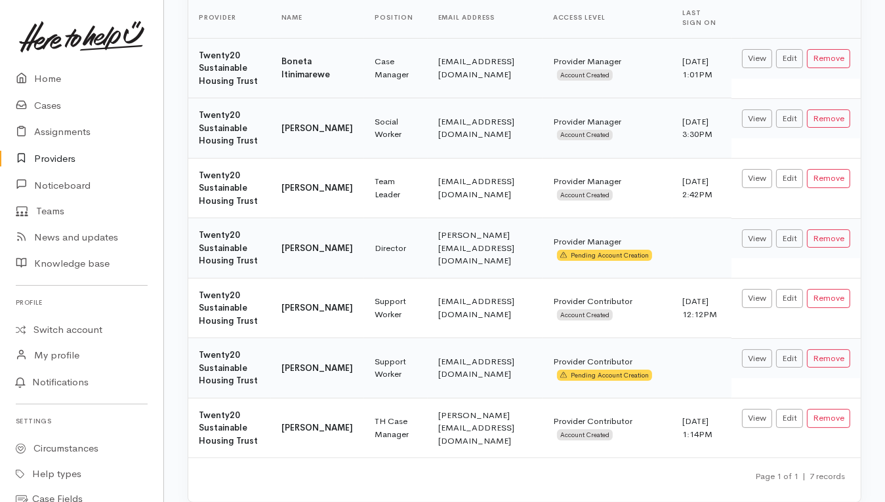
scroll to position [167, 0]
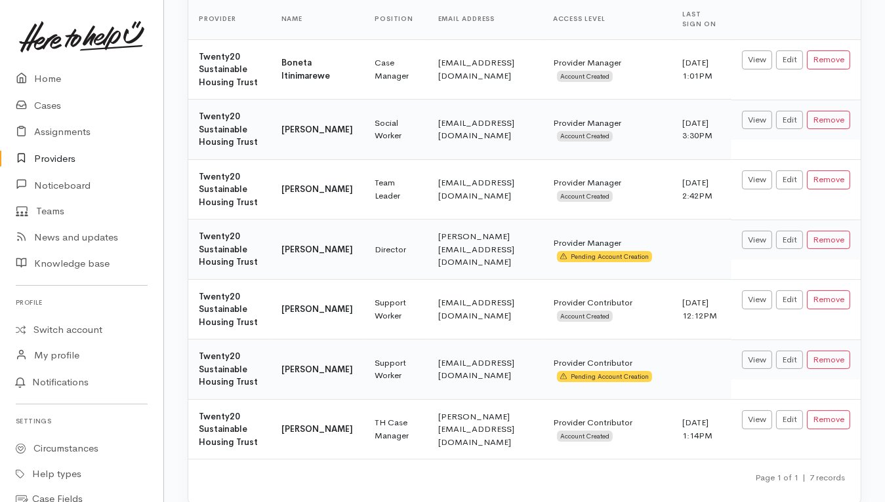
click at [172, 213] on div "Users All Open Closed 100 per page 100 per page 10 per page 20 per page 50 per …" at bounding box center [524, 236] width 721 height 568
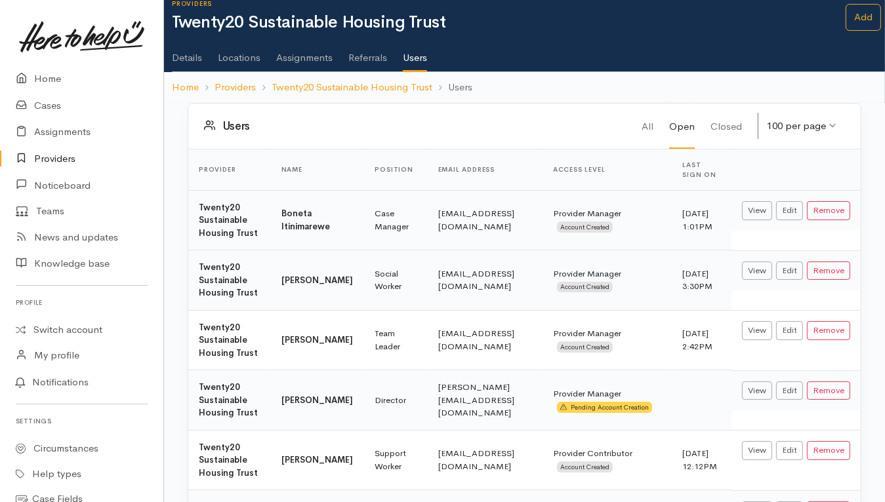
scroll to position [0, 0]
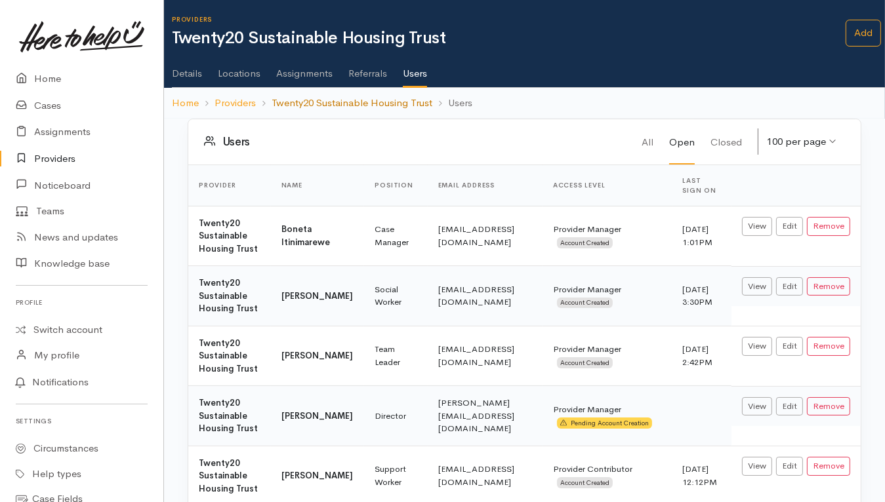
click at [369, 96] on link "Twenty20 Sustainable Housing Trust" at bounding box center [352, 103] width 161 height 15
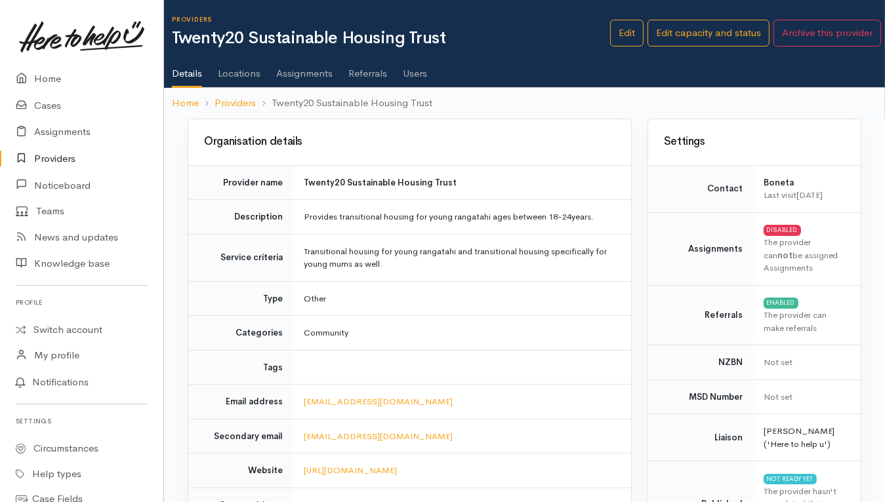
click at [413, 75] on link "Users" at bounding box center [415, 68] width 24 height 37
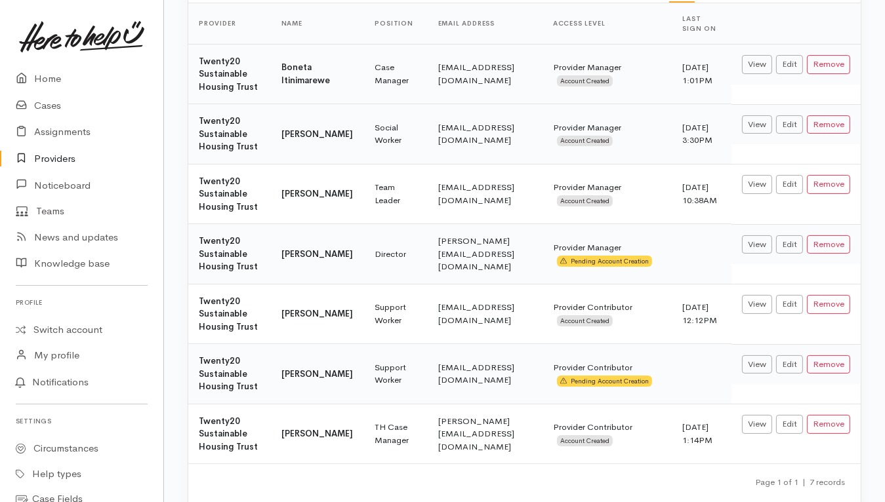
scroll to position [182, 0]
